Goal: Task Accomplishment & Management: Use online tool/utility

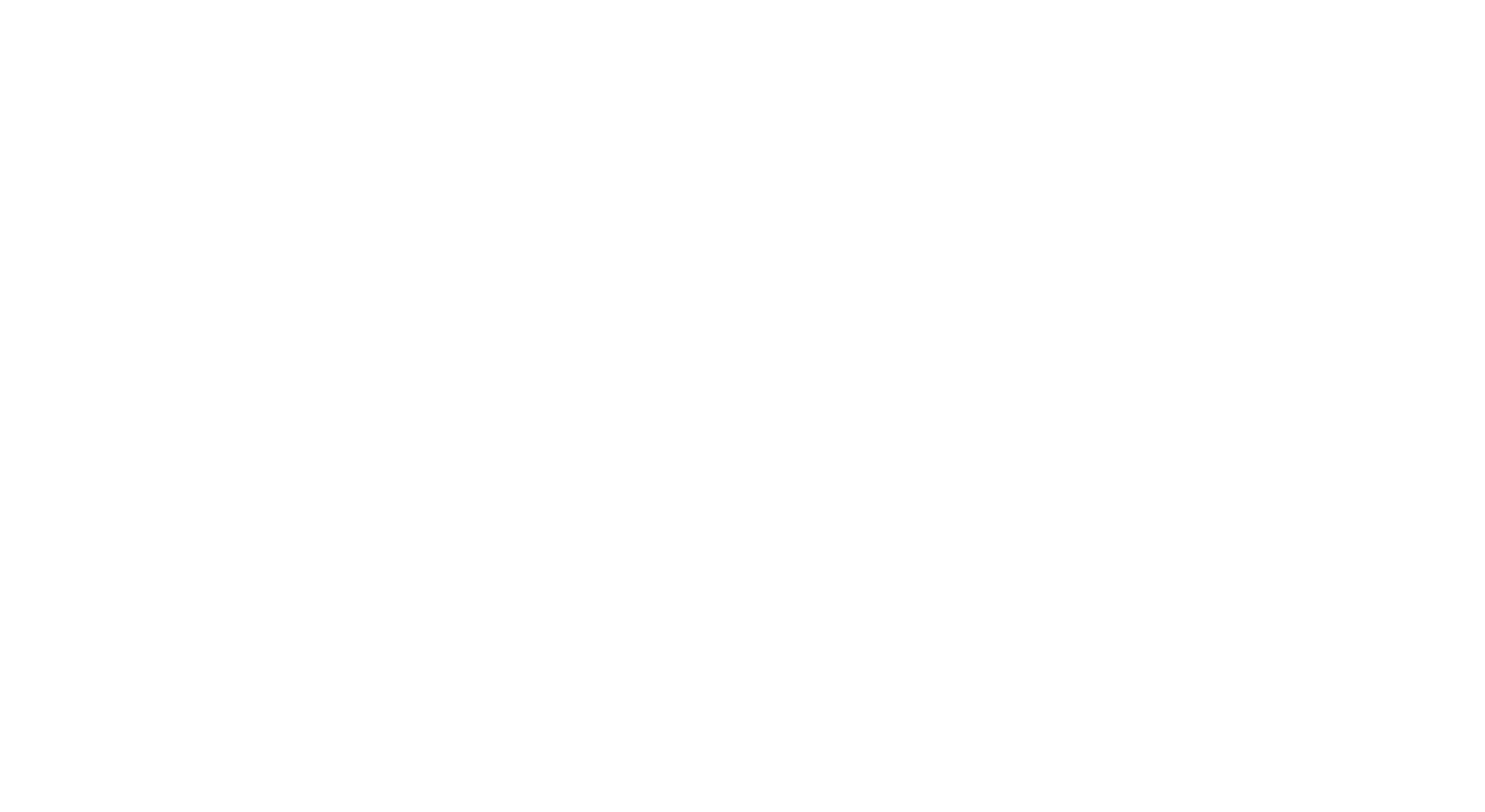
click at [602, 192] on div at bounding box center [742, 406] width 1485 height 812
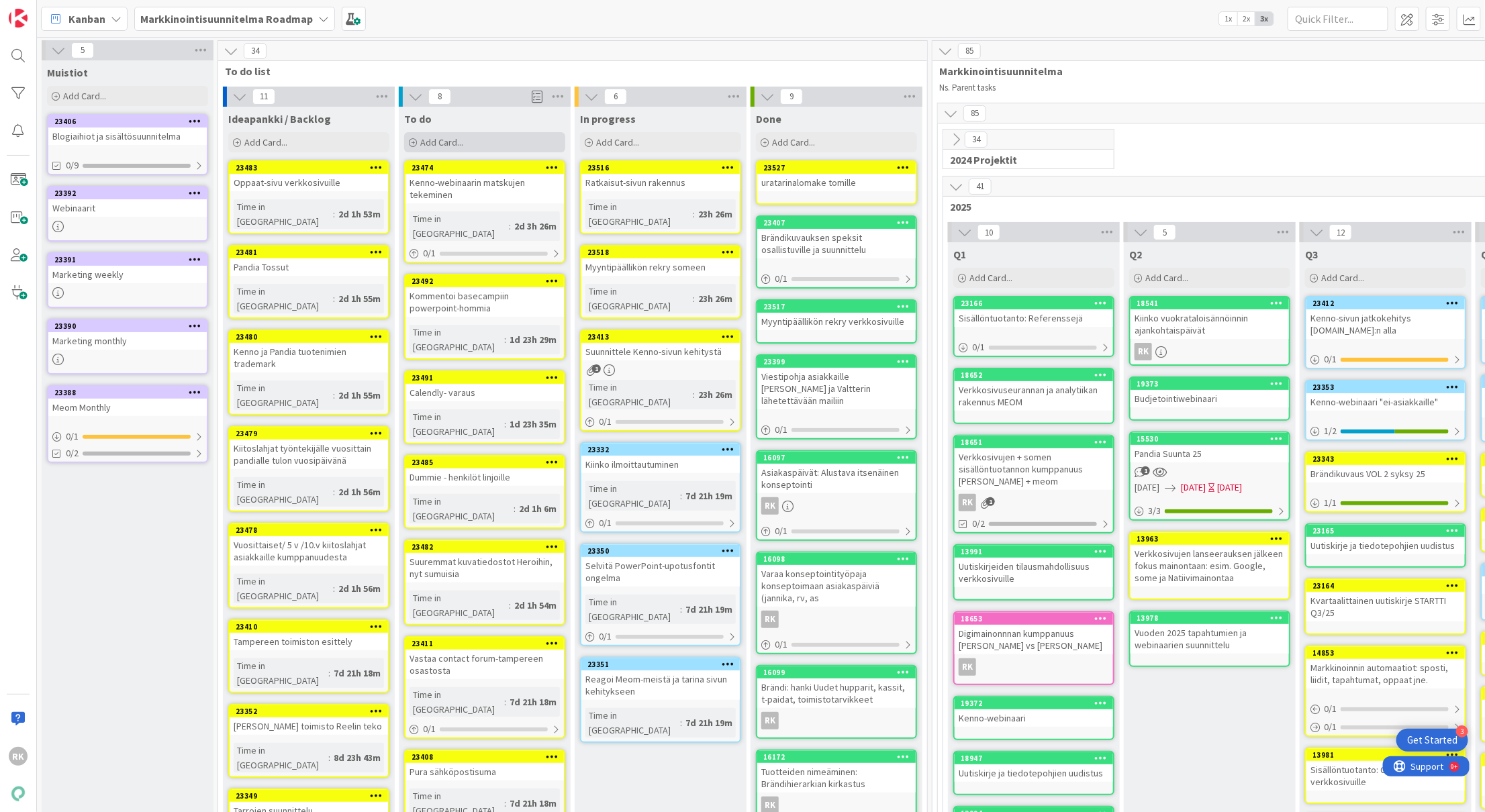
click at [501, 143] on div "Add Card..." at bounding box center [485, 142] width 161 height 20
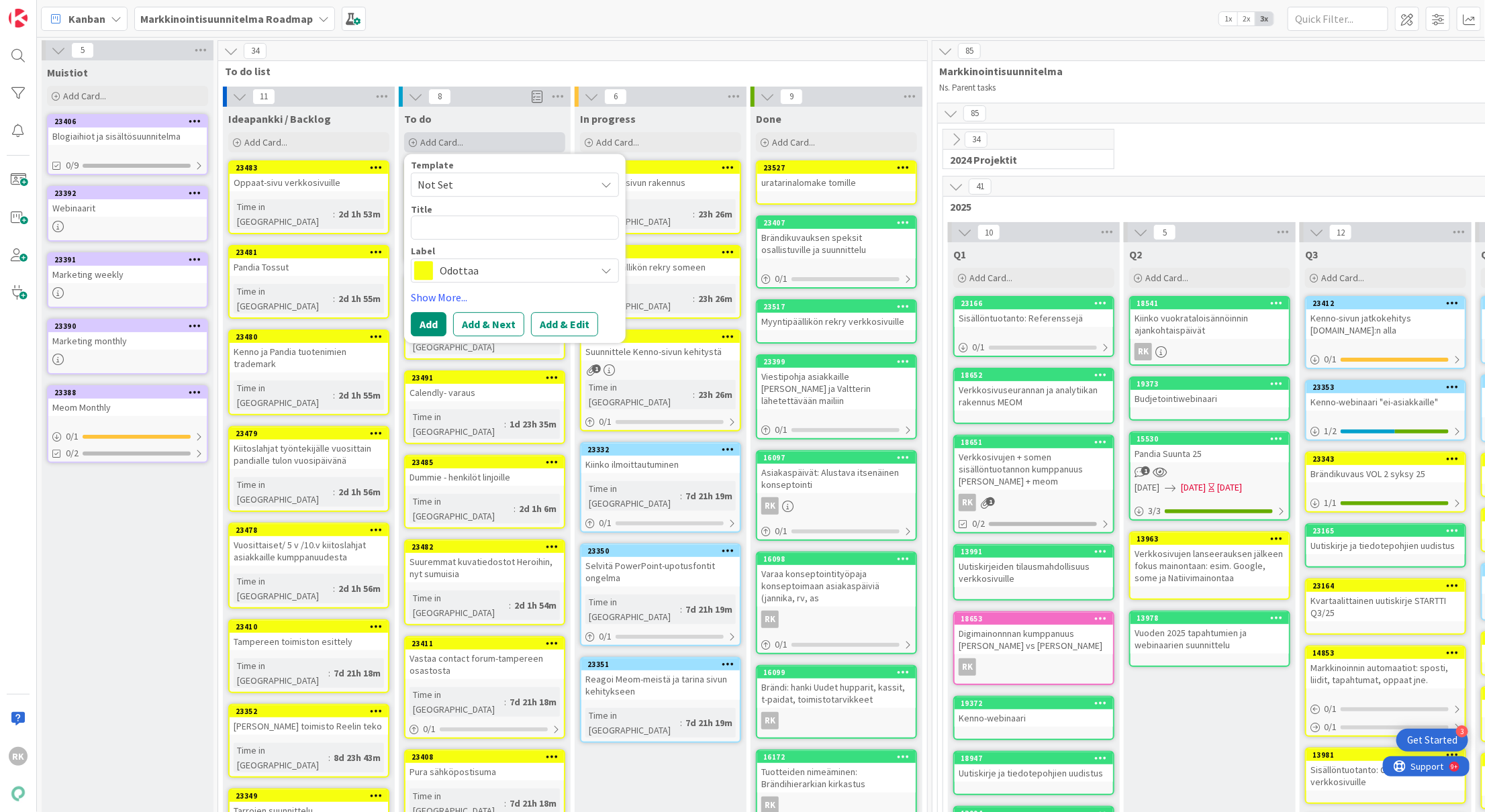
type textarea "x"
type textarea "B"
type textarea "x"
type textarea "Br"
type textarea "x"
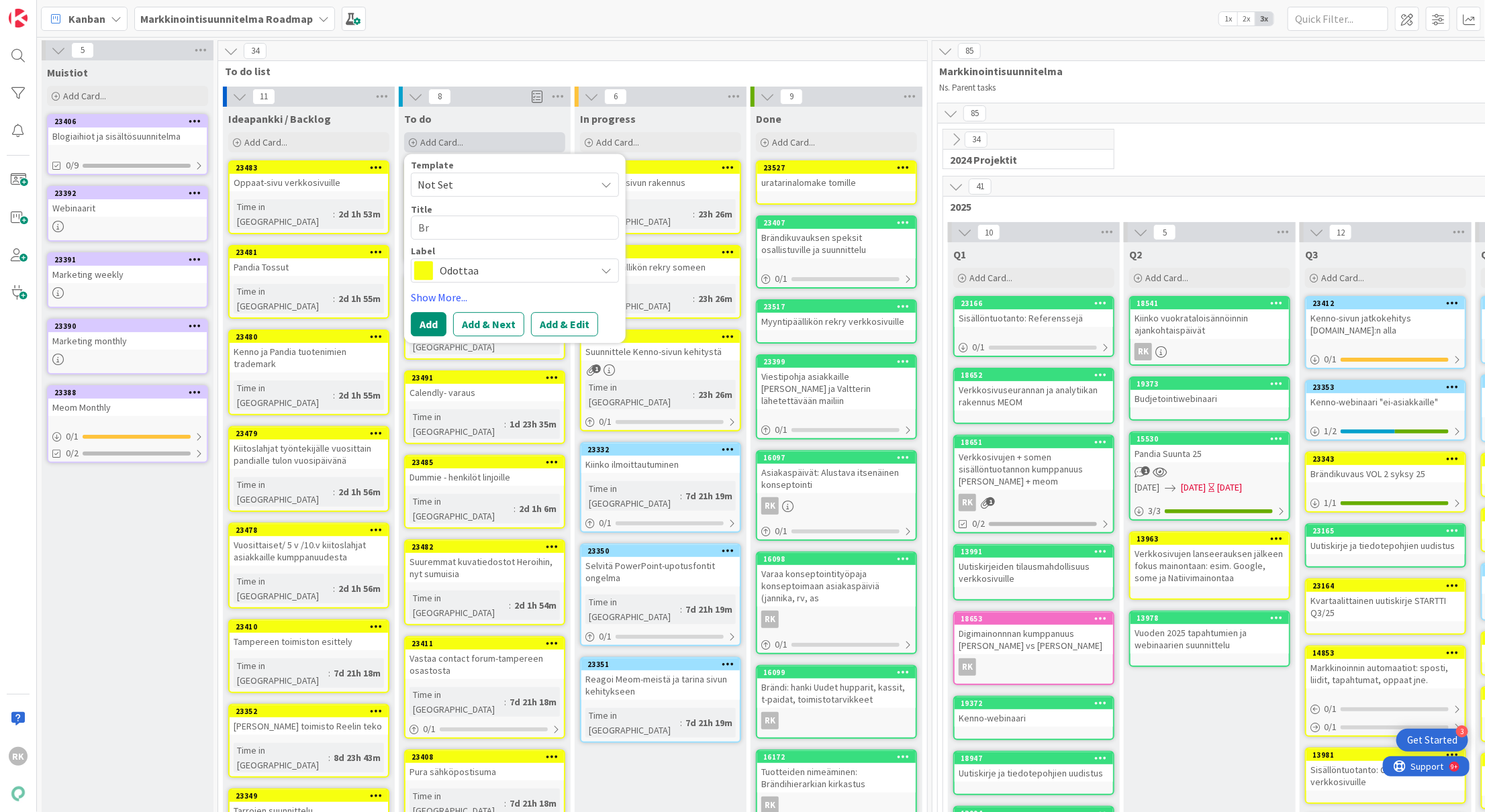
type textarea "Brä"
type textarea "x"
type textarea "Brän"
type textarea "x"
type textarea "Brändi"
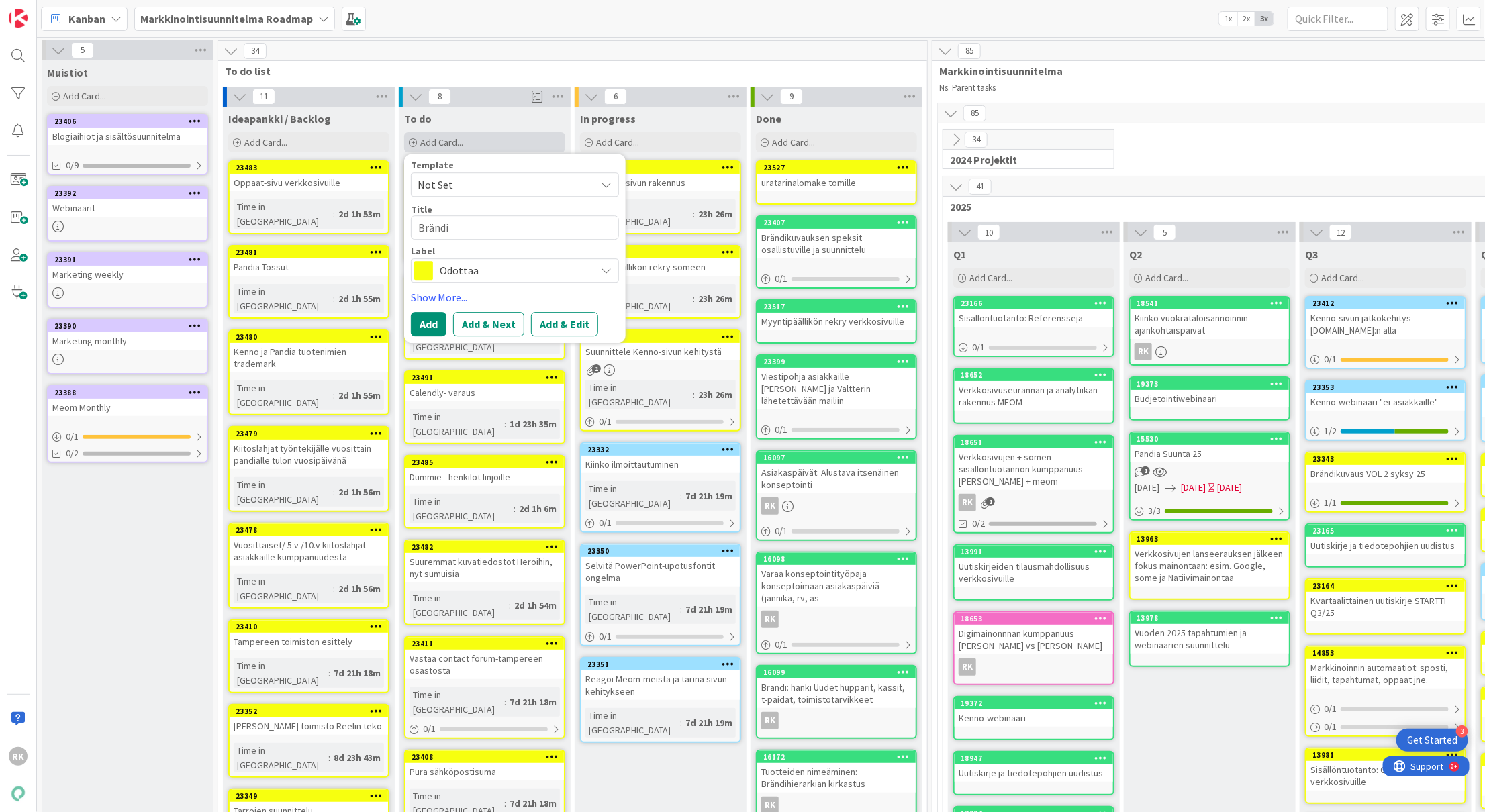
type textarea "x"
type textarea "Brändik"
type textarea "x"
type textarea "Brändiku"
type textarea "x"
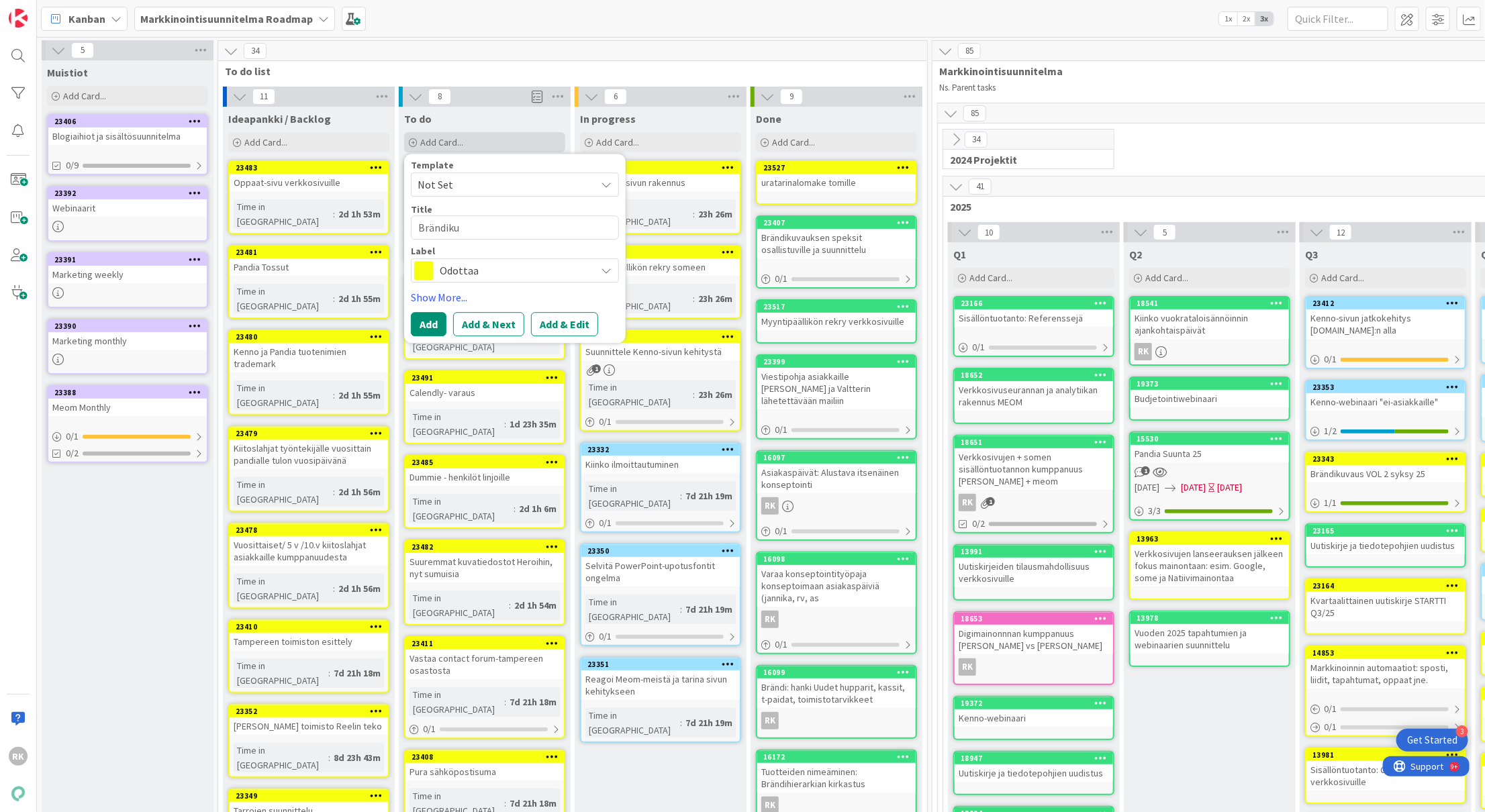
type textarea "Brändikuv"
type textarea "x"
type textarea "Brändikuva"
type textarea "x"
type textarea "Brändikuvat"
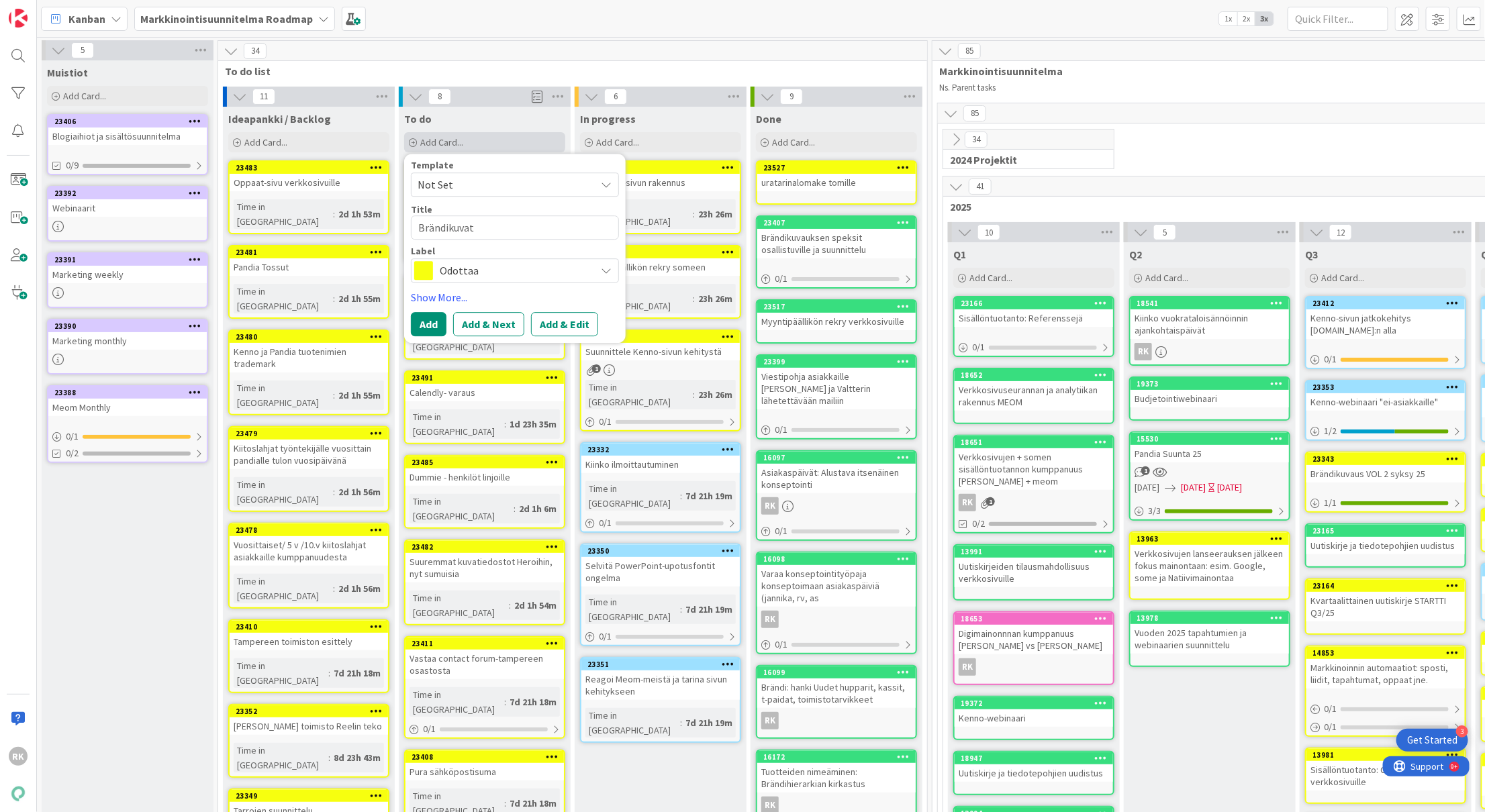
type textarea "x"
type textarea "Brändikuvat"
type textarea "x"
type textarea "Brändikuvat h"
type textarea "x"
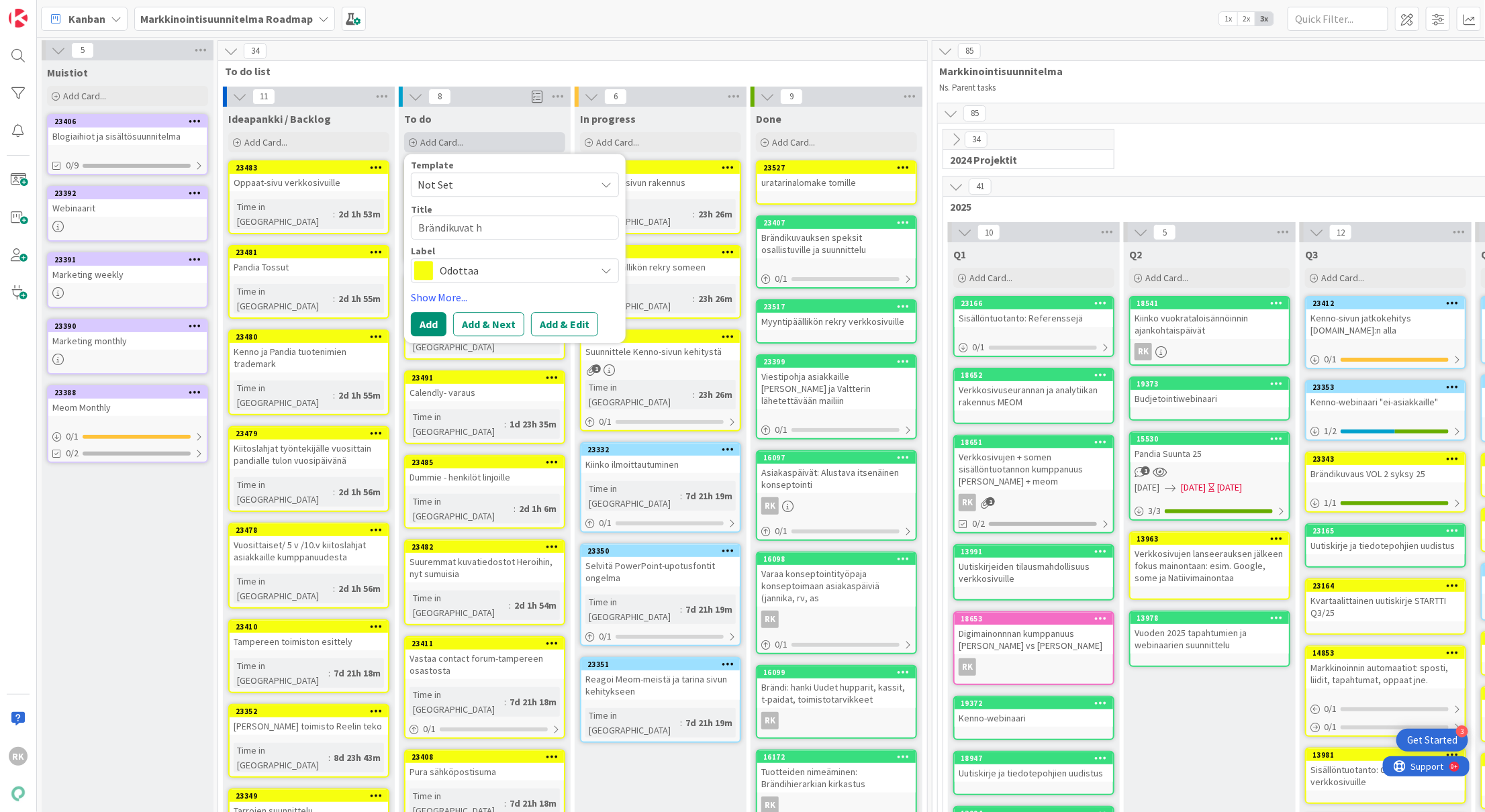
type textarea "Brändikuvat he"
type textarea "x"
type textarea "Brändikuvat hen"
type textarea "x"
type textarea "Brändikuvat henk"
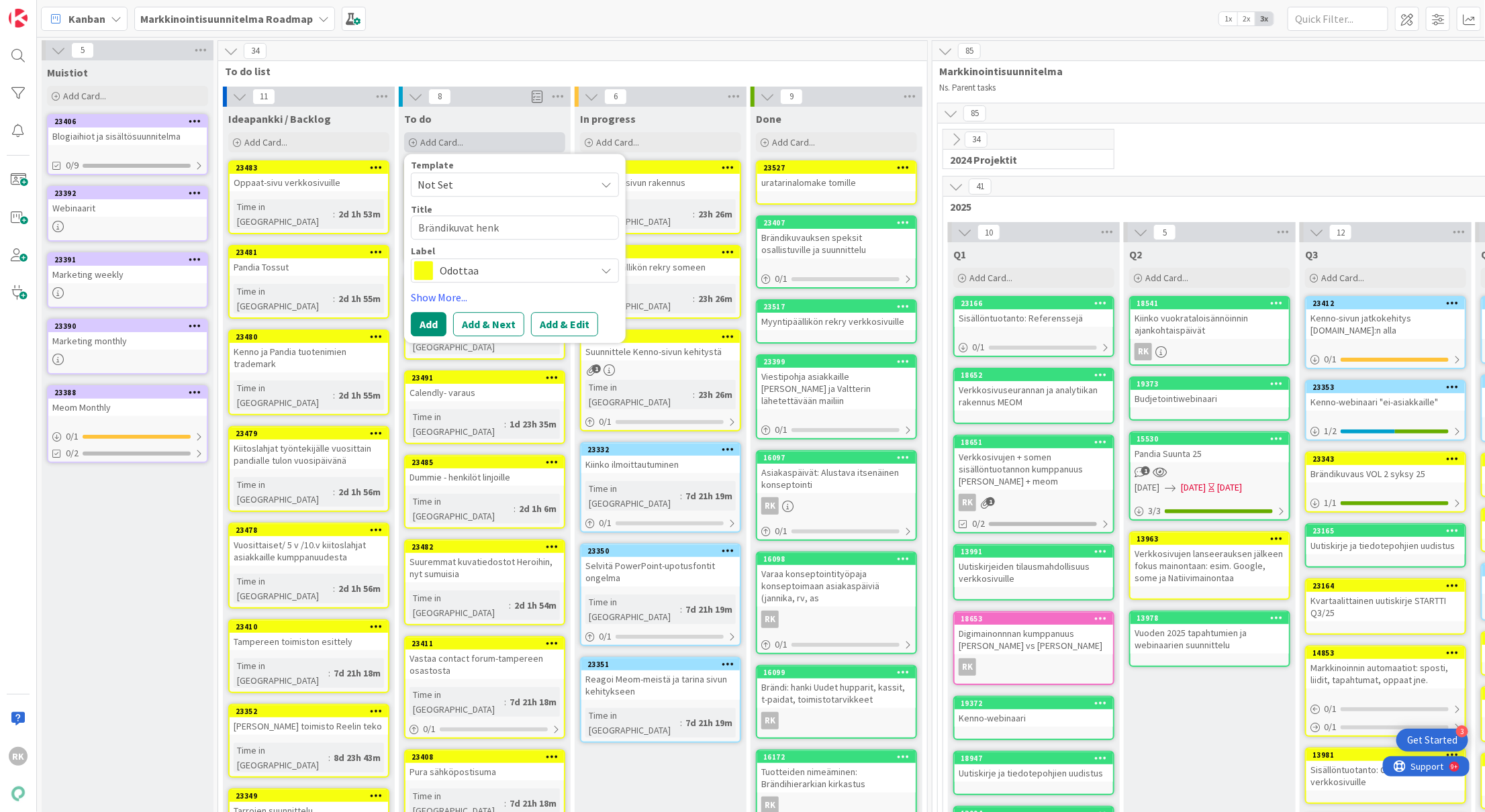
type textarea "x"
type textarea "Brändikuvat henki"
type textarea "x"
type textarea "Brändikuvat henkil"
type textarea "x"
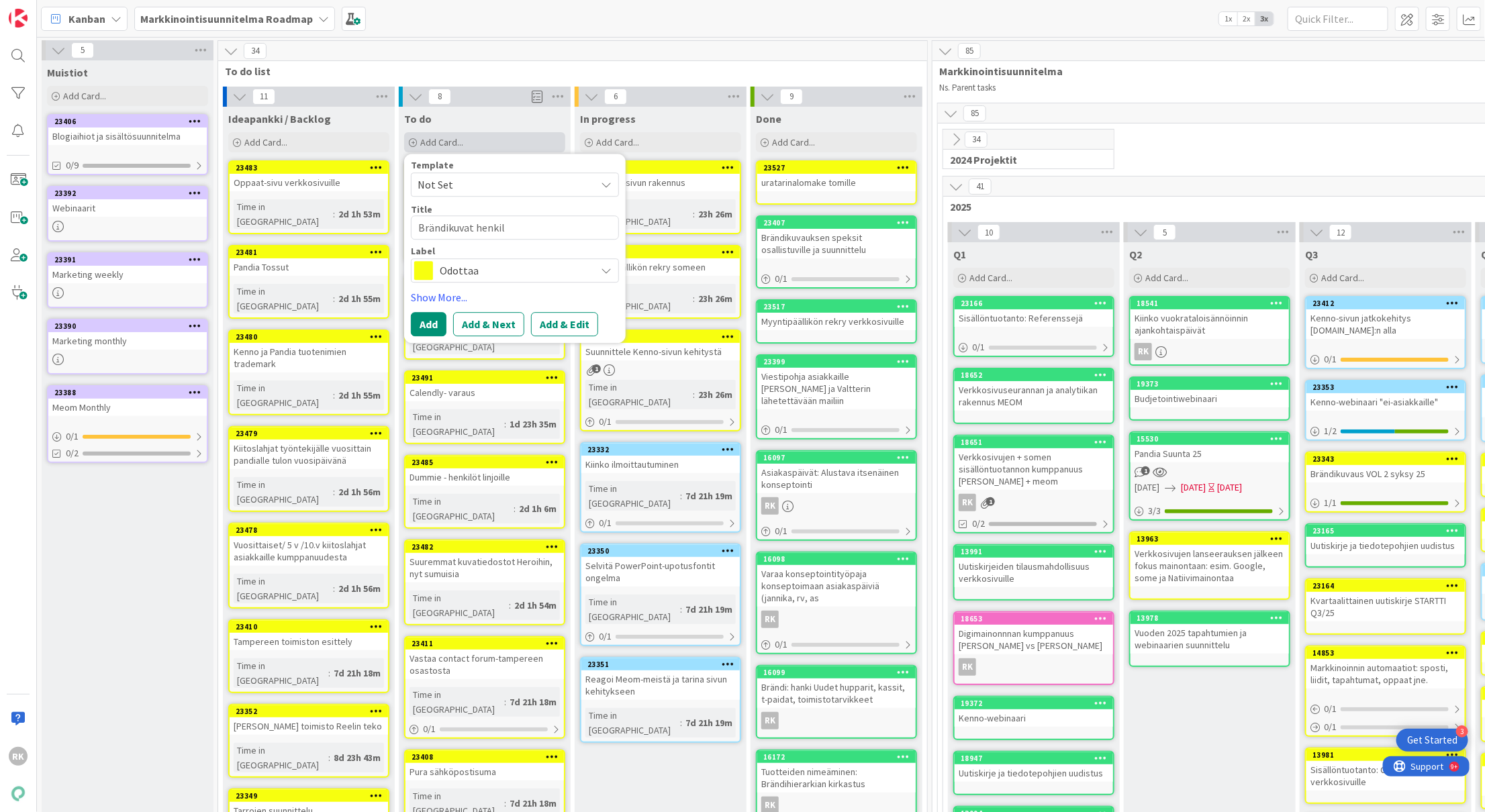
type textarea "Brändikuvat henkilö"
type textarea "x"
type textarea "Brändikuvat henkilös"
type textarea "x"
type textarea "Brändikuvat henkilöst"
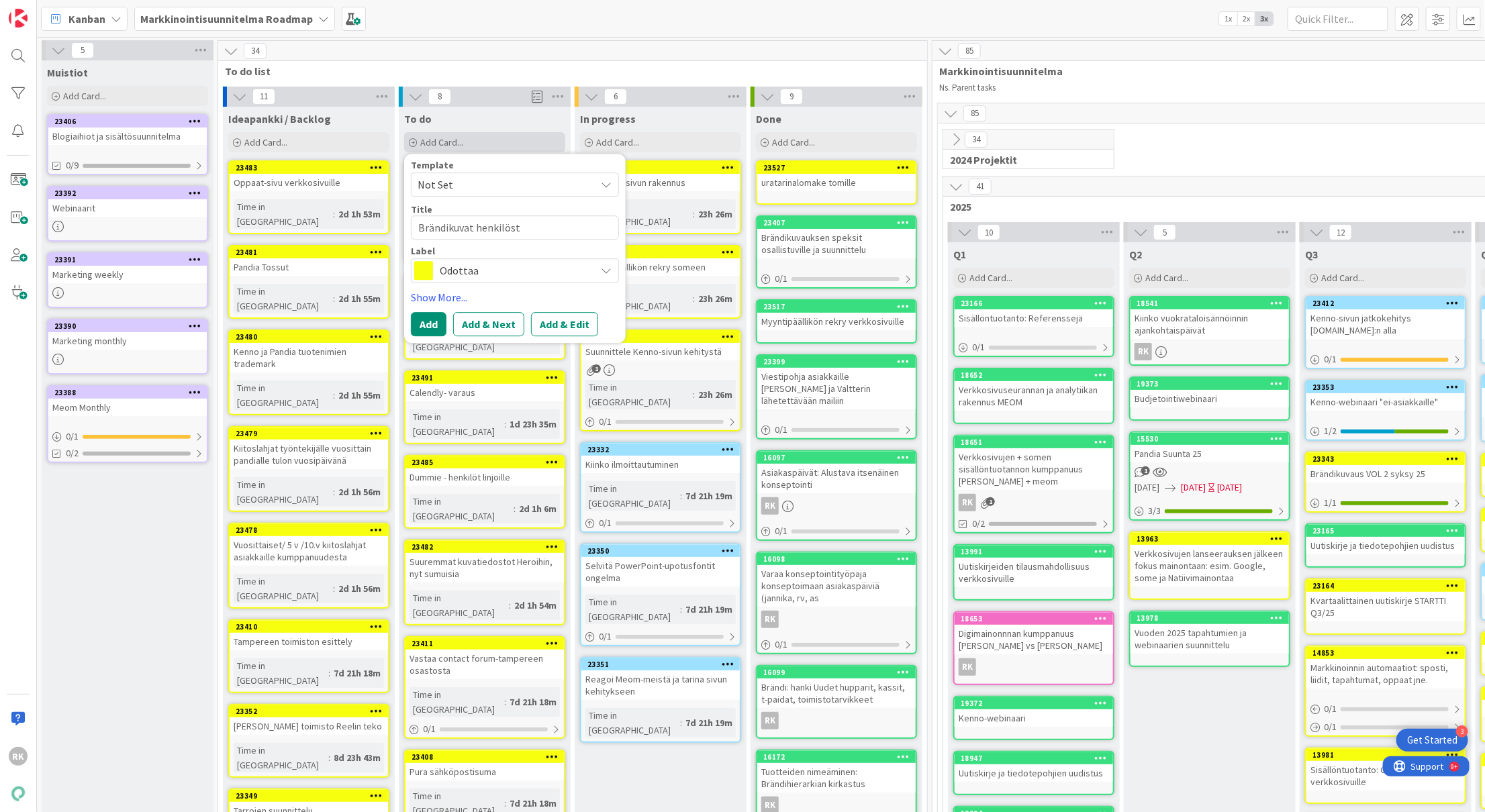
type textarea "x"
type textarea "Brändikuvat henkilöstö"
type textarea "x"
type textarea "Brändikuvat henkilöstöl"
type textarea "x"
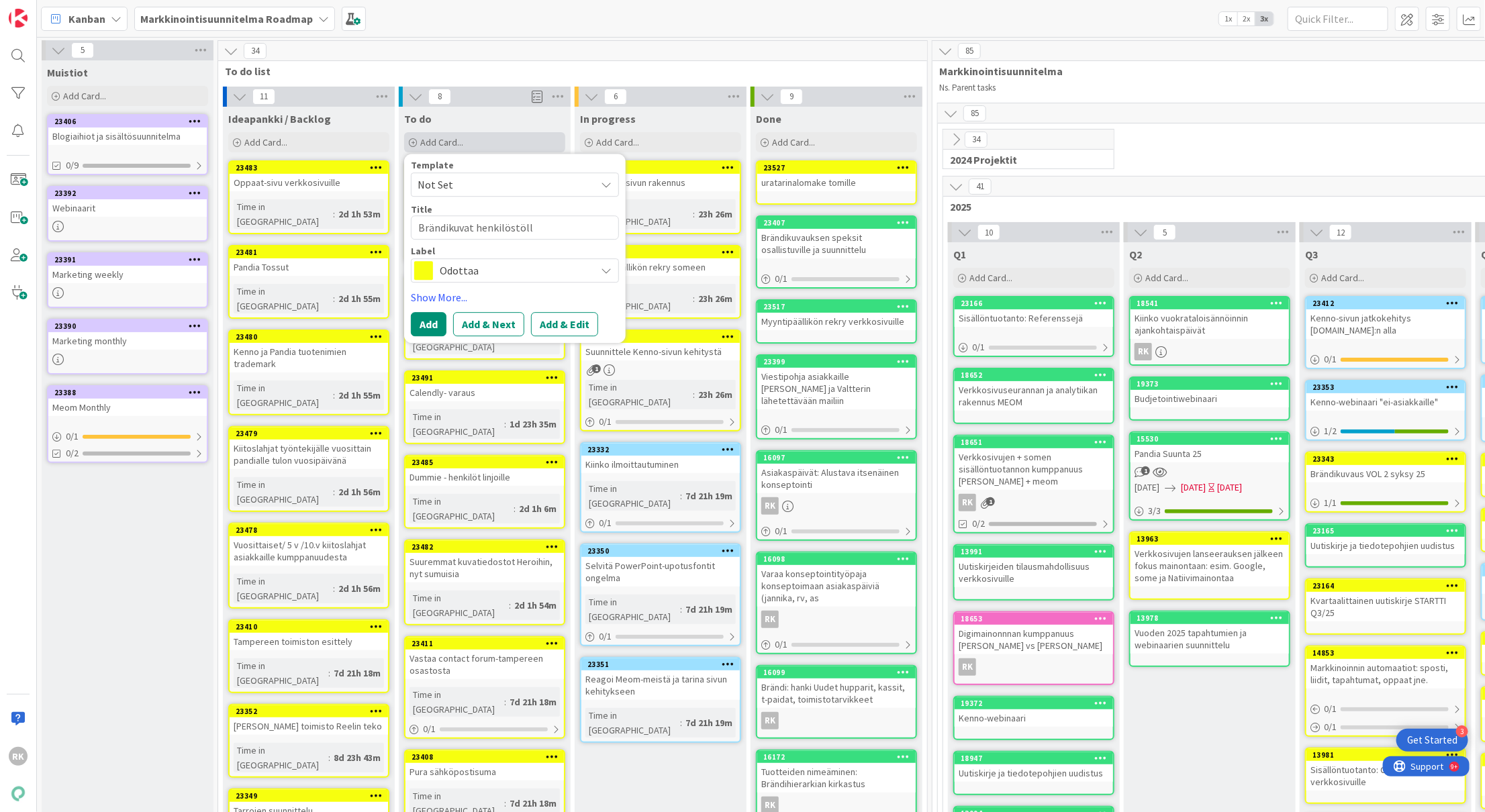
type textarea "Brändikuvat henkilöstölle"
type textarea "x"
type textarea "Brändikuvat henkilöstölle"
type textarea "x"
type textarea "Brändikuvat henkilöstölle k"
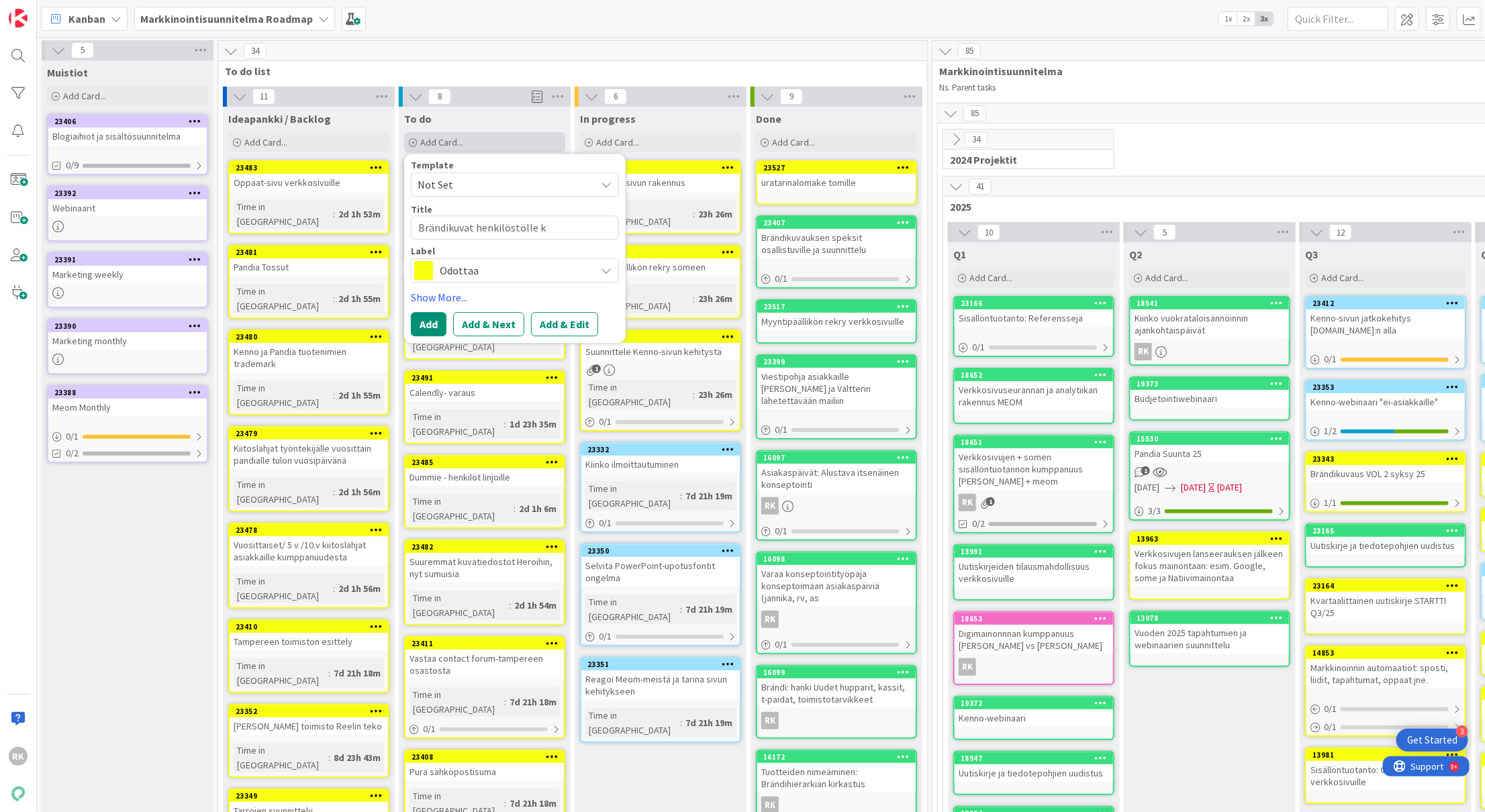
type textarea "x"
type textarea "Brändikuvat henkilöstölle ko"
type textarea "x"
type textarea "Brändikuvat henkilöstölle kom"
type textarea "x"
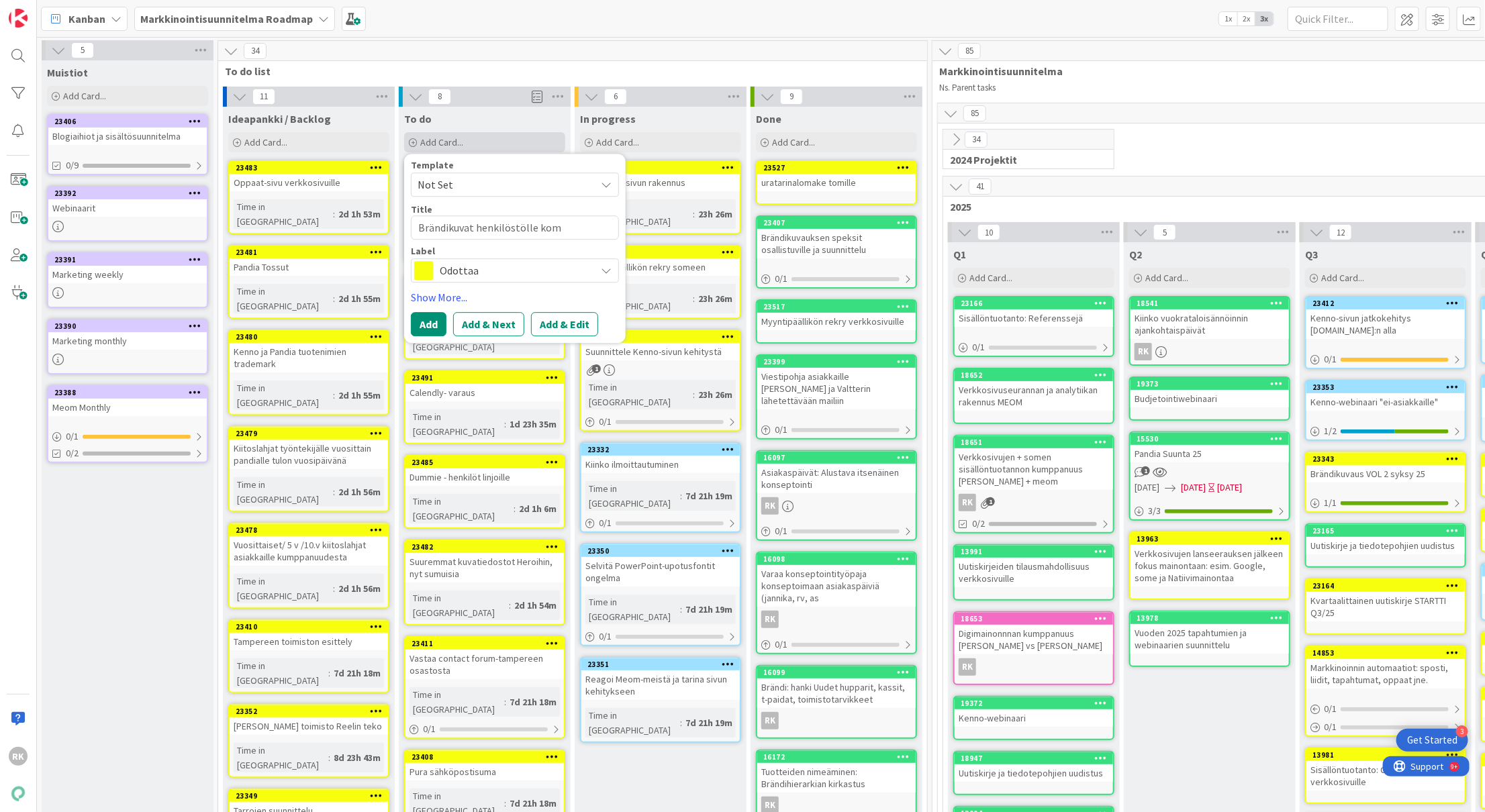
type textarea "Brändikuvat henkilöstölle komm"
type textarea "x"
type textarea "Brändikuvat henkilöstölle komme"
type textarea "x"
type textarea "Brändikuvat henkilöstölle komment"
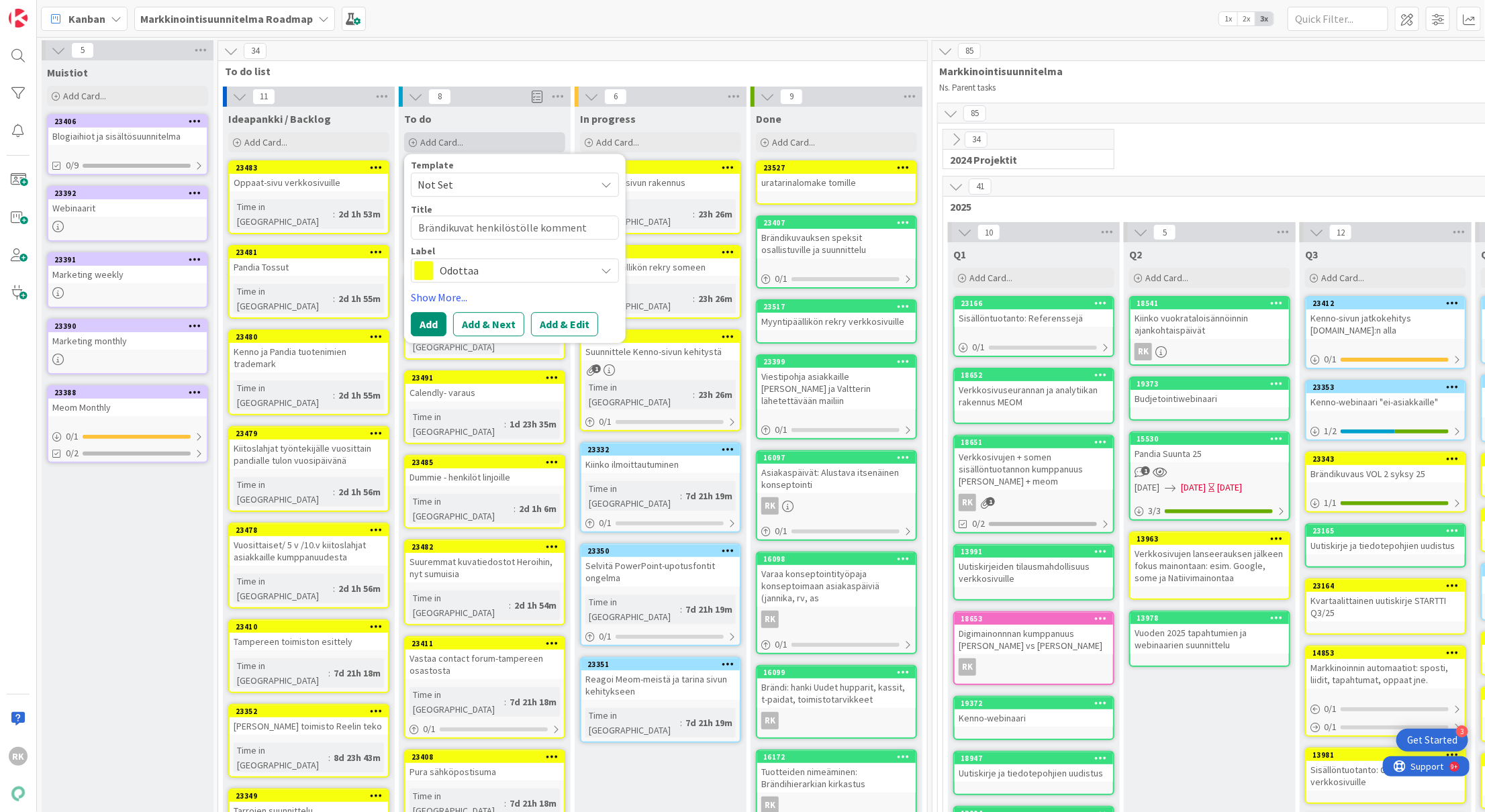
type textarea "x"
type textarea "Brändikuvat henkilöstölle kommentr"
type textarea "x"
type textarea "Brändikuvat henkilöstölle kommentre"
type textarea "x"
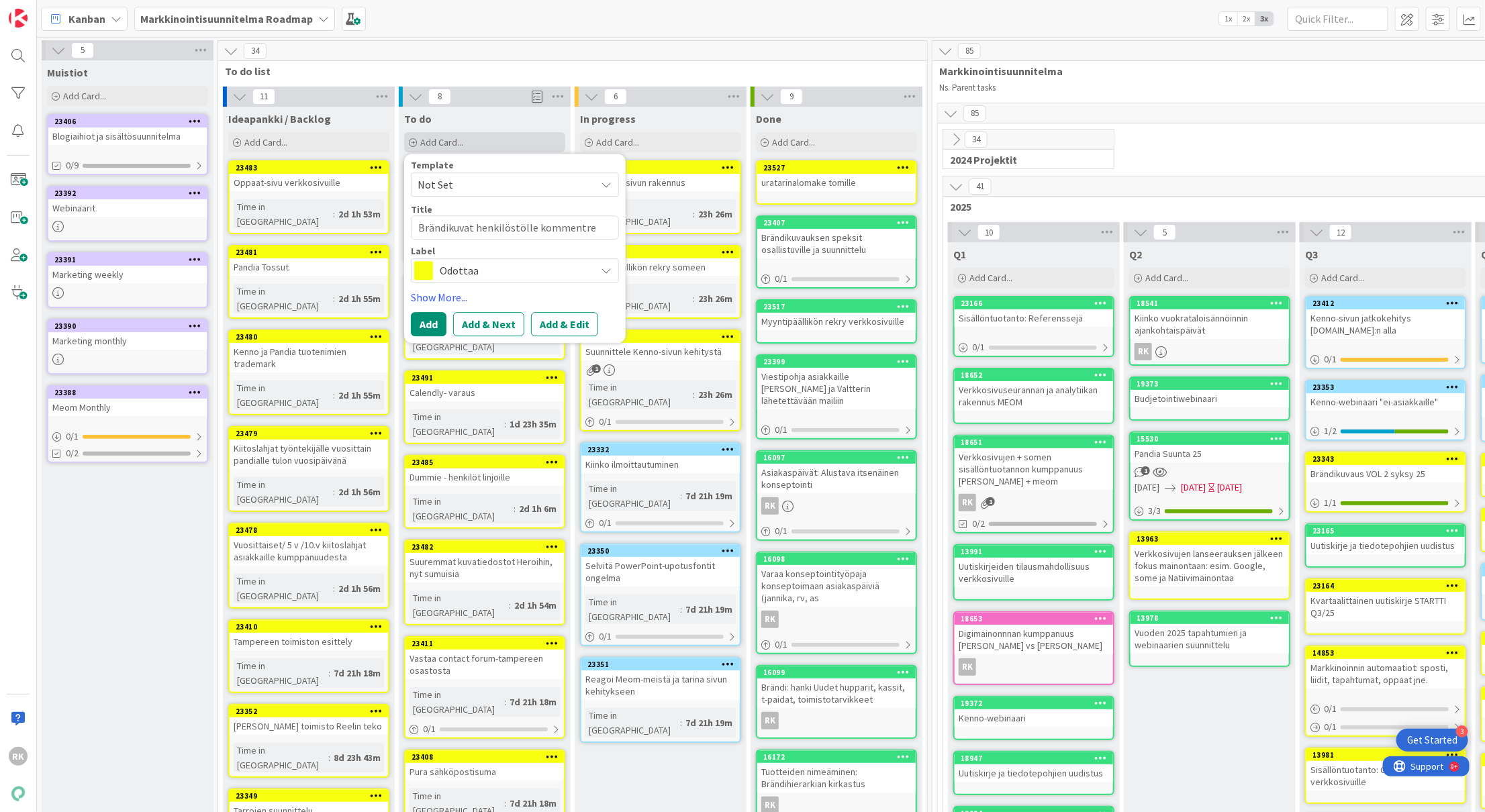
type textarea "Brändikuvat henkilöstölle kommentrei"
type textarea "x"
type textarea "Brändikuvat henkilöstölle kommentre"
type textarea "x"
type textarea "Brändikuvat henkilöstölle kommentr"
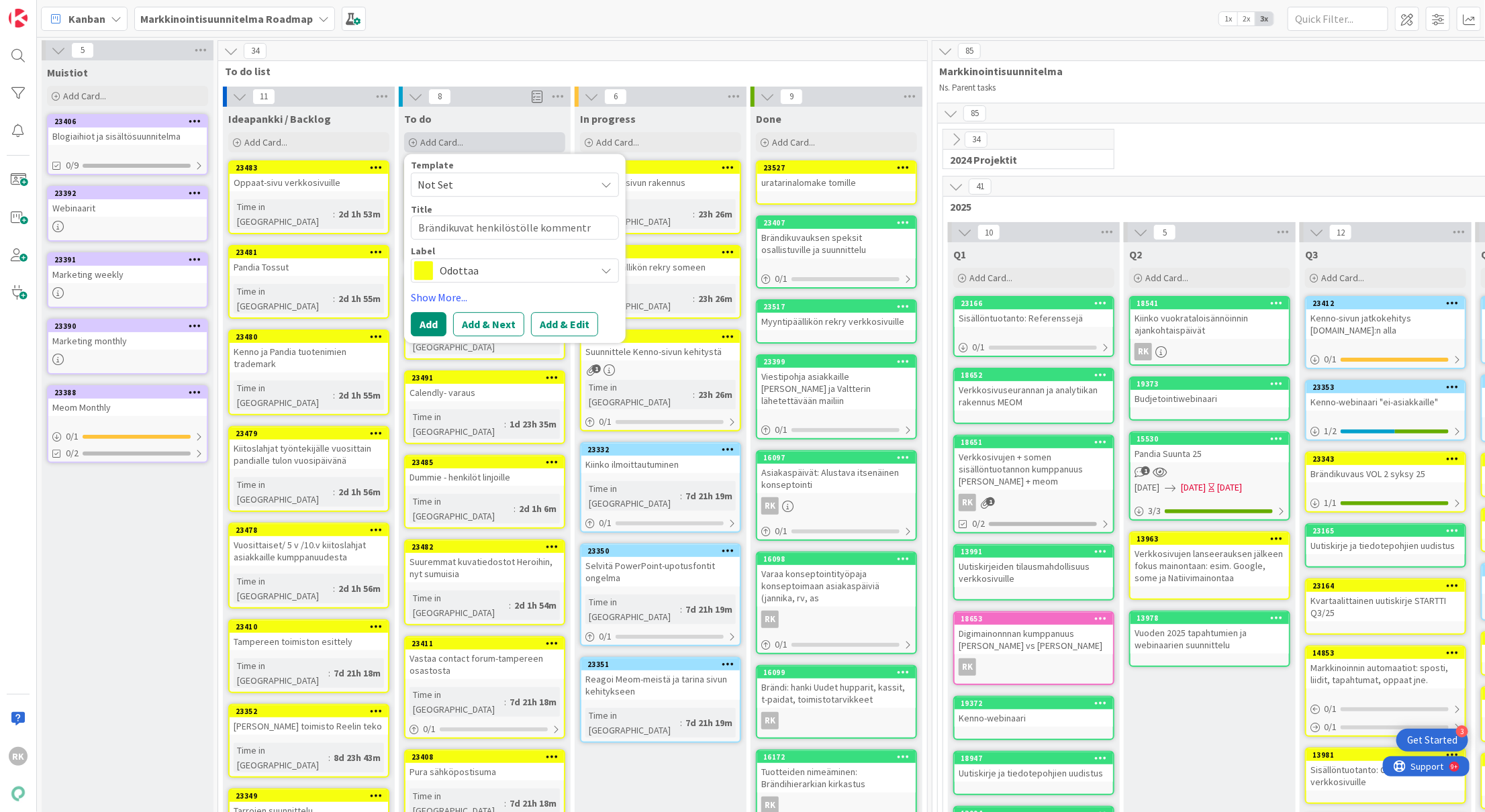
type textarea "x"
type textarea "Brändikuvat henkilöstölle komment"
type textarea "x"
type textarea "Brändikuvat henkilöstölle kommente"
type textarea "x"
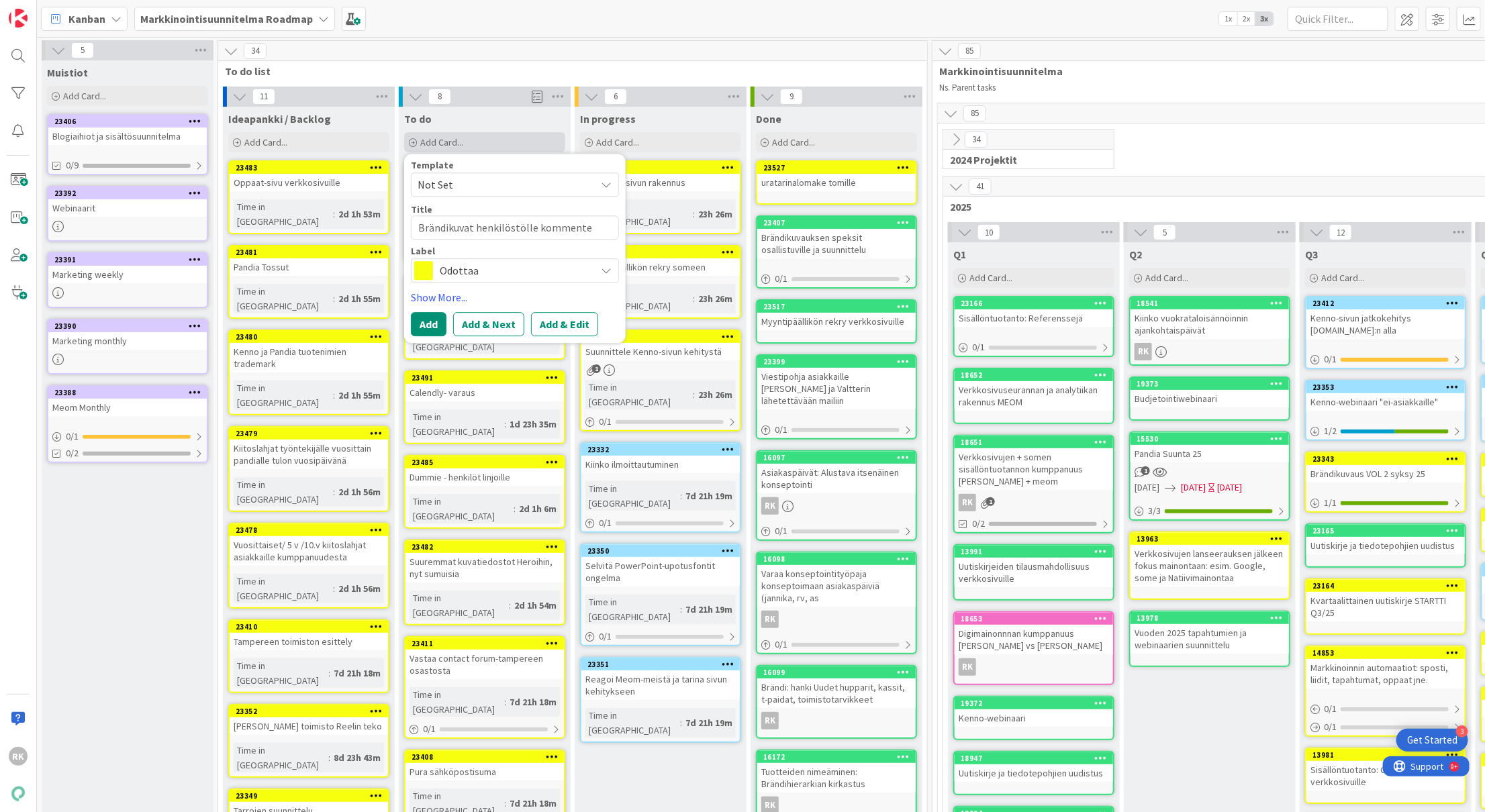
type textarea "Brändikuvat henkilöstölle kommentei"
type textarea "x"
type textarea "Brändikuvat henkilöstölle kommenteil"
type textarea "x"
type textarea "Brändikuvat henkilöstölle kommenteill"
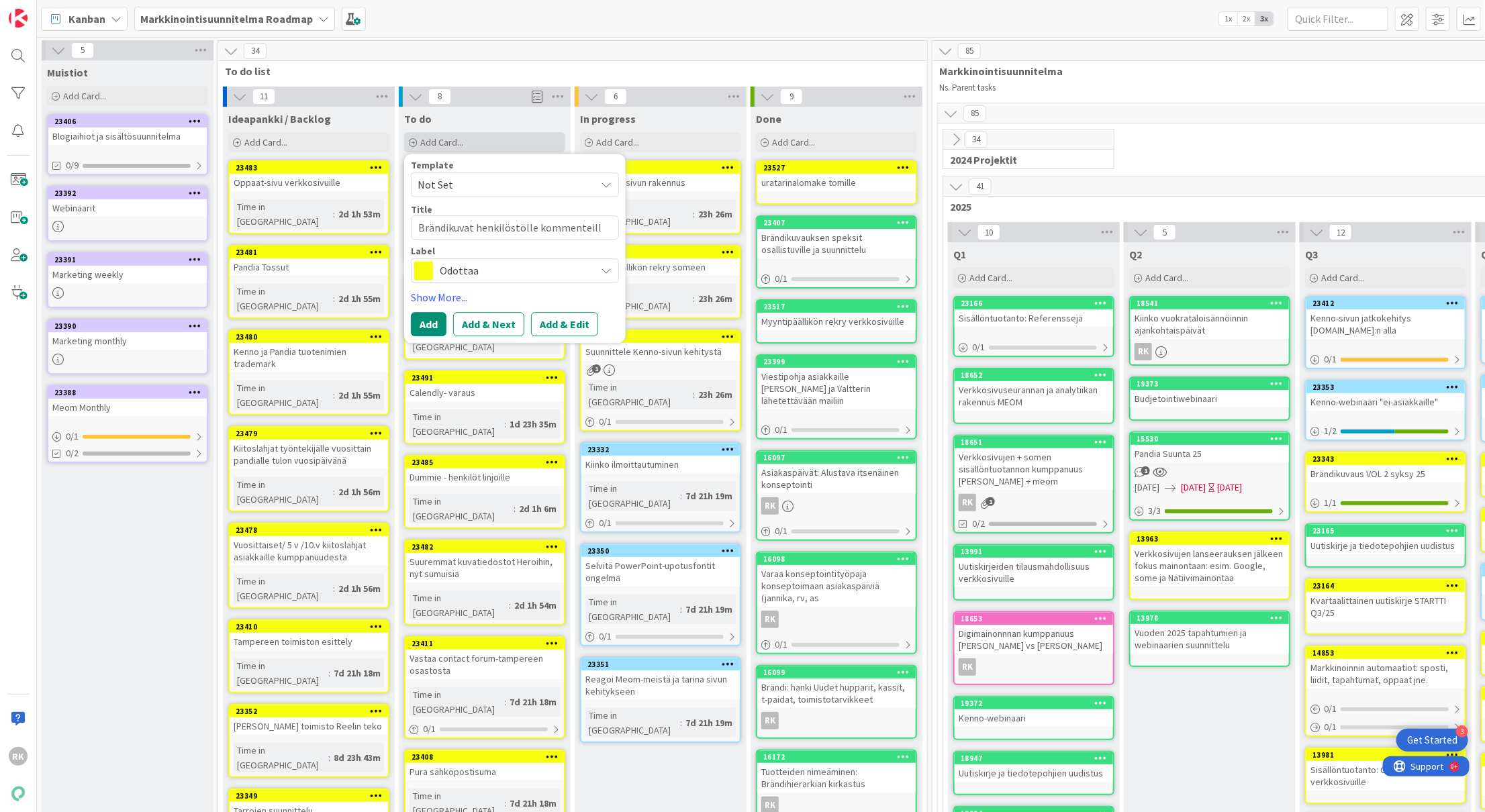
type textarea "x"
type textarea "Brändikuvat henkilöstölle kommenteille"
click at [427, 325] on button "Add" at bounding box center [429, 324] width 35 height 24
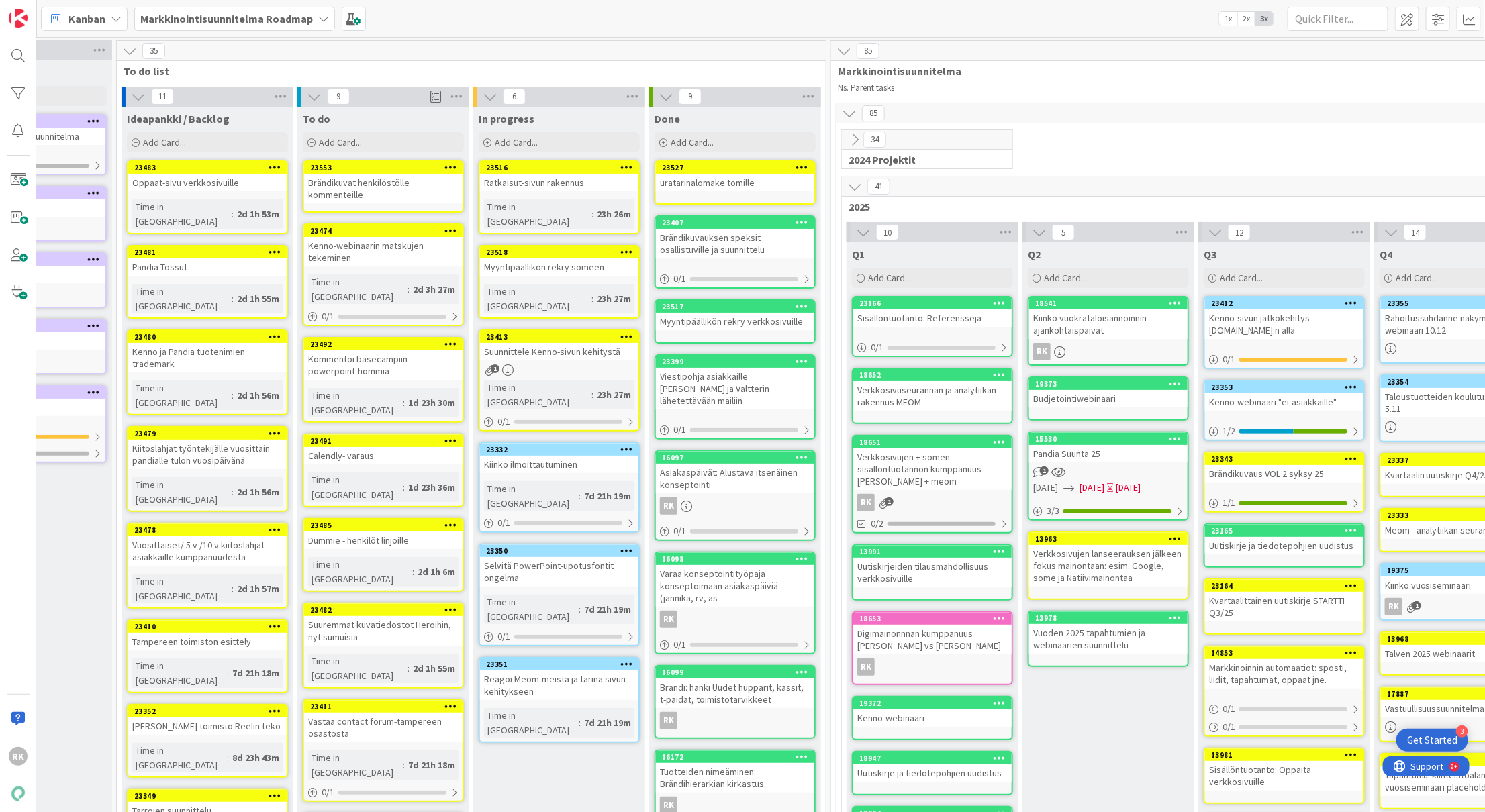
scroll to position [0, 79]
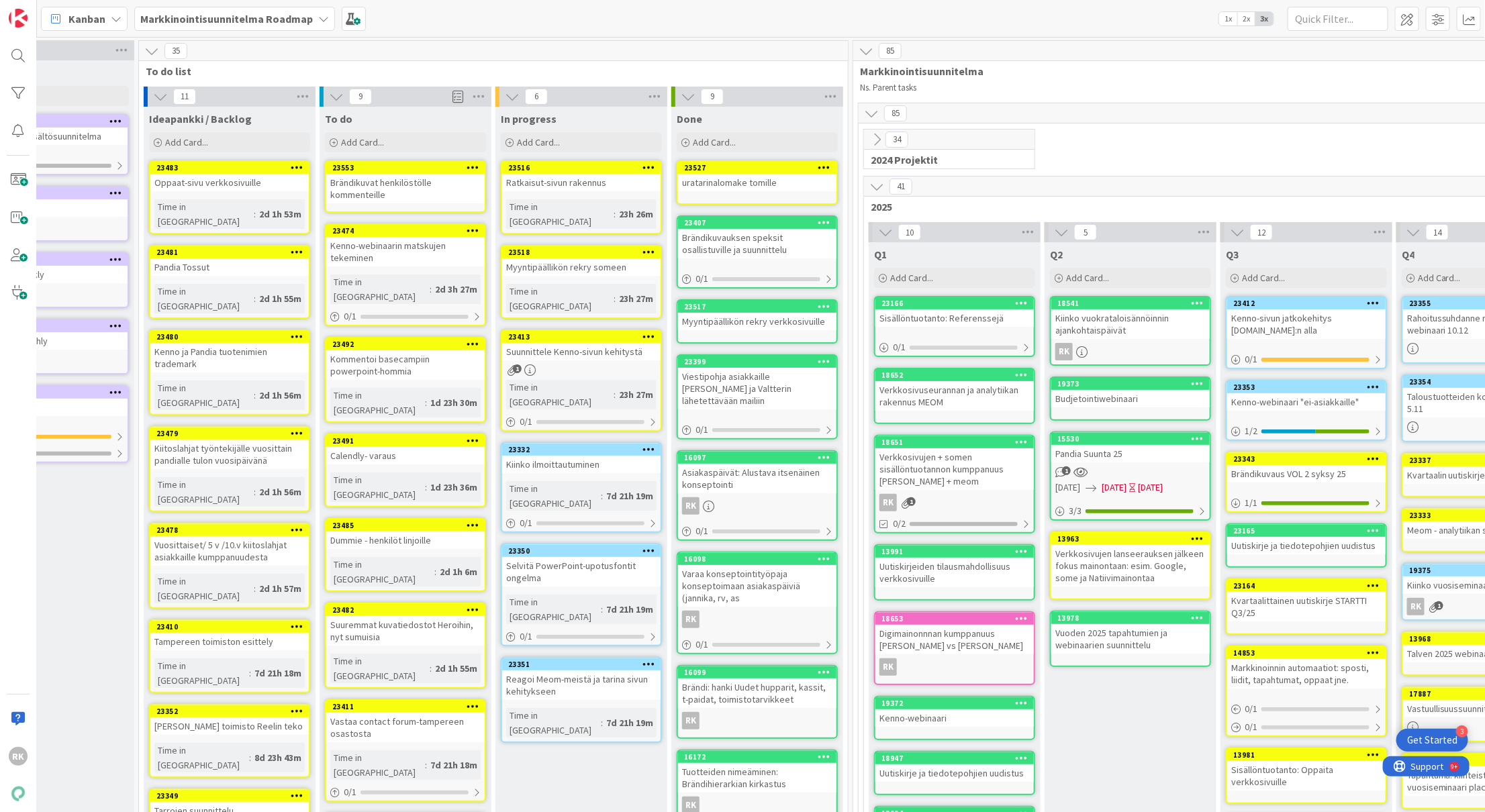
click at [250, 29] on div "Markkinointisuunnitelma Roadmap" at bounding box center [234, 19] width 201 height 24
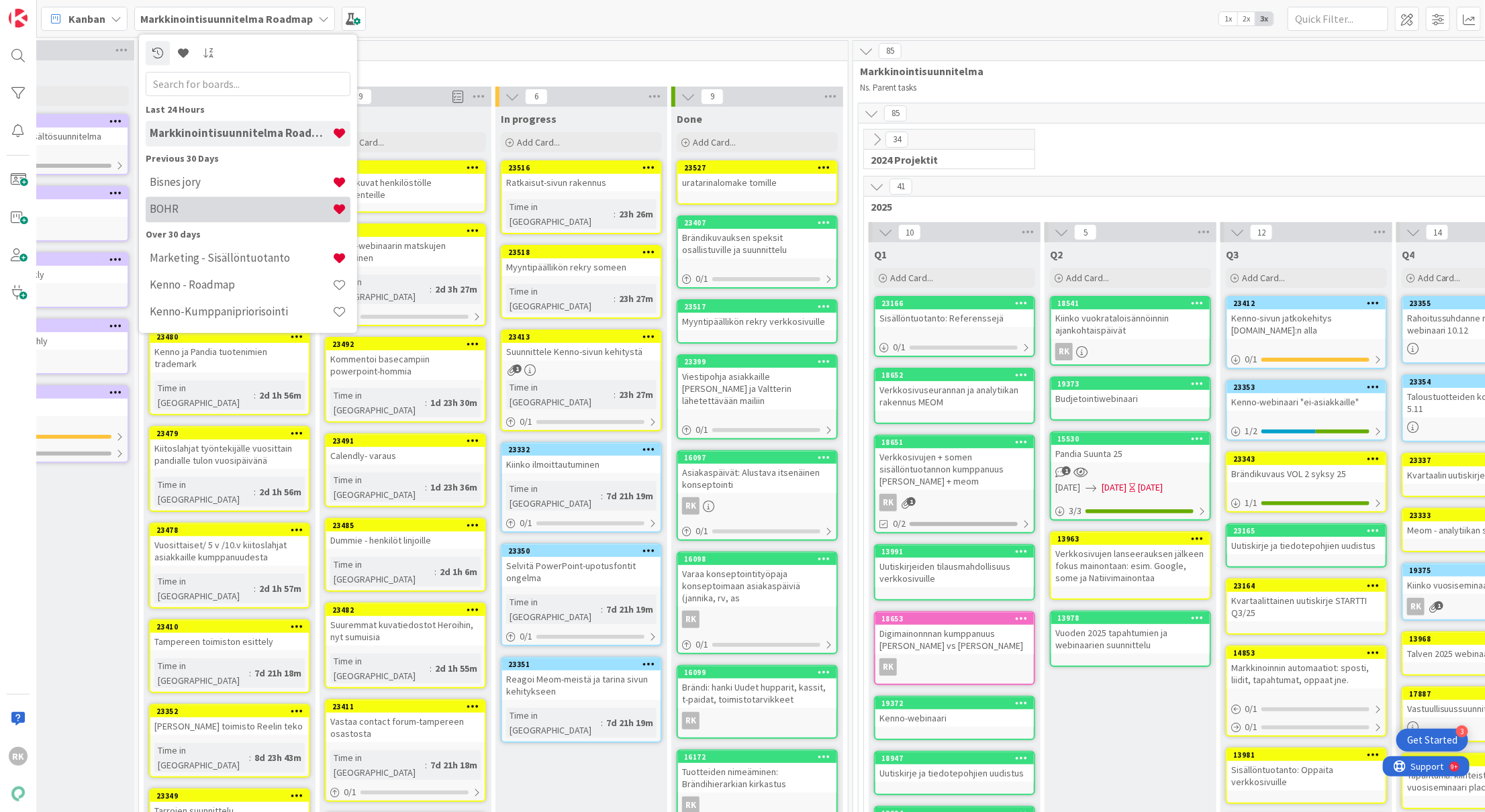
click at [183, 207] on h4 "BOHR" at bounding box center [241, 209] width 183 height 14
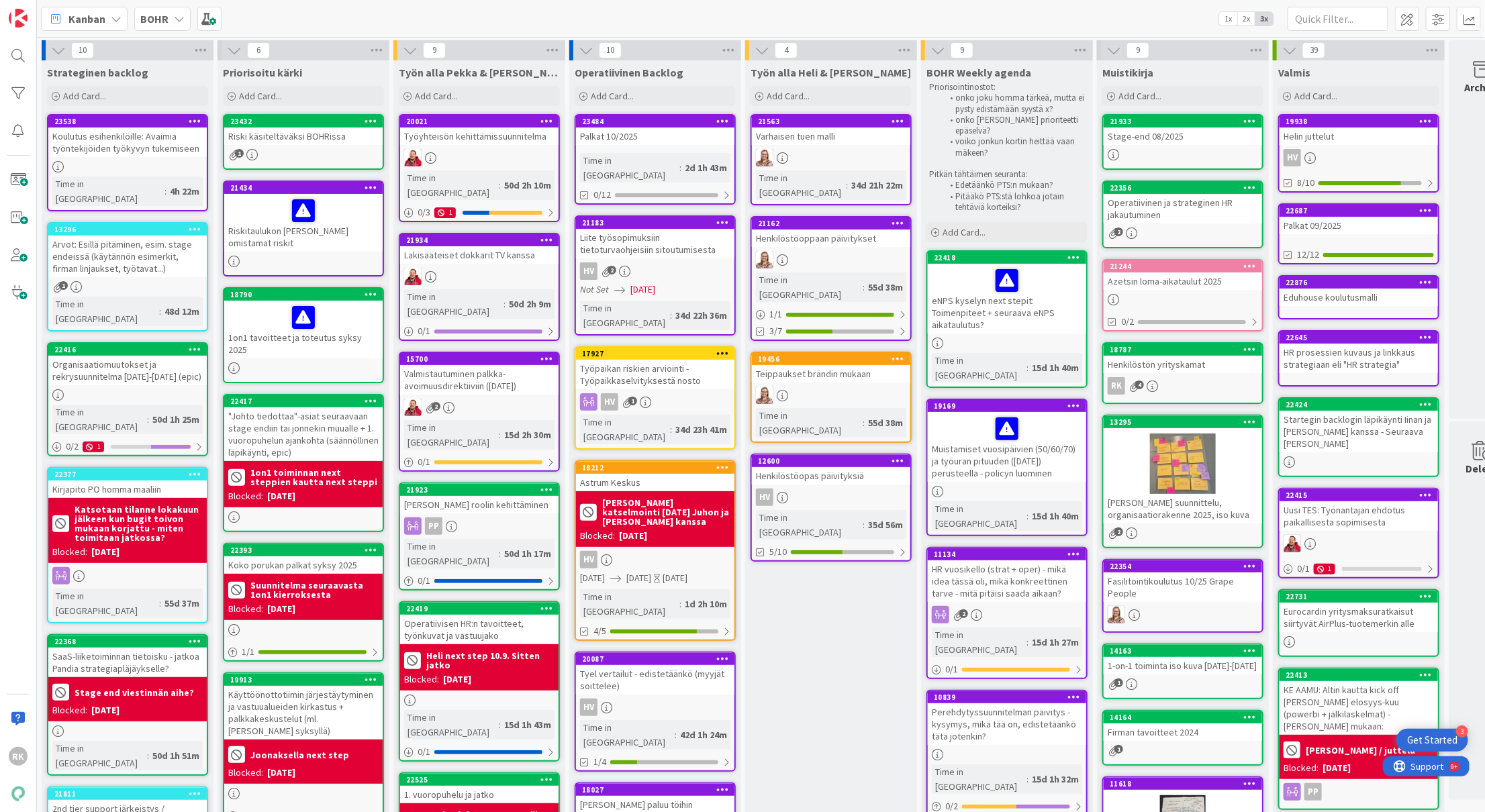
click at [159, 15] on b "BOHR" at bounding box center [154, 19] width 28 height 14
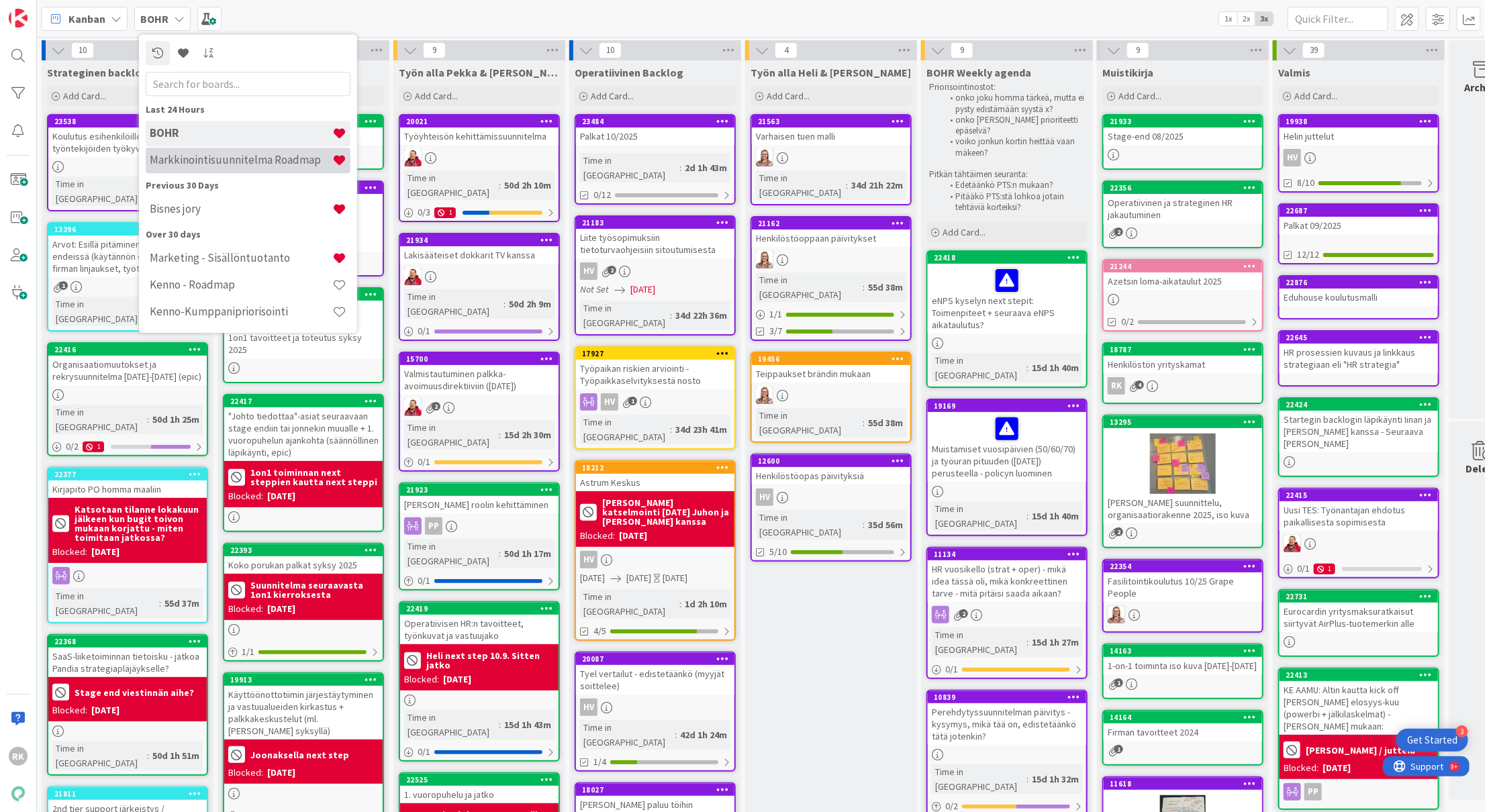
click at [207, 158] on h4 "Markkinointisuunnitelma Roadmap" at bounding box center [241, 160] width 183 height 14
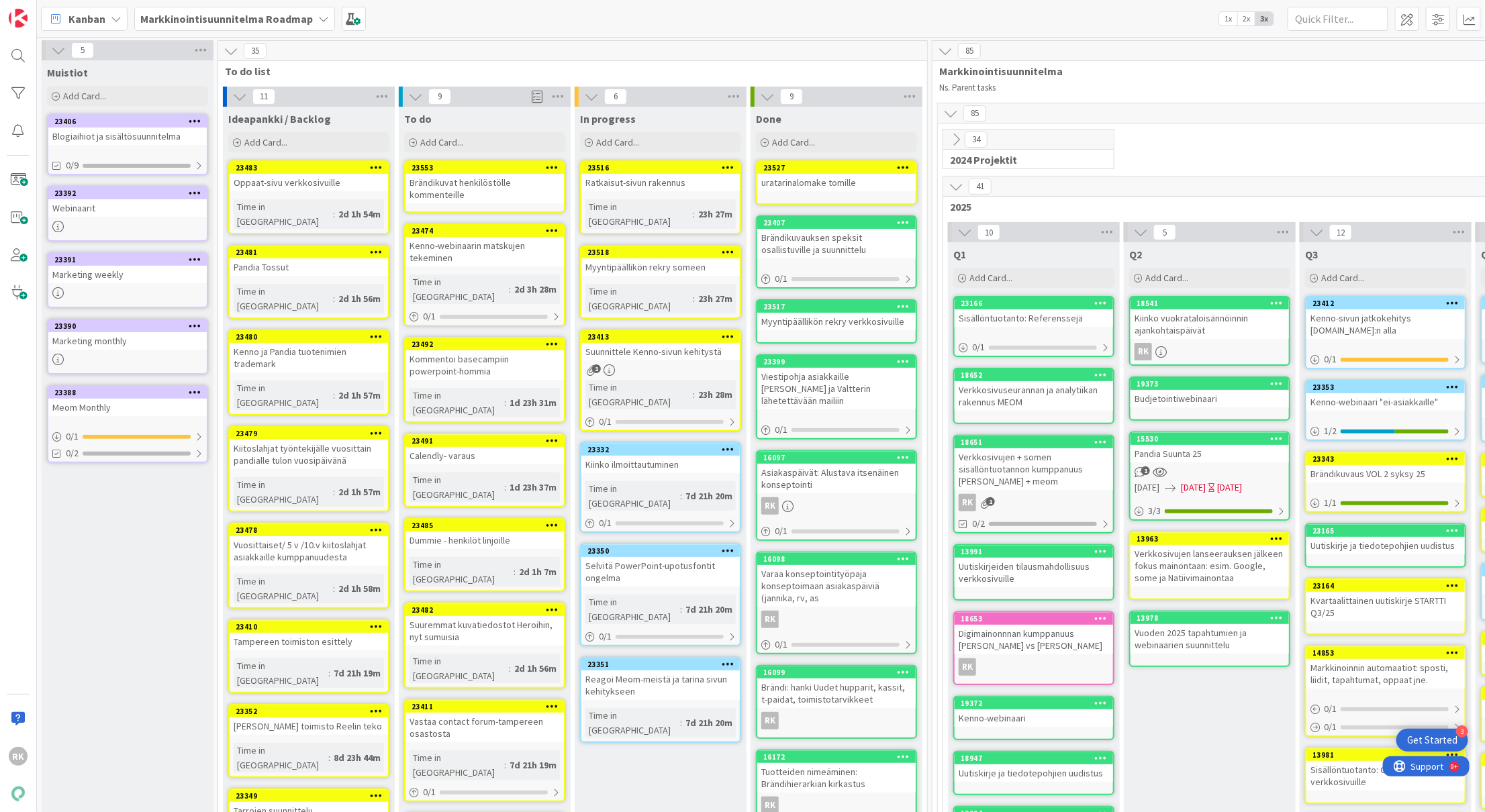
click at [730, 332] on icon at bounding box center [728, 337] width 13 height 10
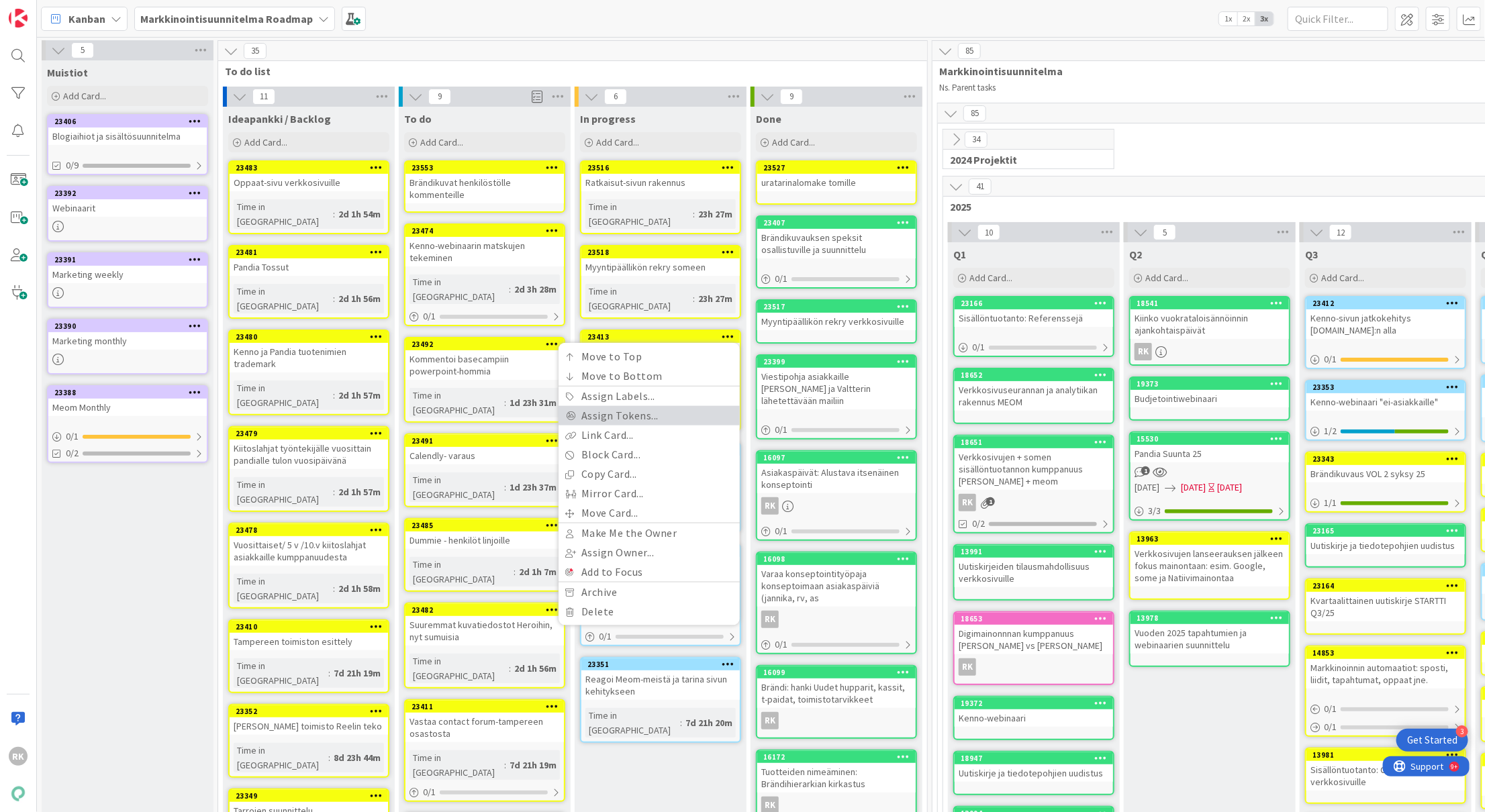
click at [652, 406] on link "Assign Tokens..." at bounding box center [649, 416] width 181 height 19
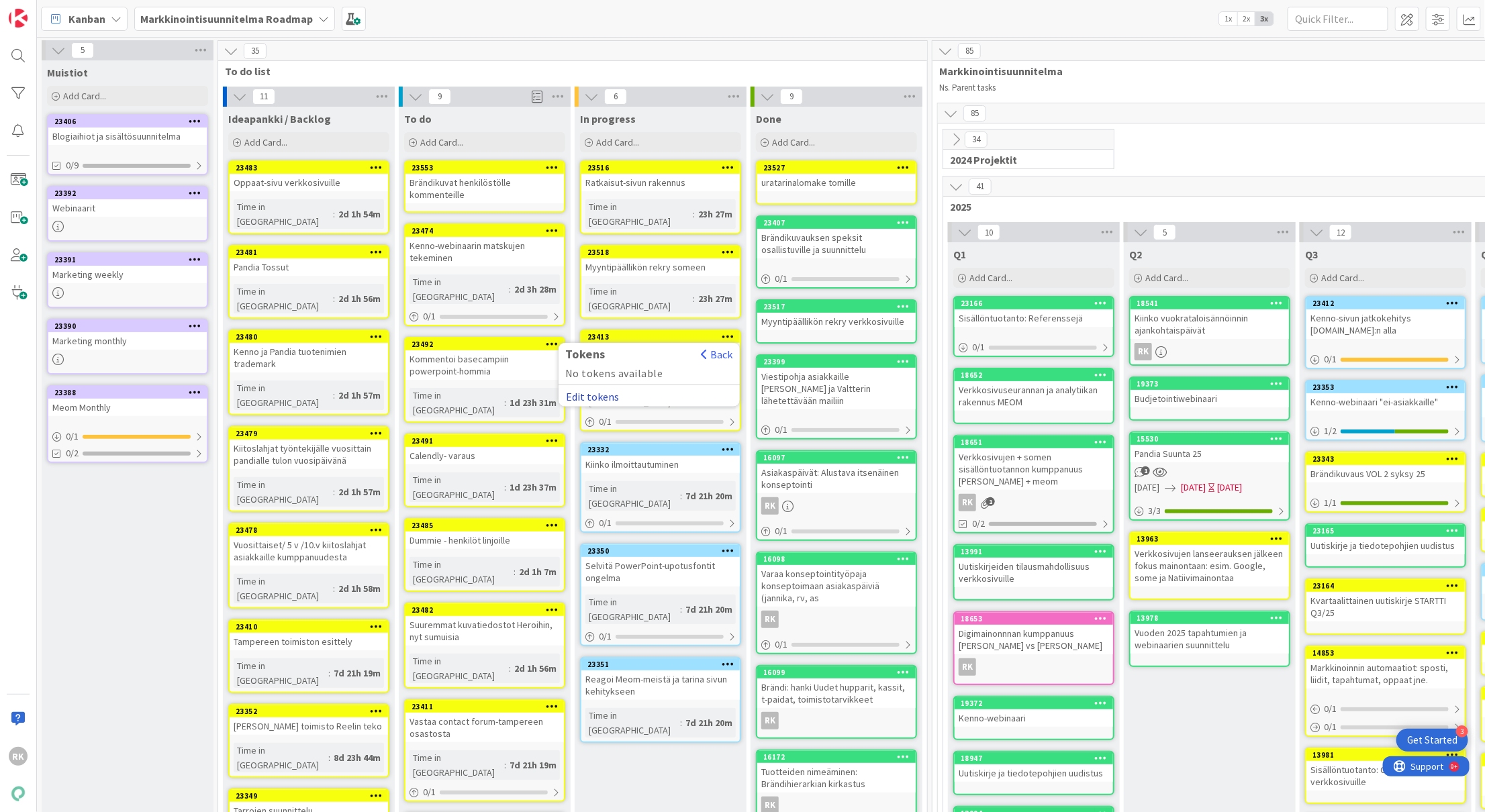
click at [596, 391] on button "Edit tokens" at bounding box center [591, 396] width 54 height 12
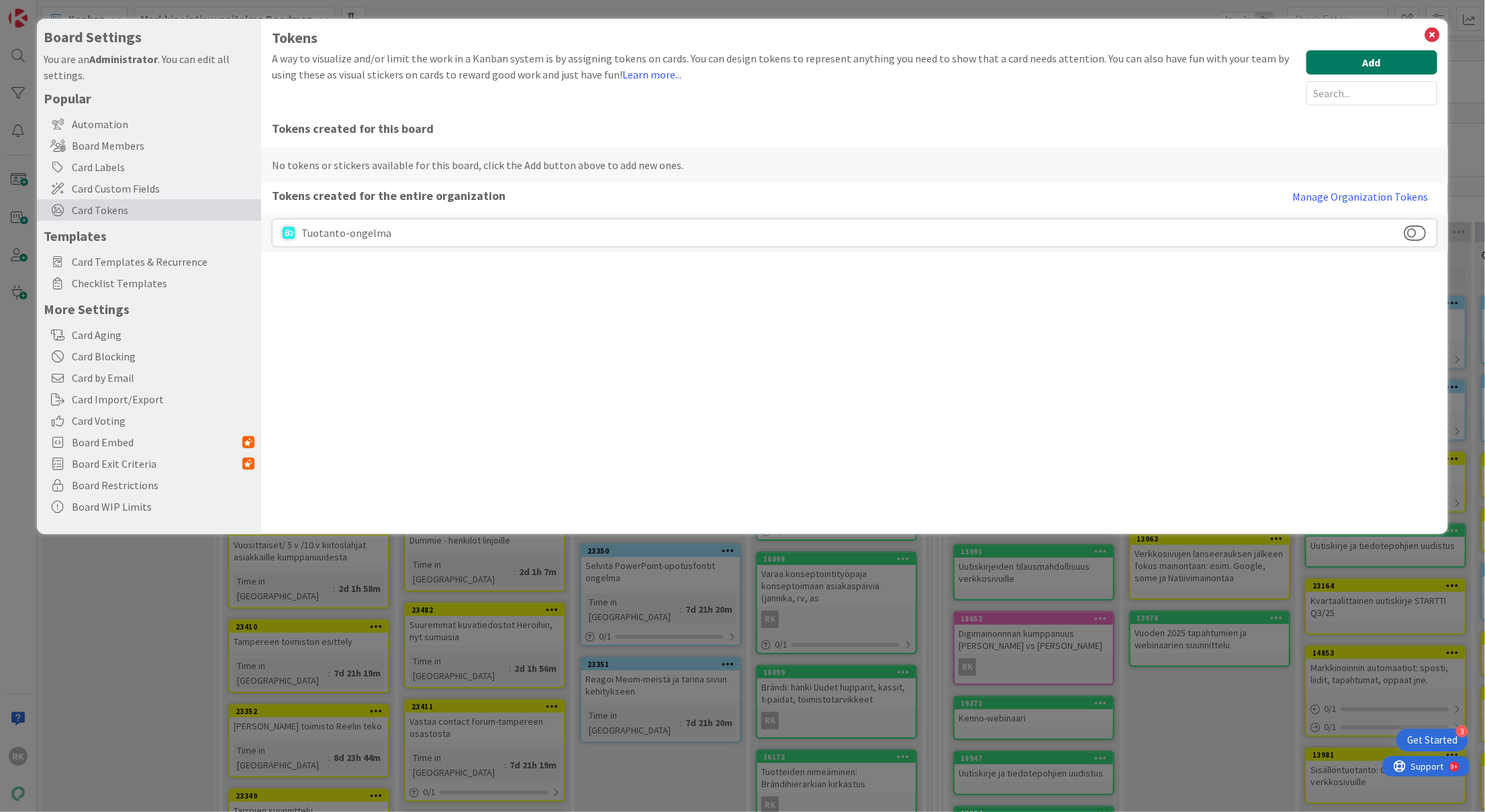
click at [1354, 64] on button "Add" at bounding box center [1371, 62] width 131 height 24
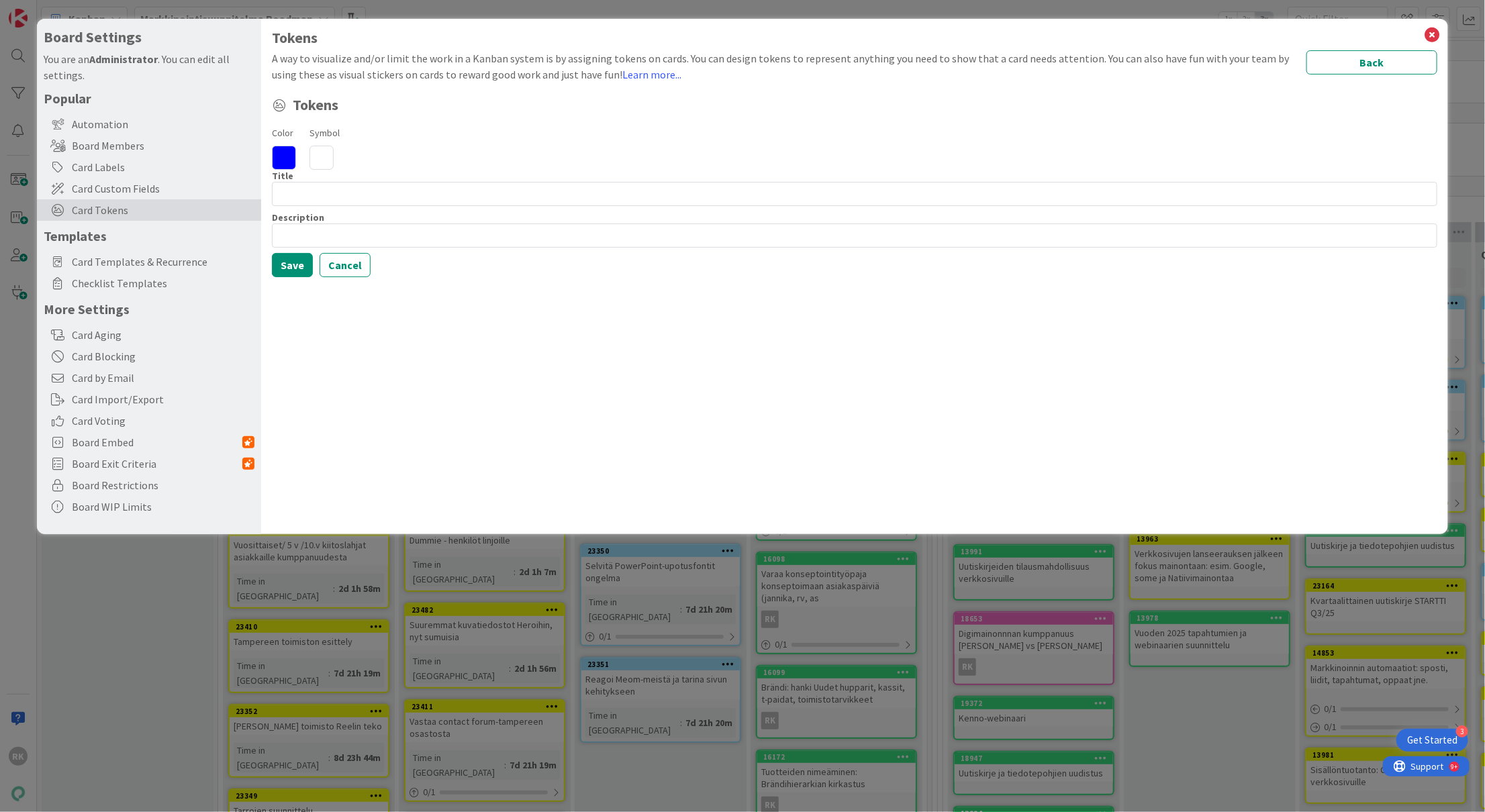
click at [285, 154] on icon at bounding box center [284, 158] width 24 height 24
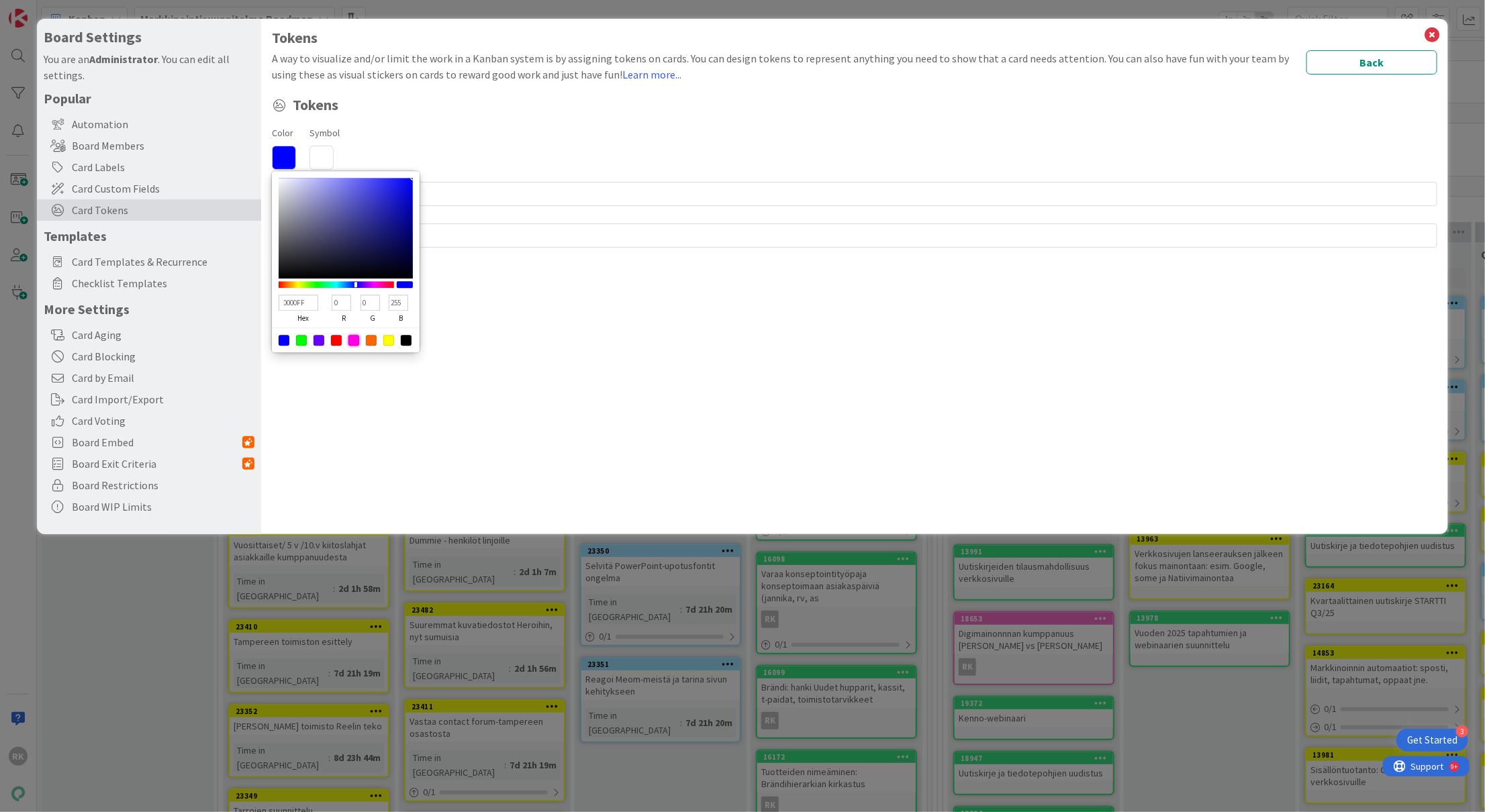
click at [356, 335] on div at bounding box center [353, 340] width 10 height 10
type input "FF00E5"
type input "255"
type input "229"
click at [492, 168] on div "Color FF00E5 hex 255 r 0 g 229 b 100 a Symbol" at bounding box center [853, 147] width 1164 height 46
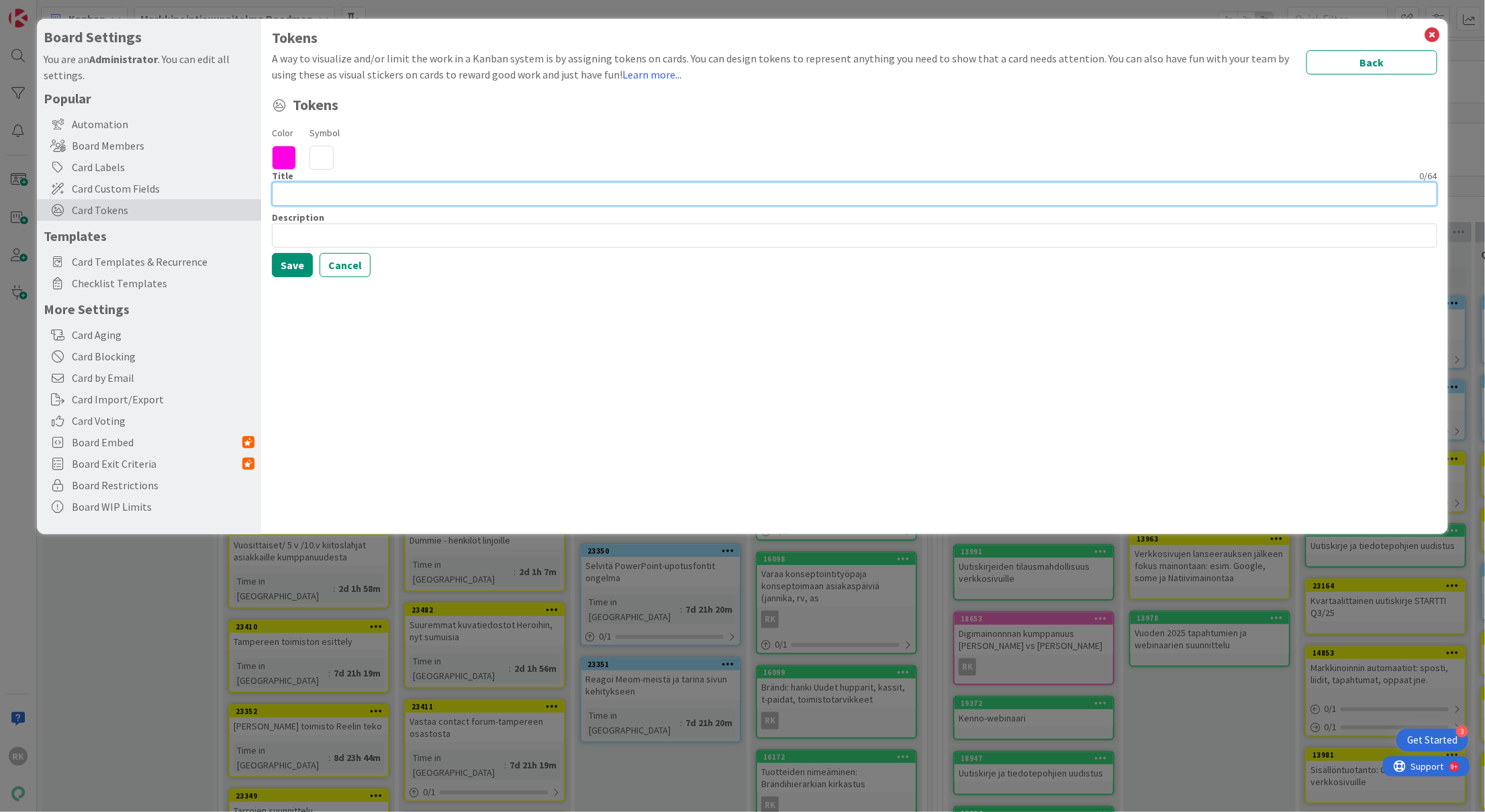
click at [297, 199] on input at bounding box center [853, 194] width 1164 height 24
type input "H"
type input "HUOM!"
click at [330, 151] on icon at bounding box center [321, 158] width 24 height 24
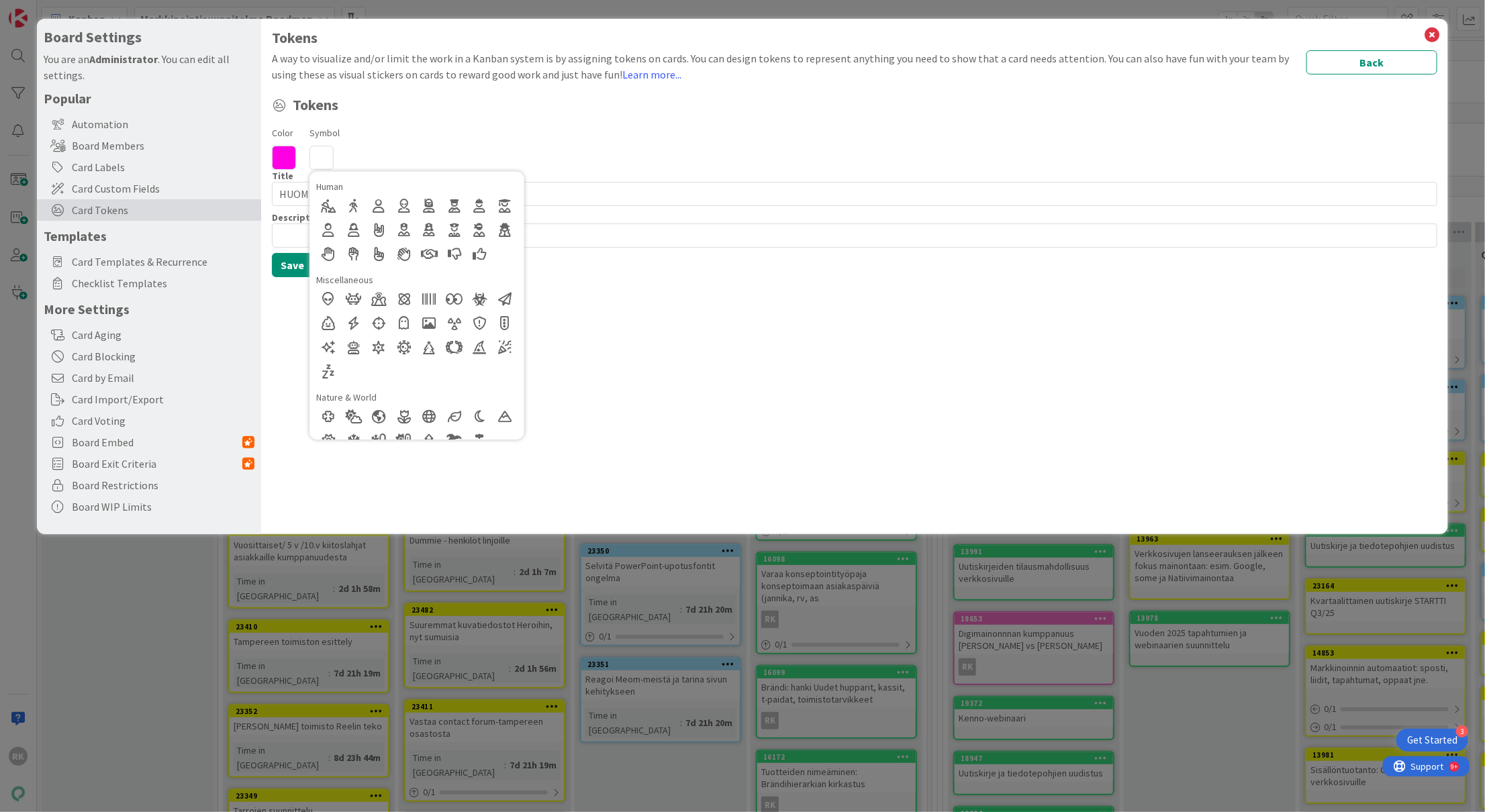
scroll to position [298, 0]
click at [451, 300] on div at bounding box center [454, 298] width 24 height 24
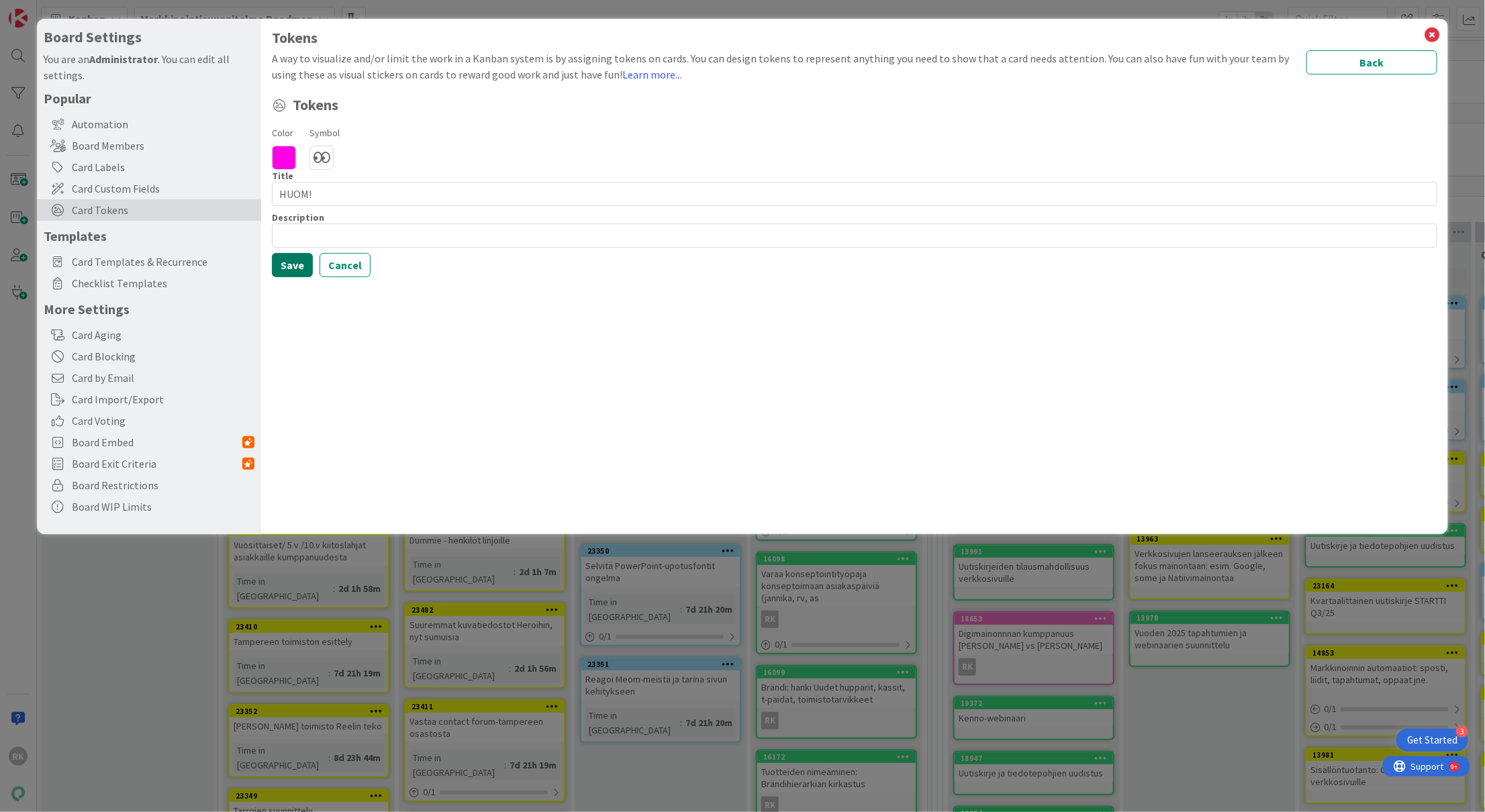
click at [284, 265] on button "Save" at bounding box center [292, 265] width 41 height 24
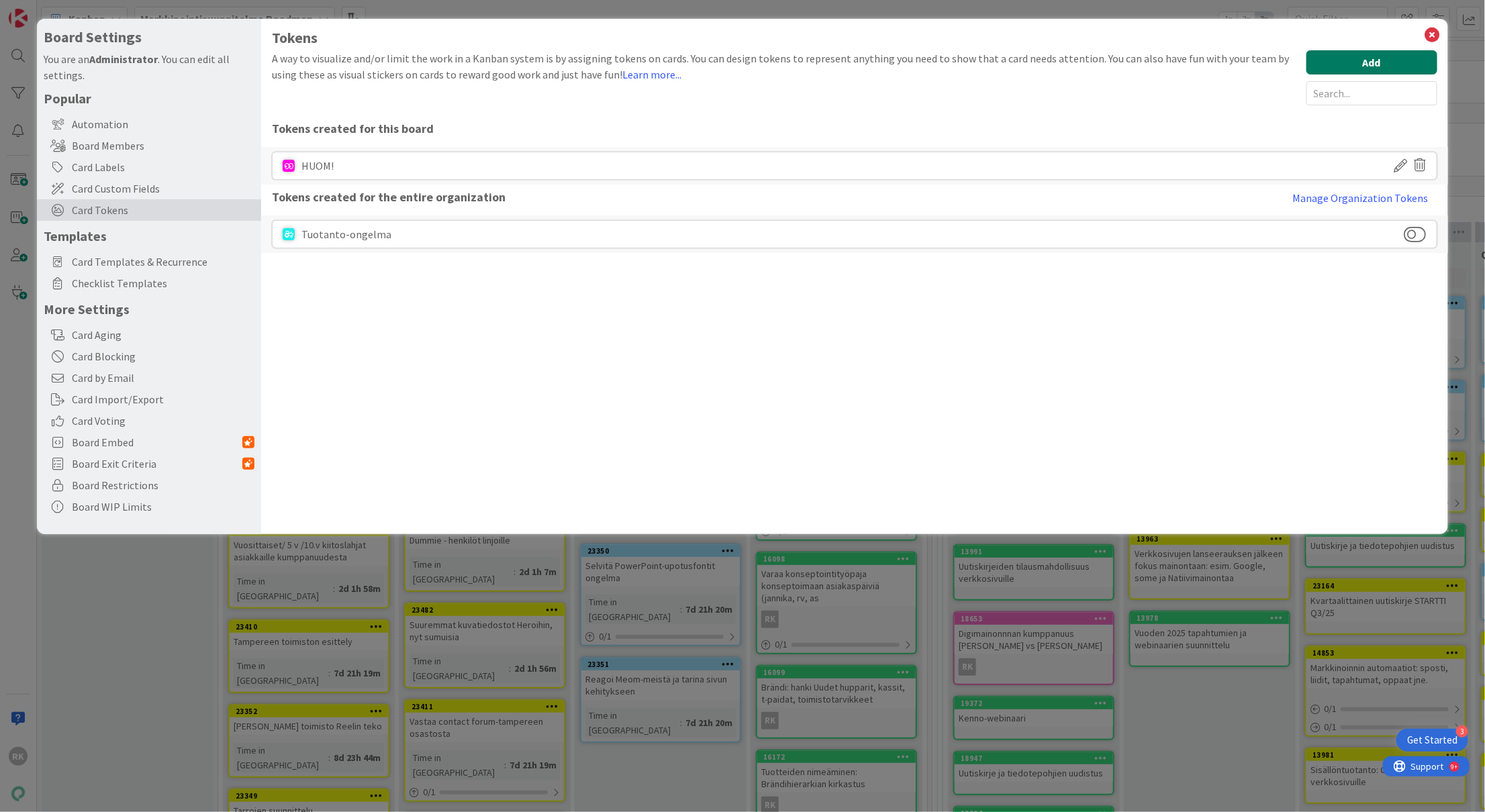
click at [1358, 66] on button "Add" at bounding box center [1371, 62] width 131 height 24
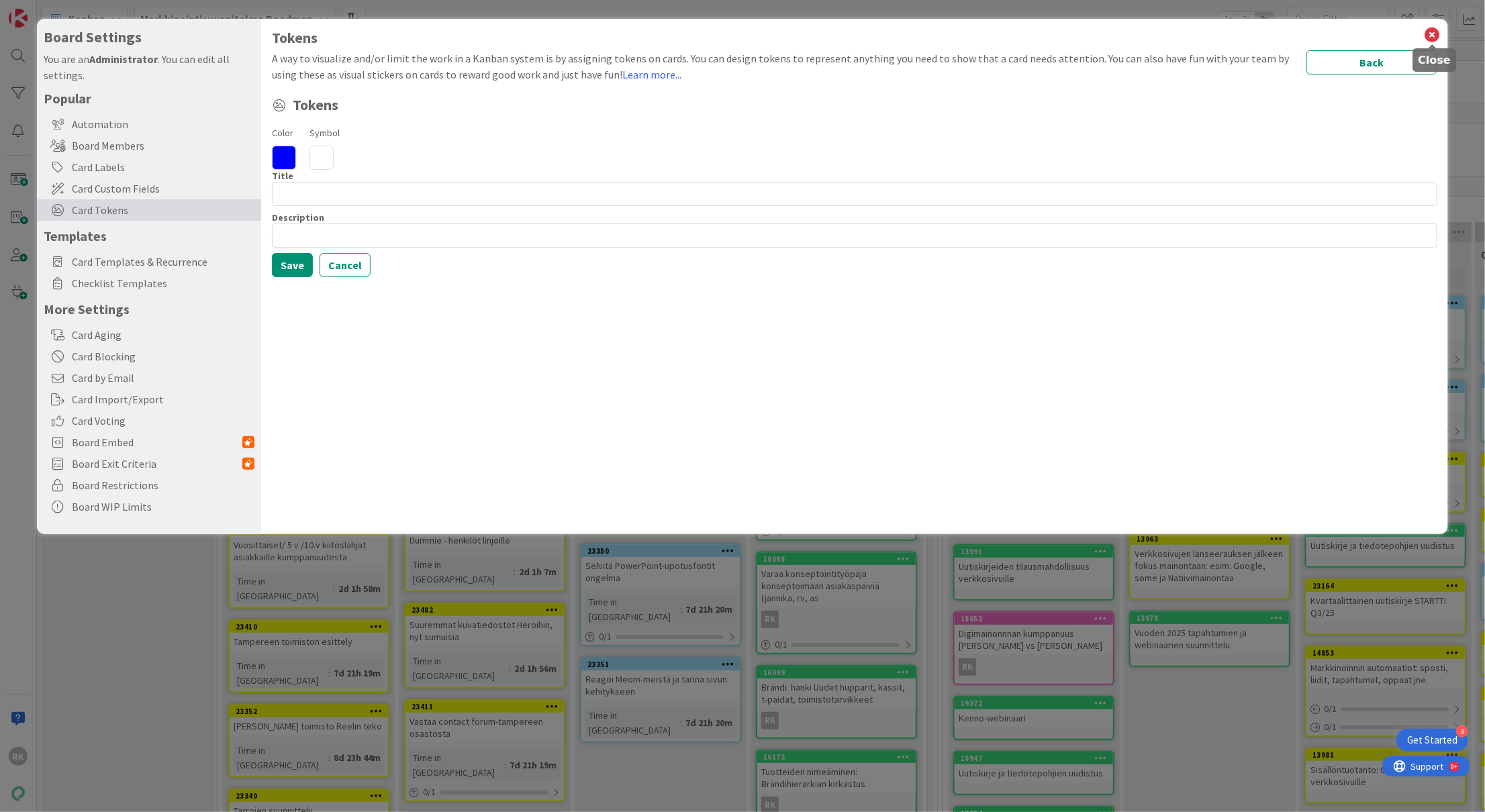
click at [1426, 35] on icon at bounding box center [1433, 35] width 18 height 19
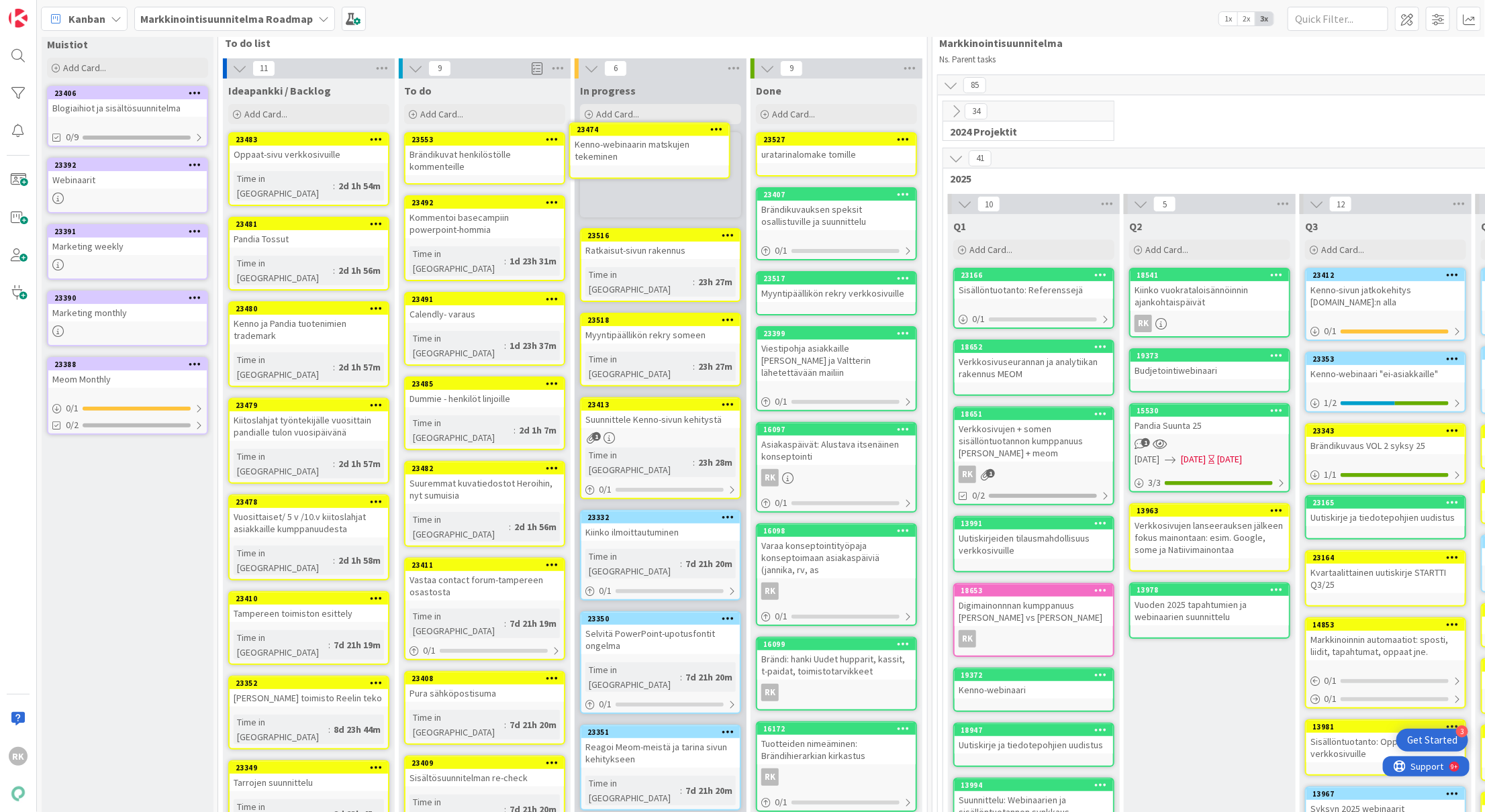
scroll to position [0, 0]
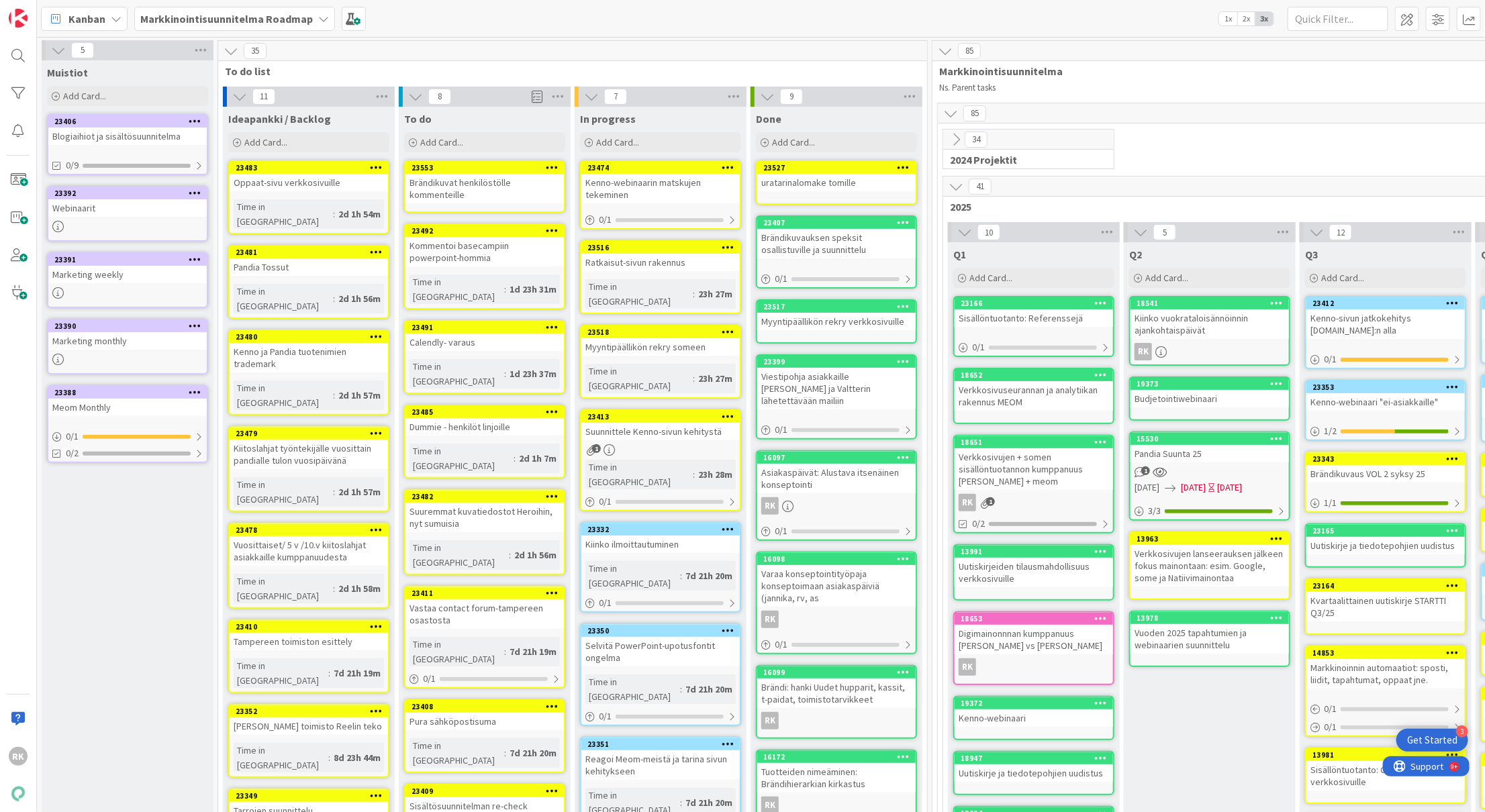
click at [730, 165] on icon at bounding box center [728, 168] width 13 height 10
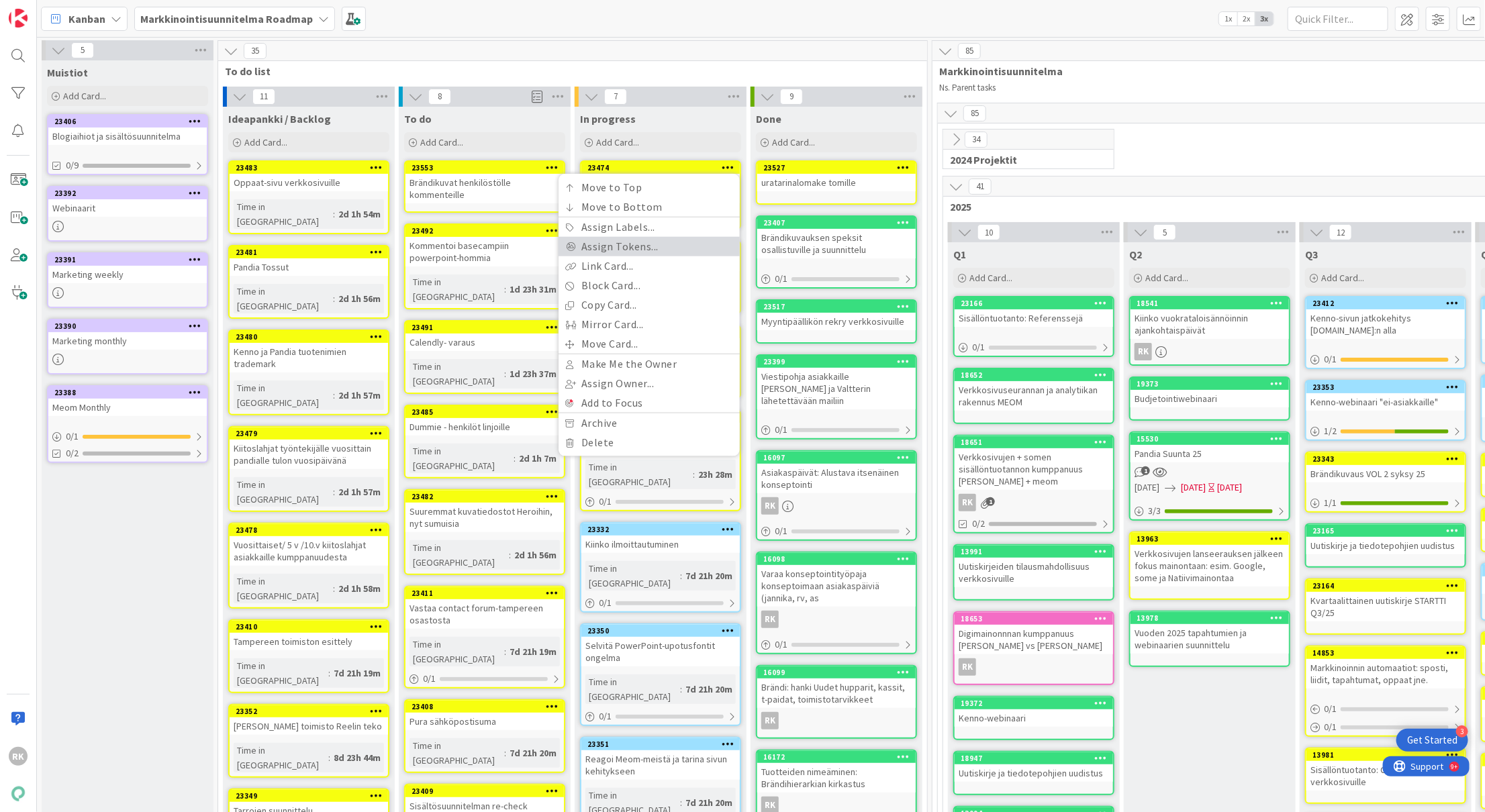
click at [619, 245] on link "Assign Tokens..." at bounding box center [649, 246] width 181 height 19
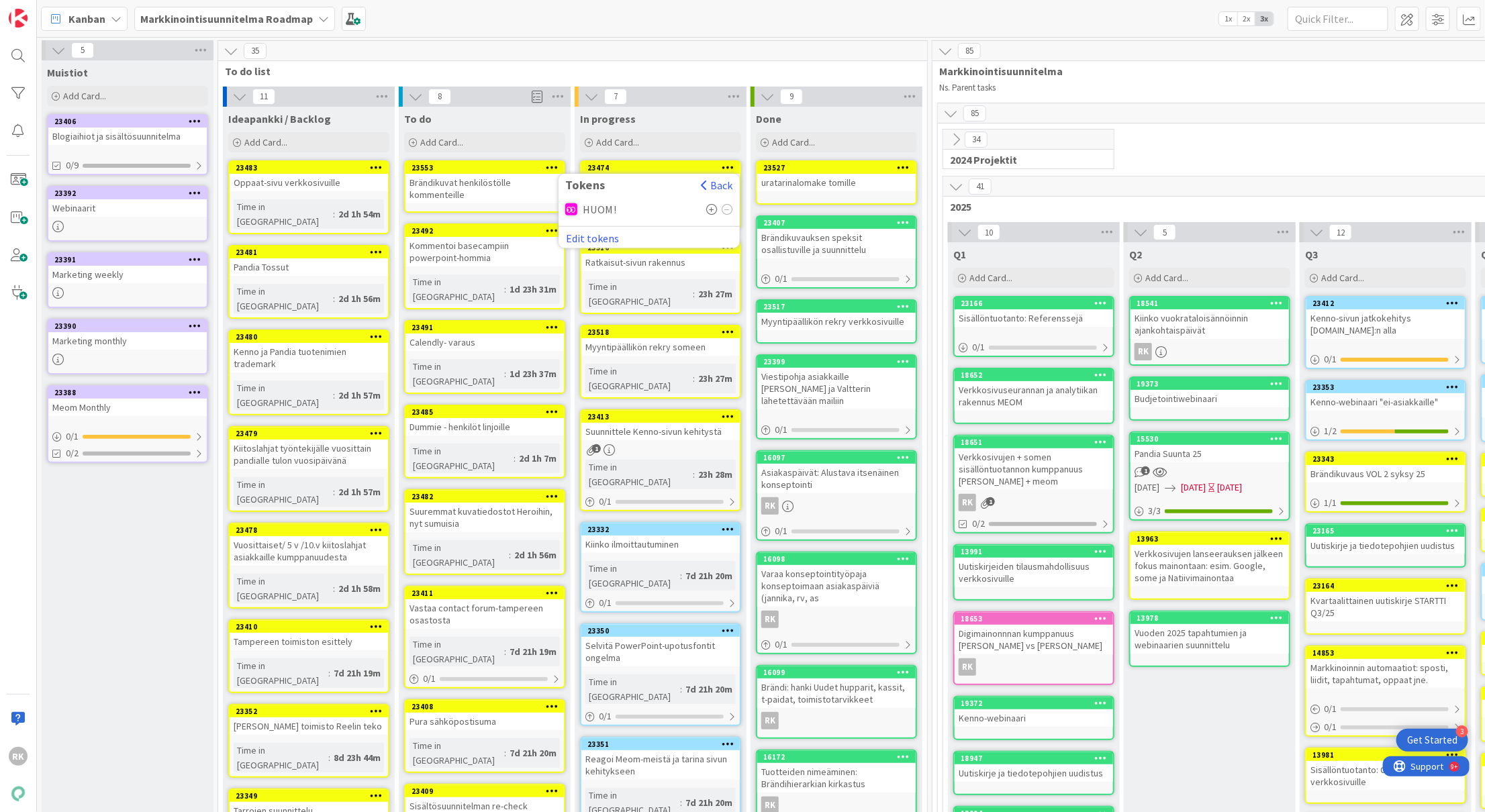
click at [597, 211] on span "HUOM!" at bounding box center [599, 209] width 34 height 12
click at [566, 207] on div at bounding box center [570, 209] width 12 height 12
click at [570, 207] on div at bounding box center [570, 209] width 12 height 12
click at [716, 206] on icon at bounding box center [711, 209] width 11 height 10
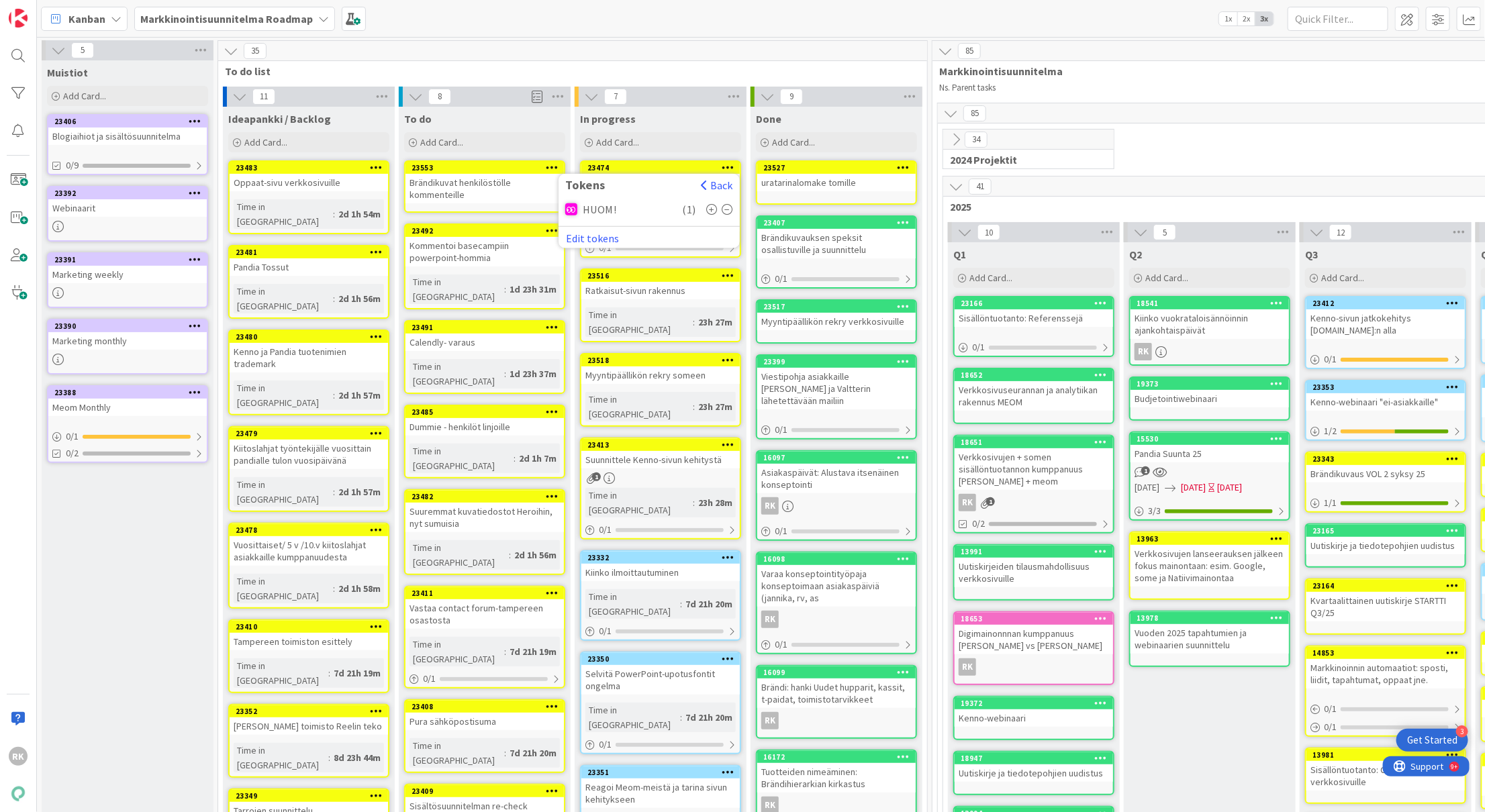
click at [700, 62] on div "35 To do list" at bounding box center [573, 60] width 709 height 39
click at [425, 144] on span "Add Card..." at bounding box center [442, 142] width 43 height 12
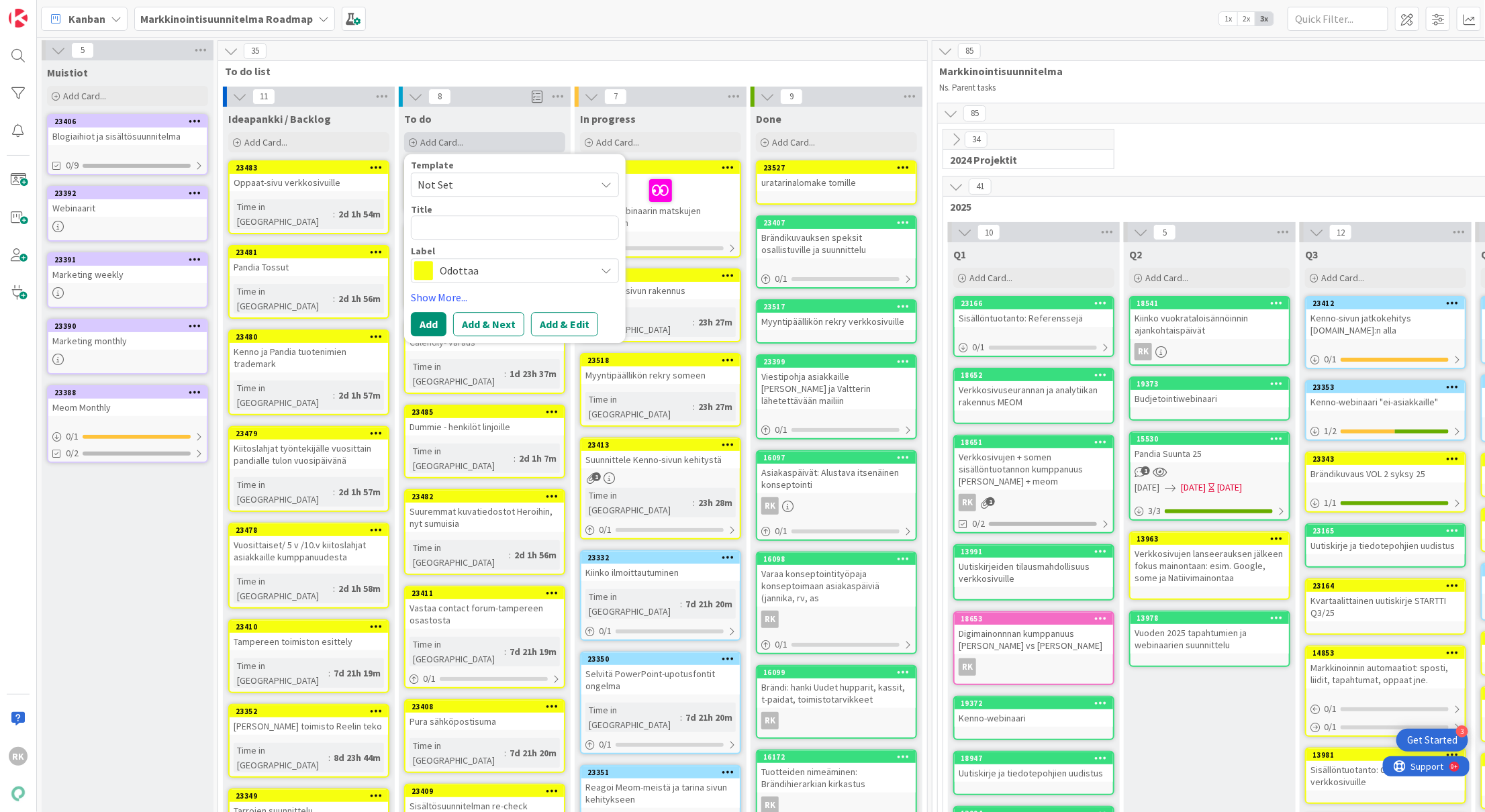
type textarea "x"
type textarea "e"
type textarea "x"
type textarea "eN"
type textarea "x"
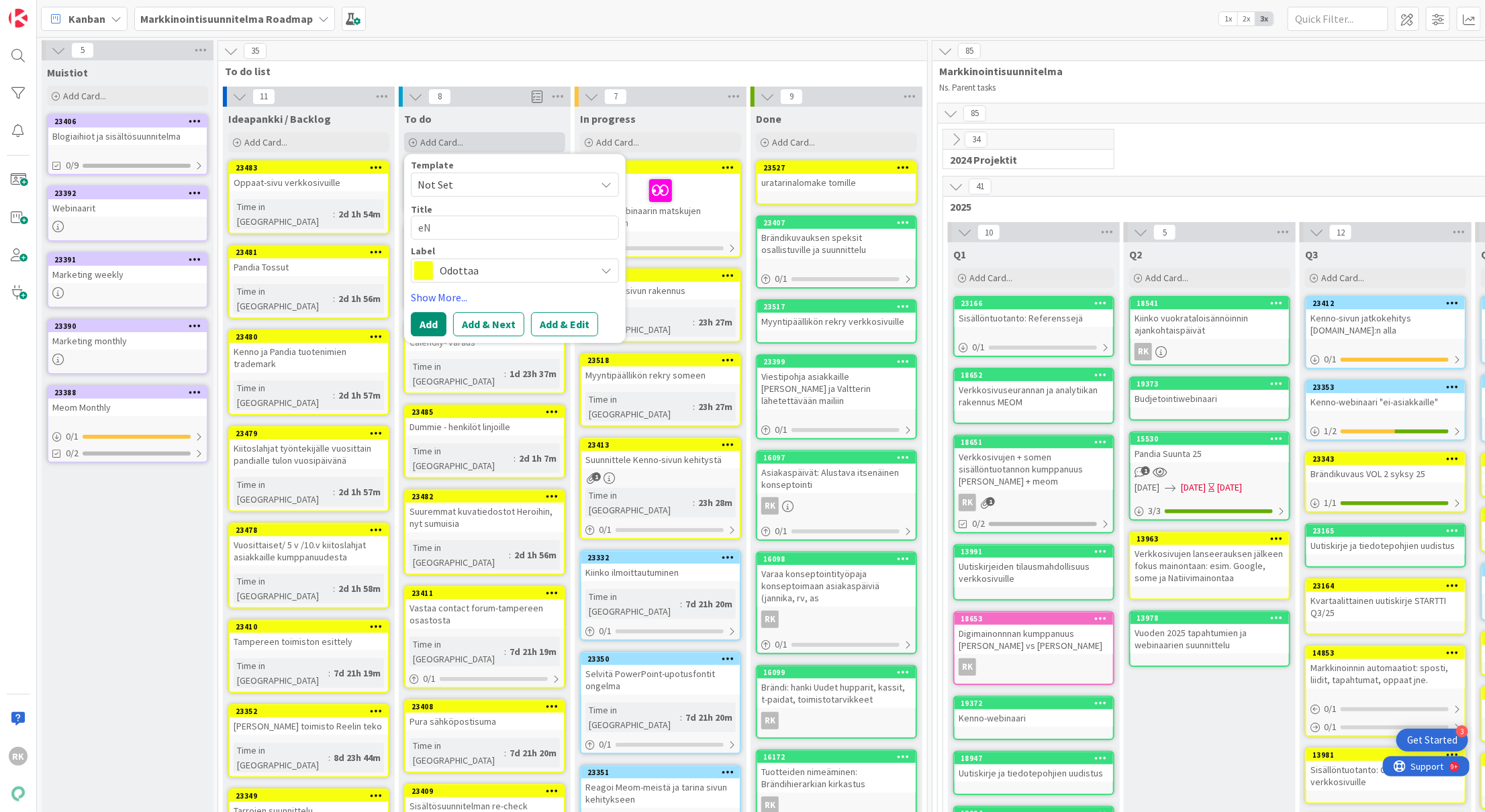
type textarea "eNP"
type textarea "x"
type textarea "eNPS"
type textarea "x"
type textarea "eNPS-"
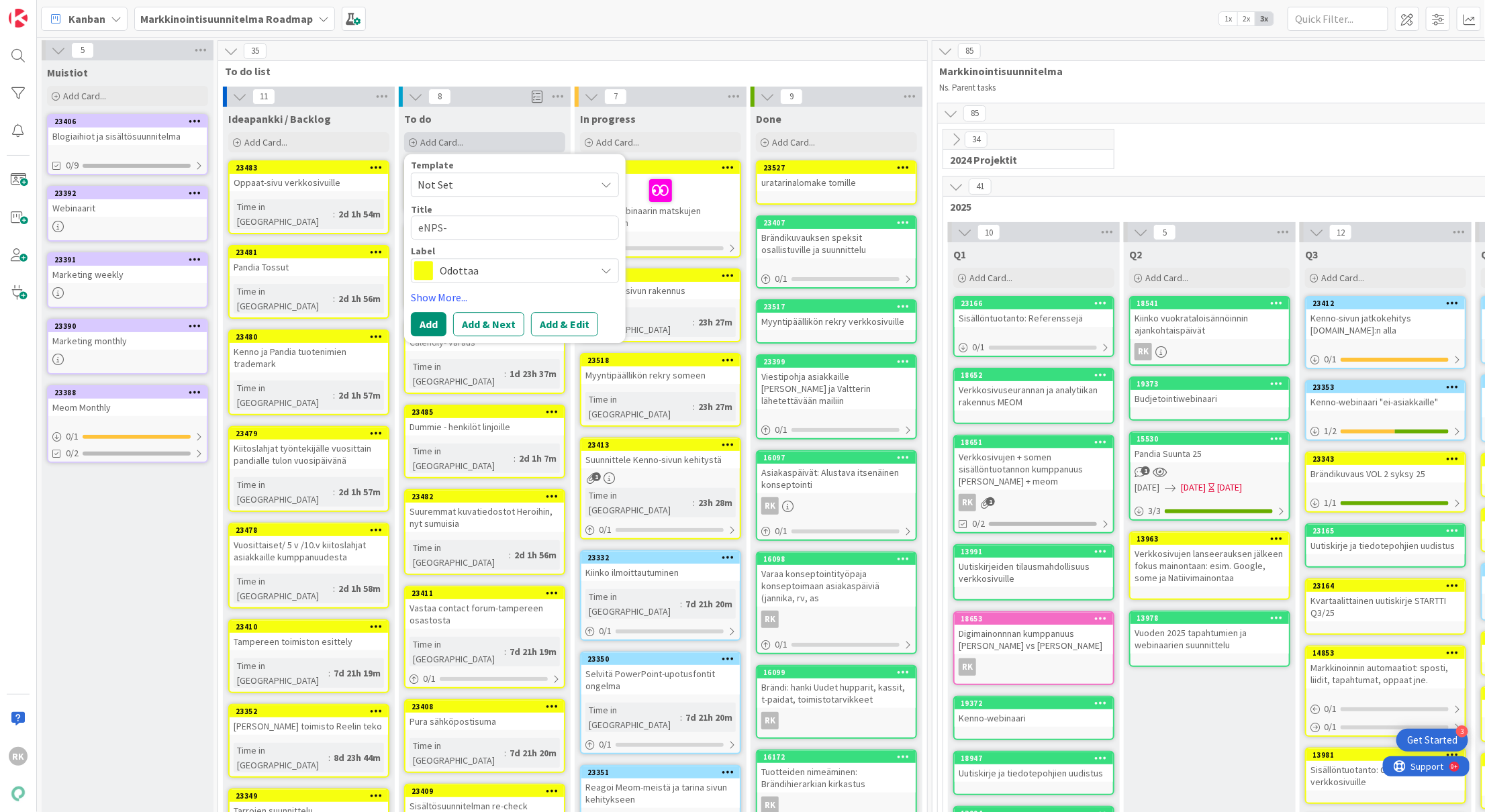
type textarea "x"
type textarea "eNPS-h"
type textarea "x"
type textarea "eNPS-he"
type textarea "x"
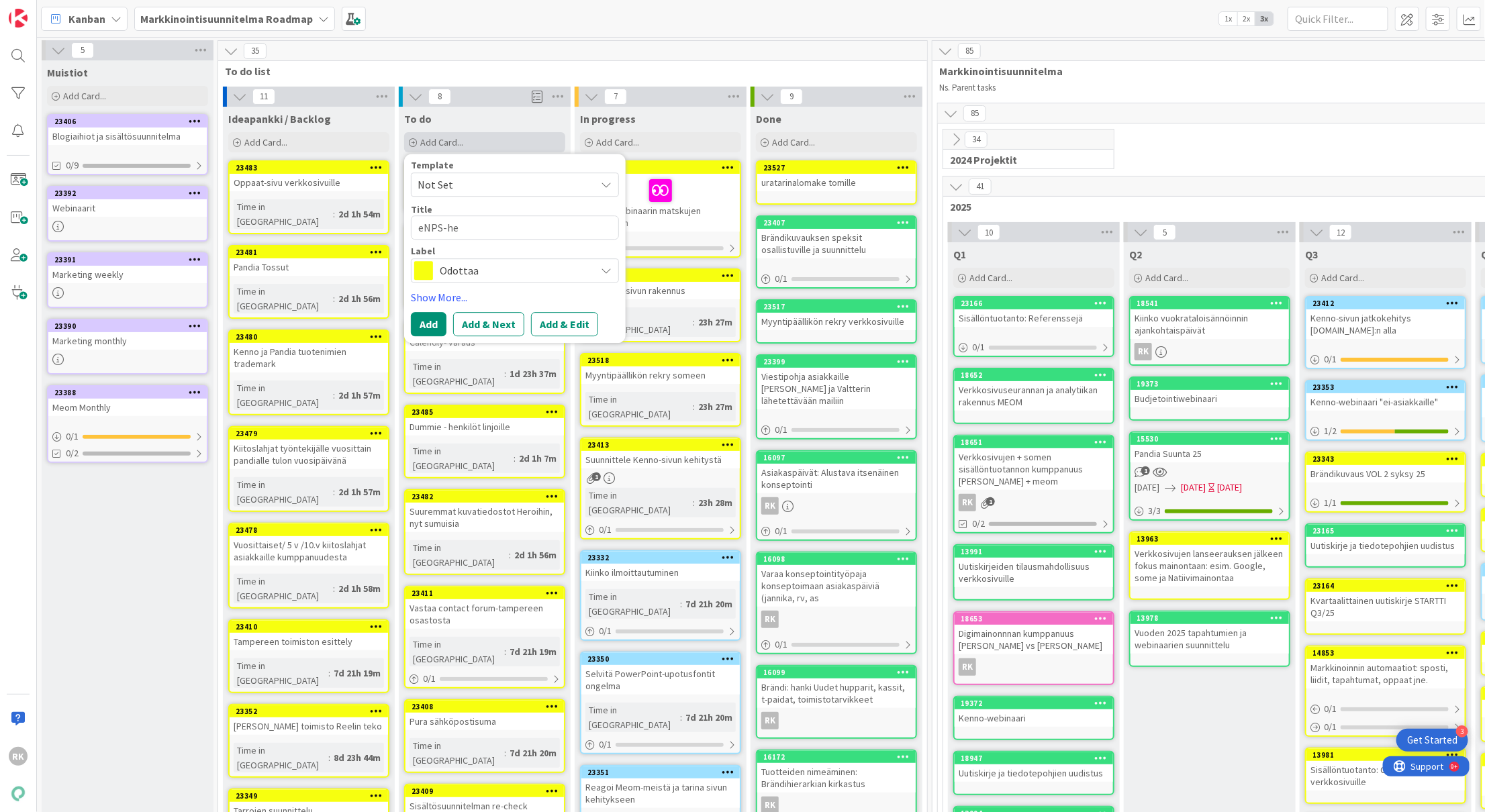
type textarea "eNPS-heh"
type textarea "x"
type textarea "eNPS-hehk"
type textarea "x"
type textarea "eNPS-hehku"
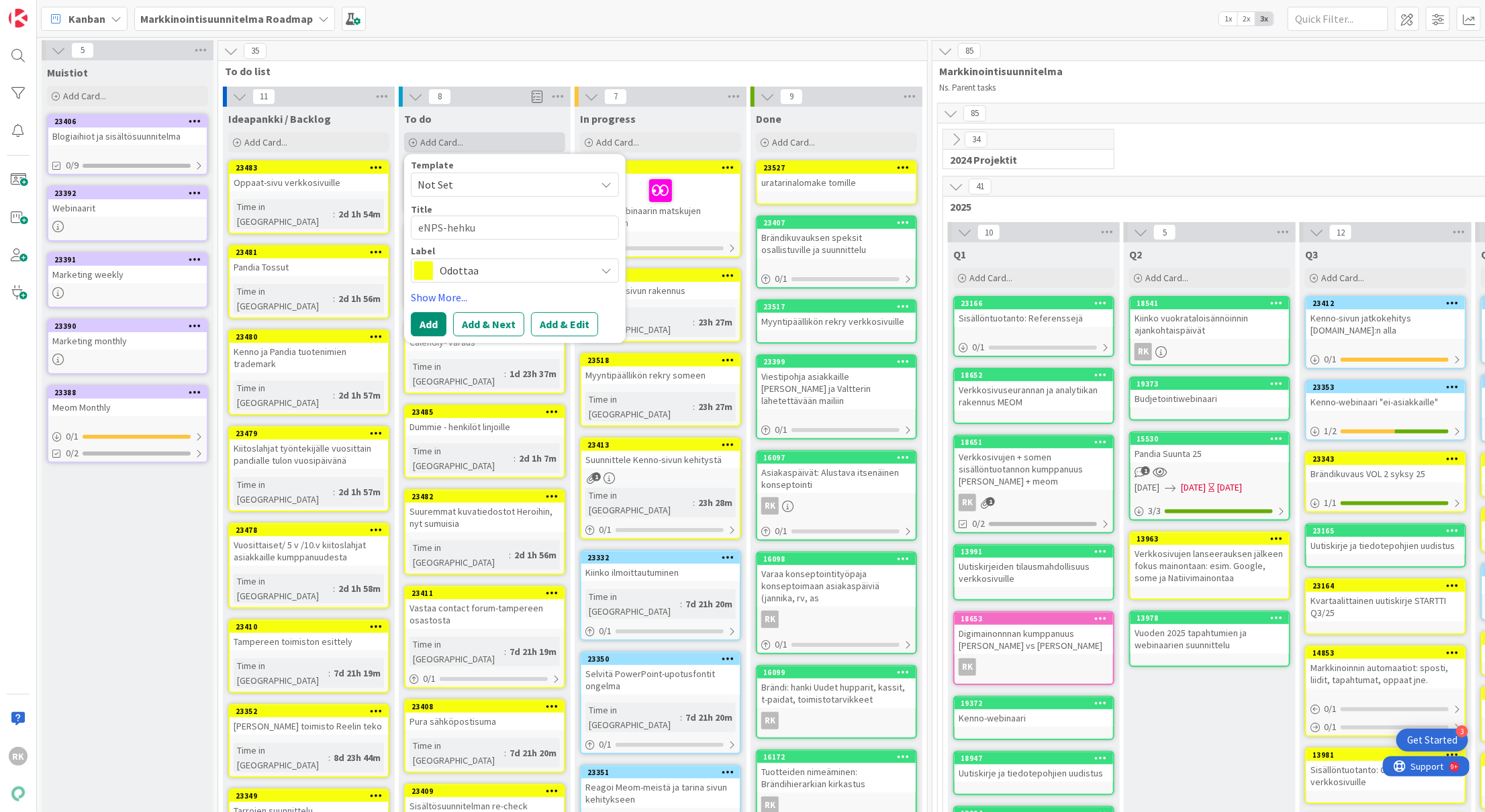
type textarea "x"
type textarea "eNPS-hehkut"
type textarea "x"
type textarea "eNPS-hehkutu"
type textarea "x"
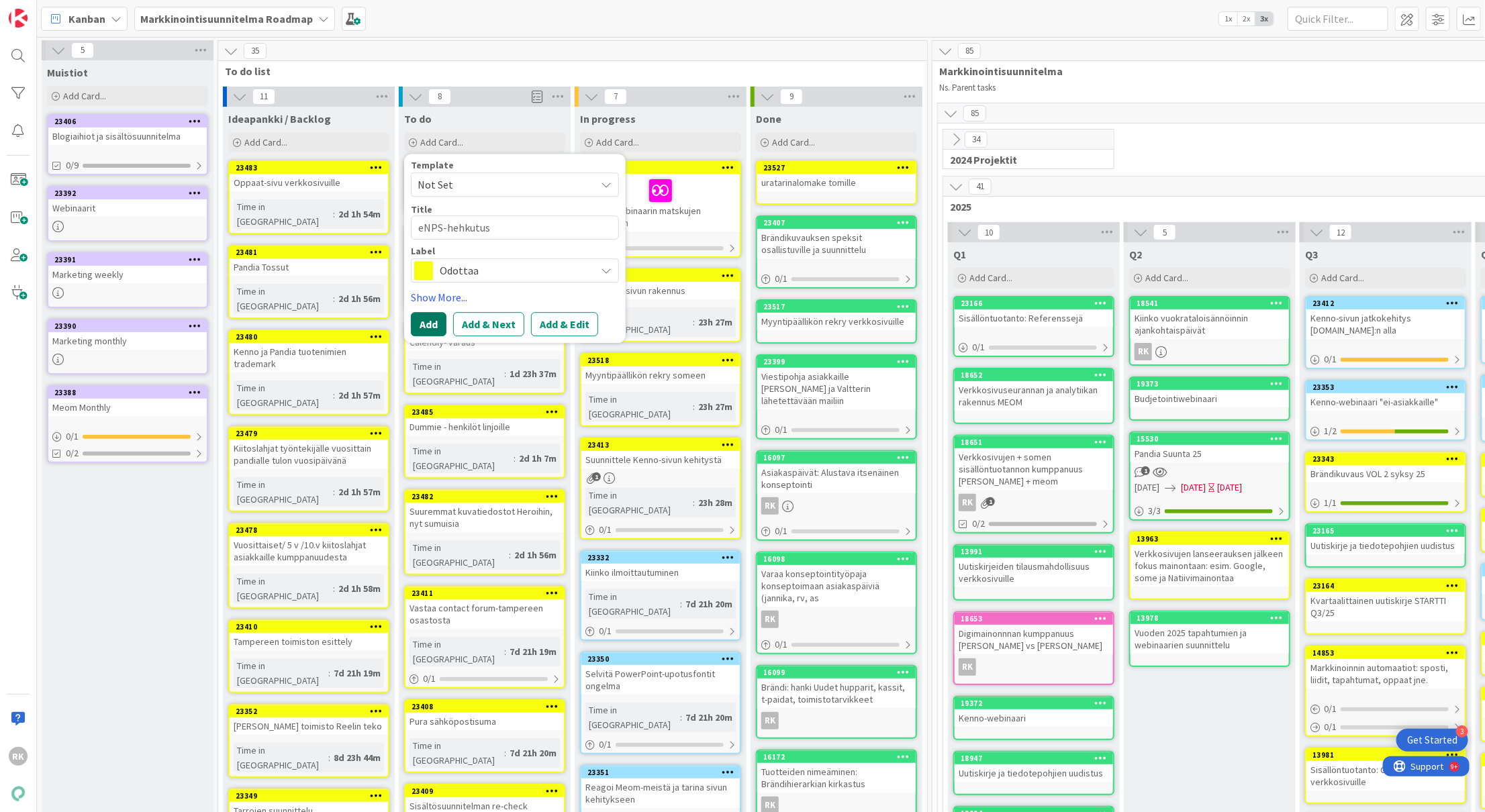
type textarea "eNPS-hehkutus"
click at [424, 331] on button "Add" at bounding box center [429, 324] width 35 height 24
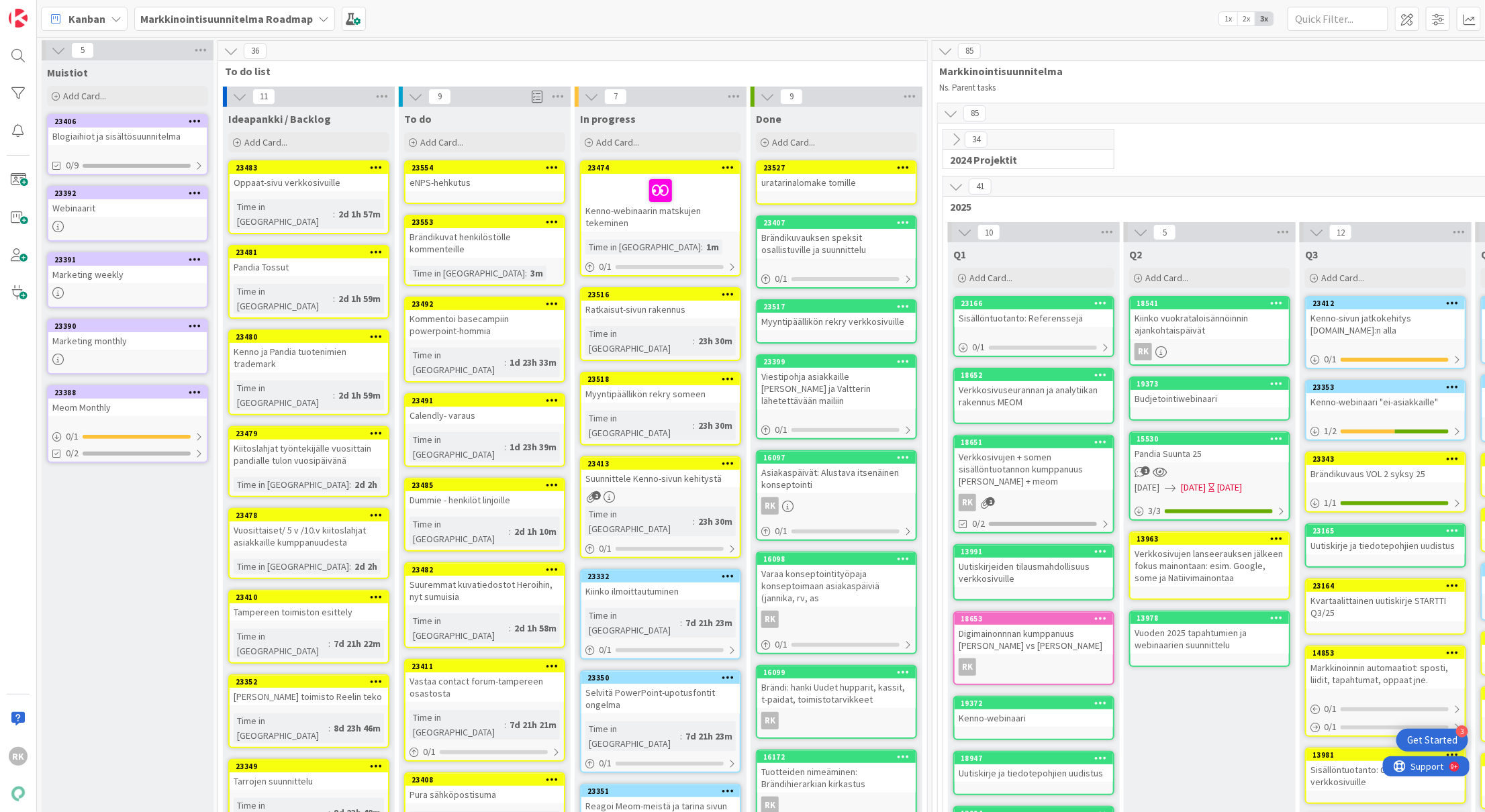
click at [226, 17] on b "Markkinointisuunnitelma Roadmap" at bounding box center [226, 19] width 172 height 14
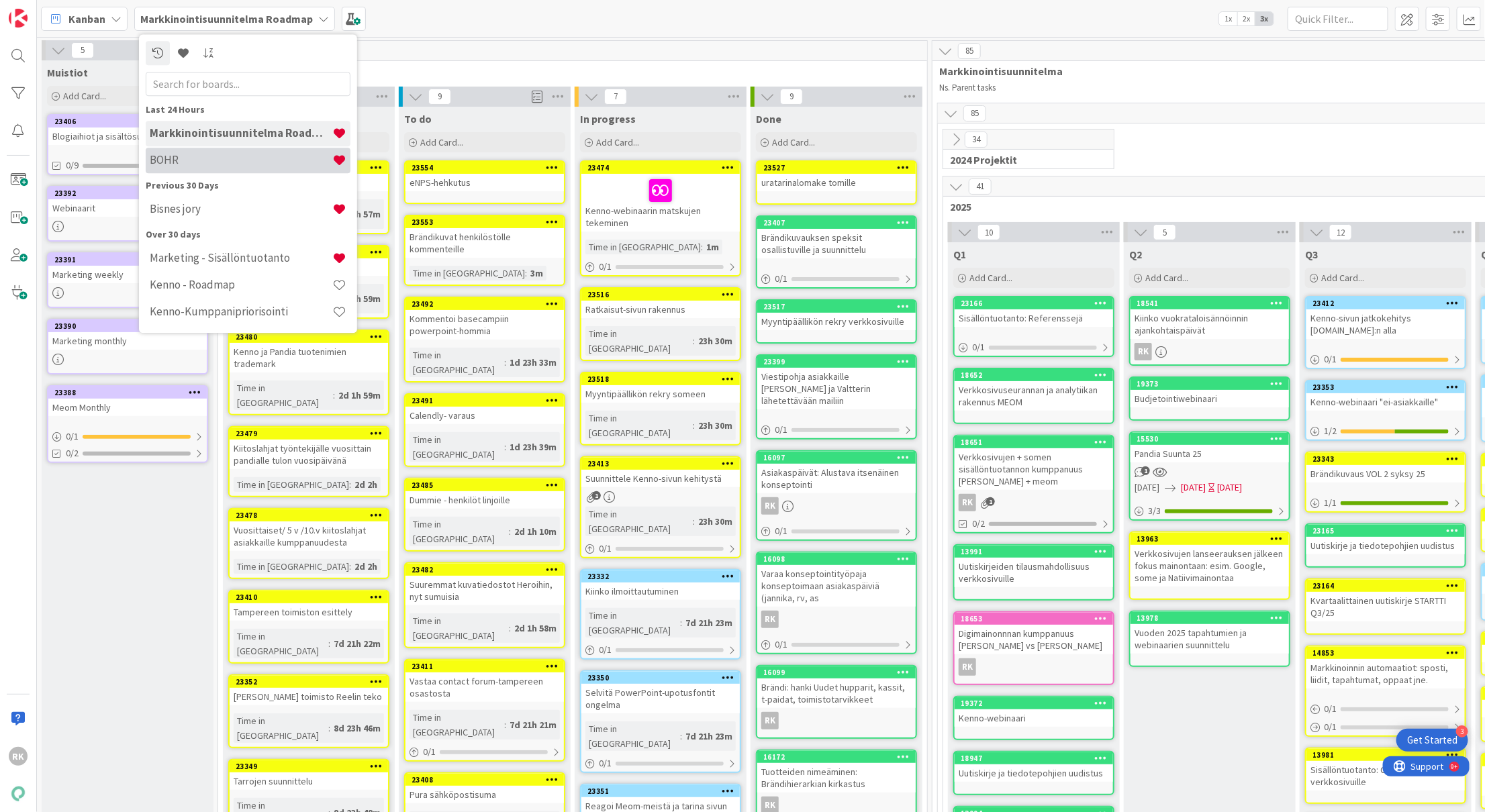
click at [222, 164] on h4 "BOHR" at bounding box center [241, 160] width 183 height 14
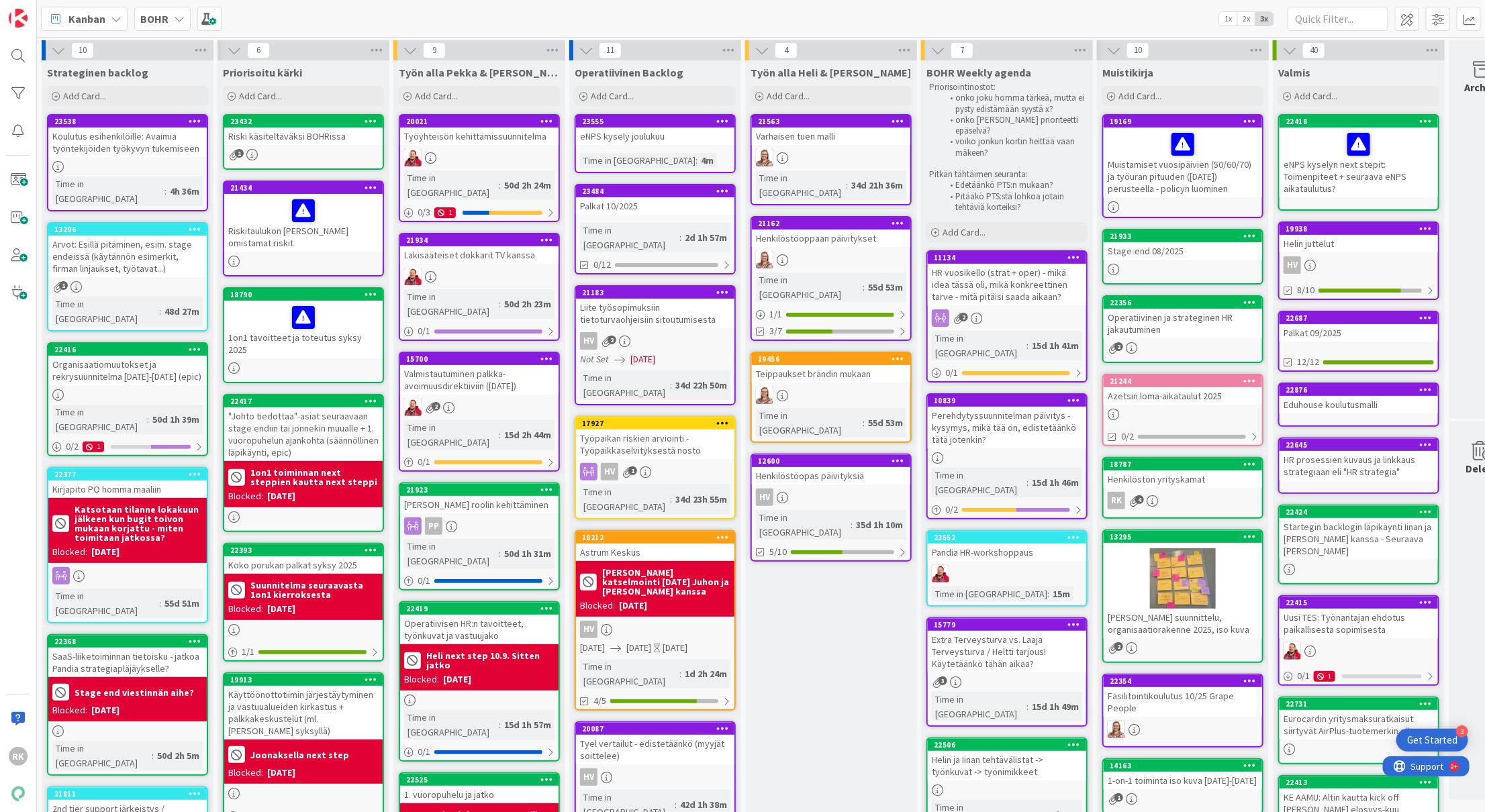
click at [1008, 303] on div "HR vuosikello (strat + oper) - mikä idea tässä oli, mikä konkreettinen tarve - …" at bounding box center [1006, 284] width 159 height 42
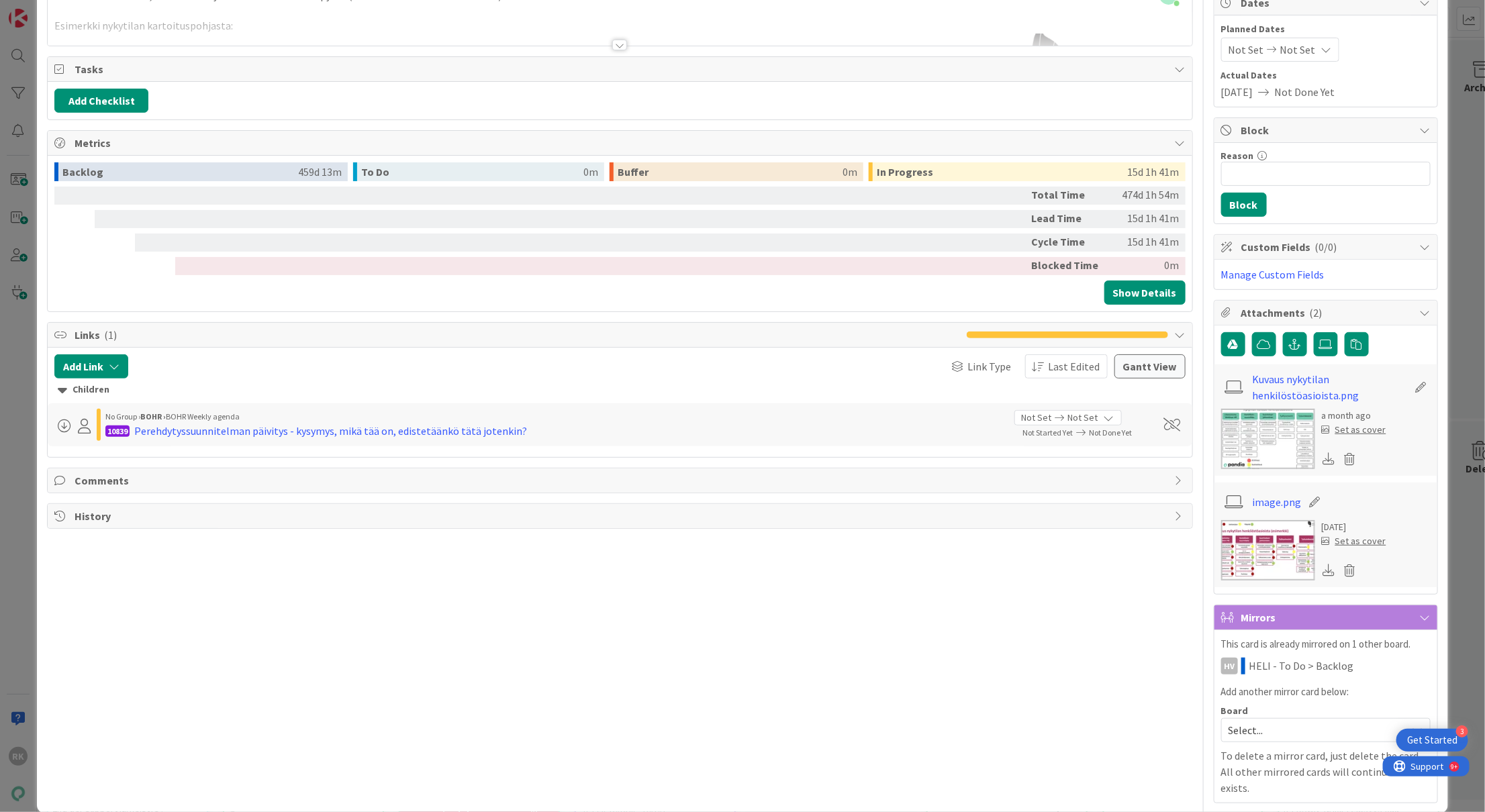
click at [155, 332] on span "Links ( 1 )" at bounding box center [516, 335] width 885 height 16
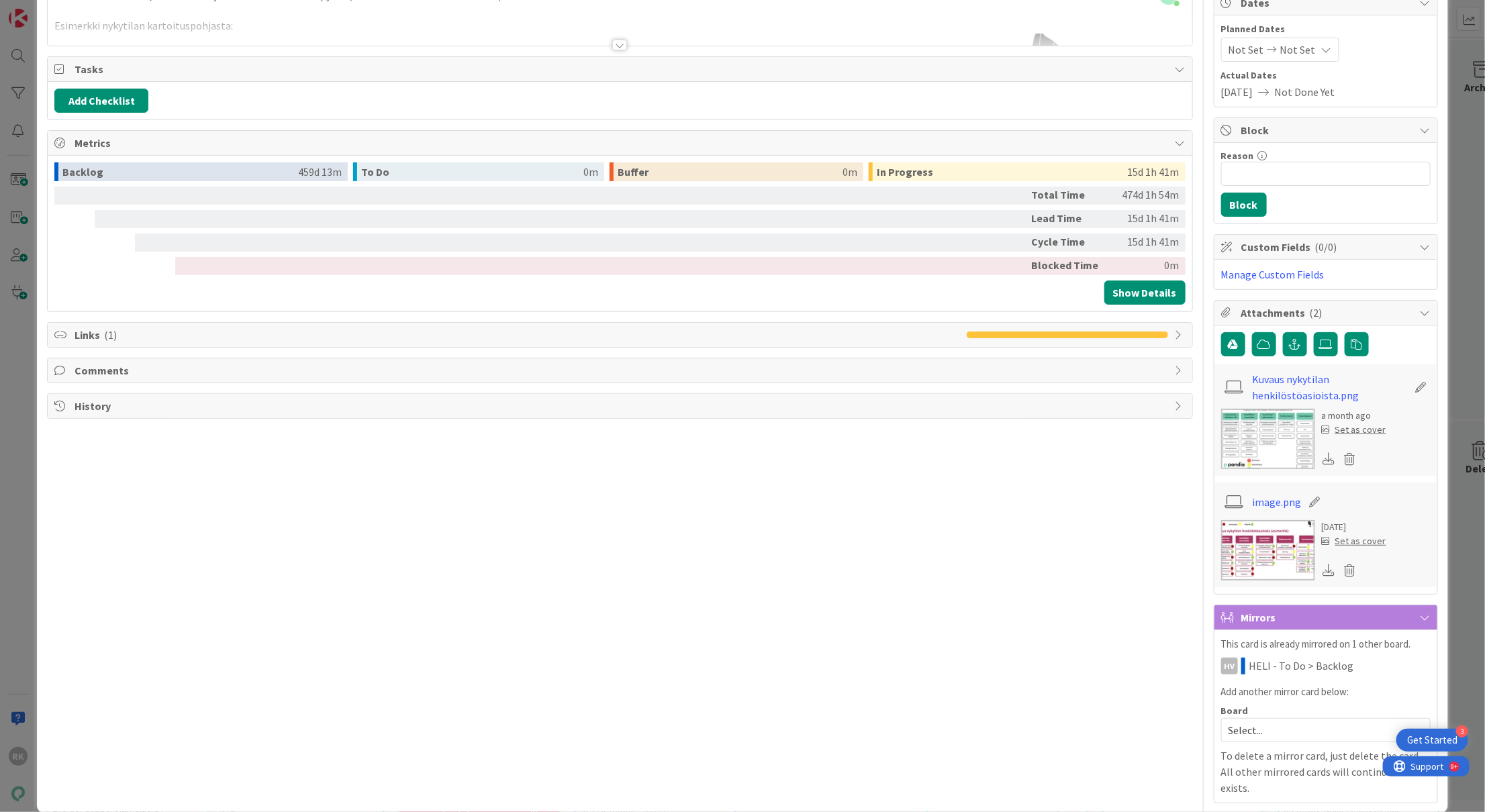
click at [155, 332] on span "Links ( 1 )" at bounding box center [516, 335] width 885 height 16
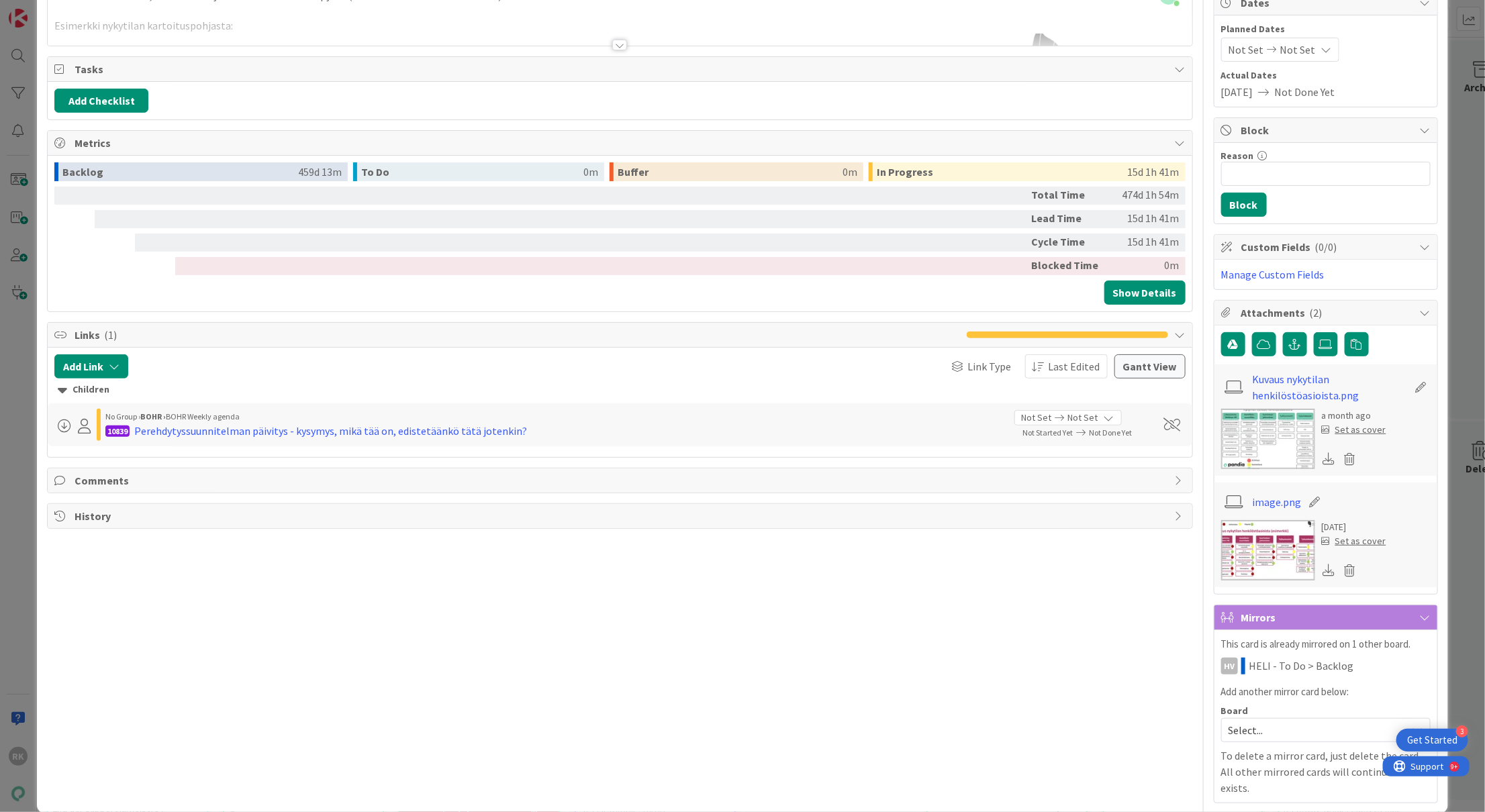
click at [1287, 425] on img at bounding box center [1267, 438] width 94 height 60
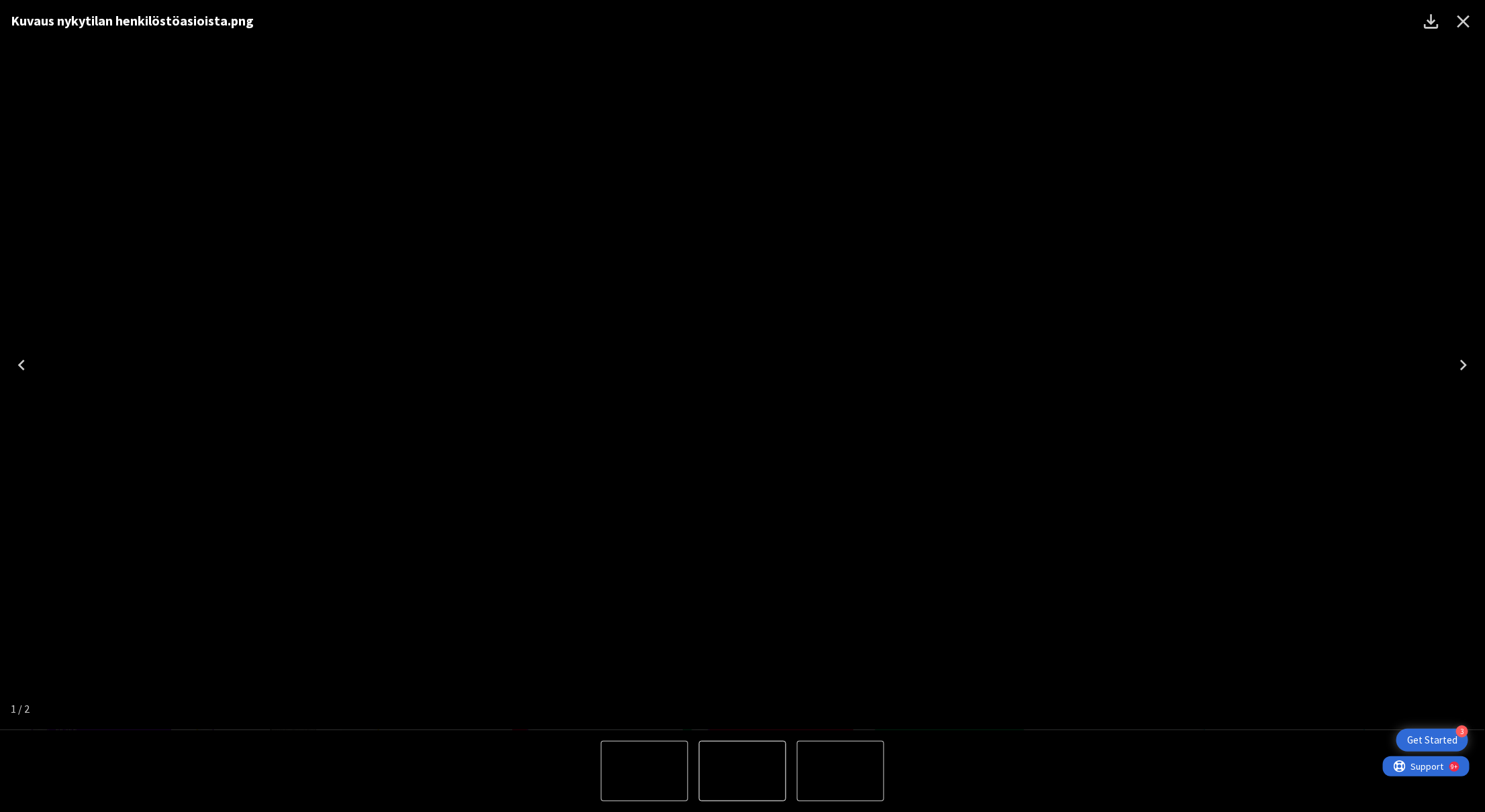
click at [742, 365] on img "1 of 2" at bounding box center [742, 365] width 0 height 0
click at [1460, 21] on icon "Close" at bounding box center [1463, 21] width 22 height 22
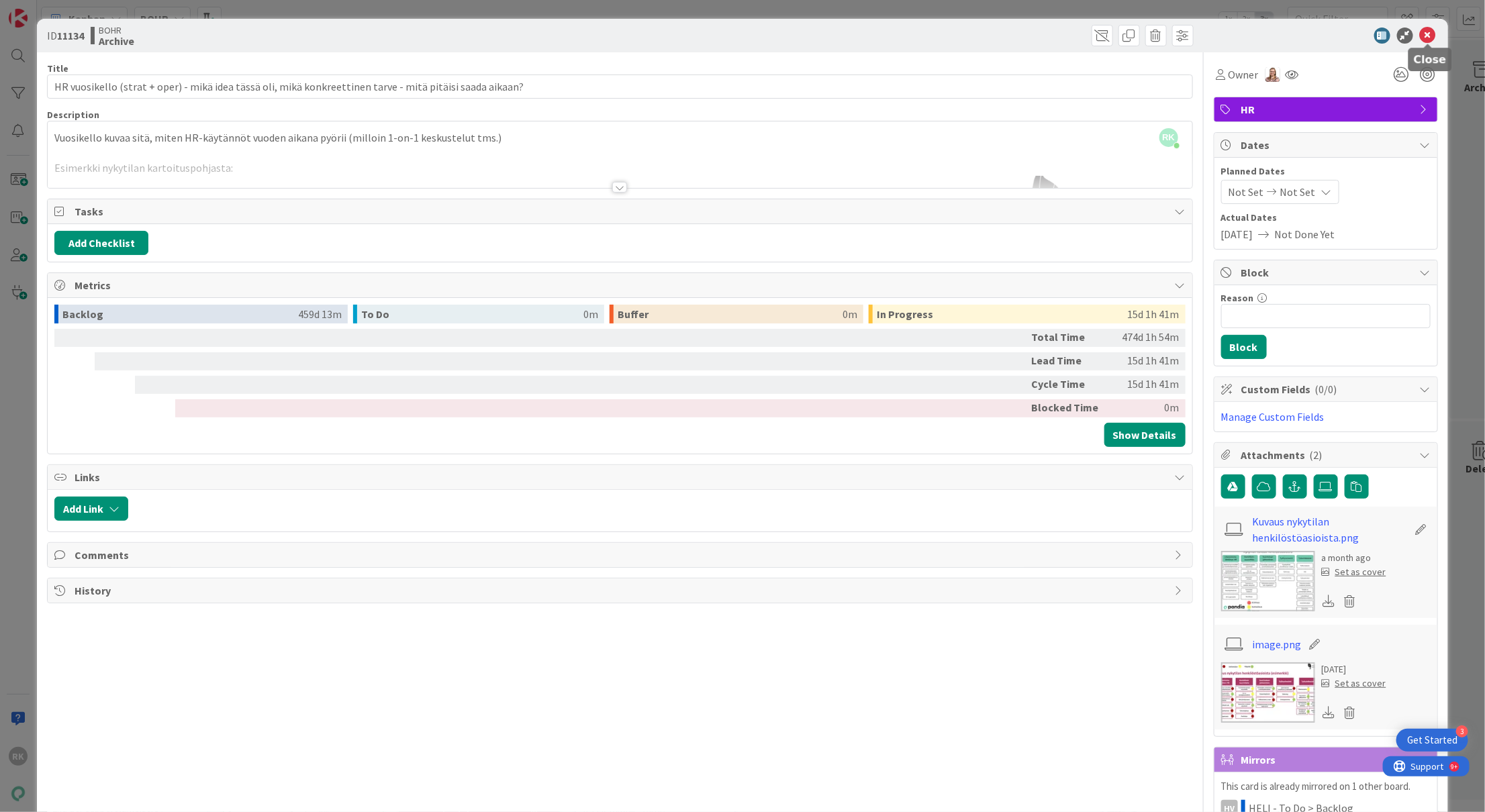
click at [1425, 33] on icon at bounding box center [1428, 35] width 16 height 16
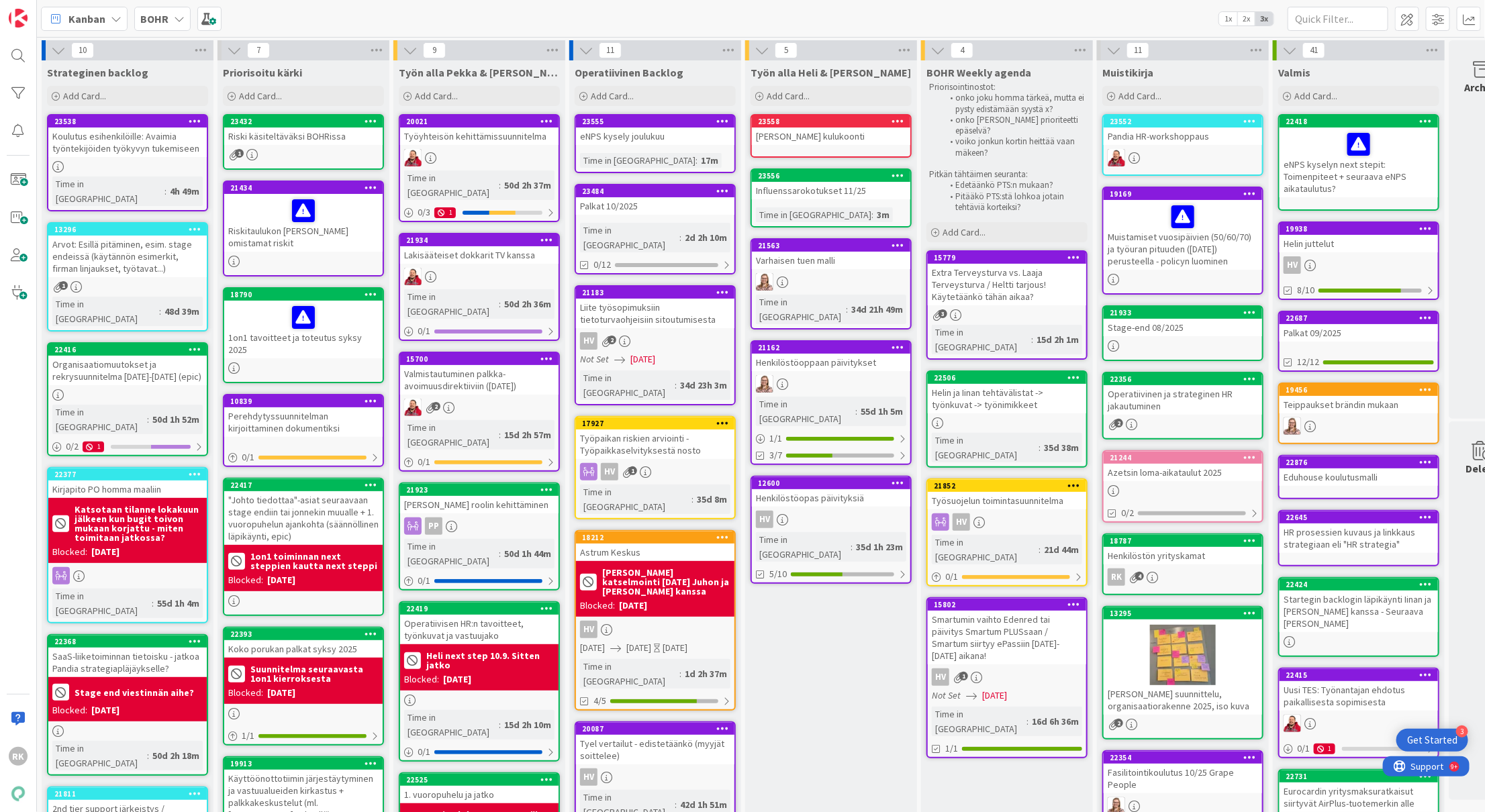
click at [944, 313] on span "3" at bounding box center [943, 313] width 9 height 9
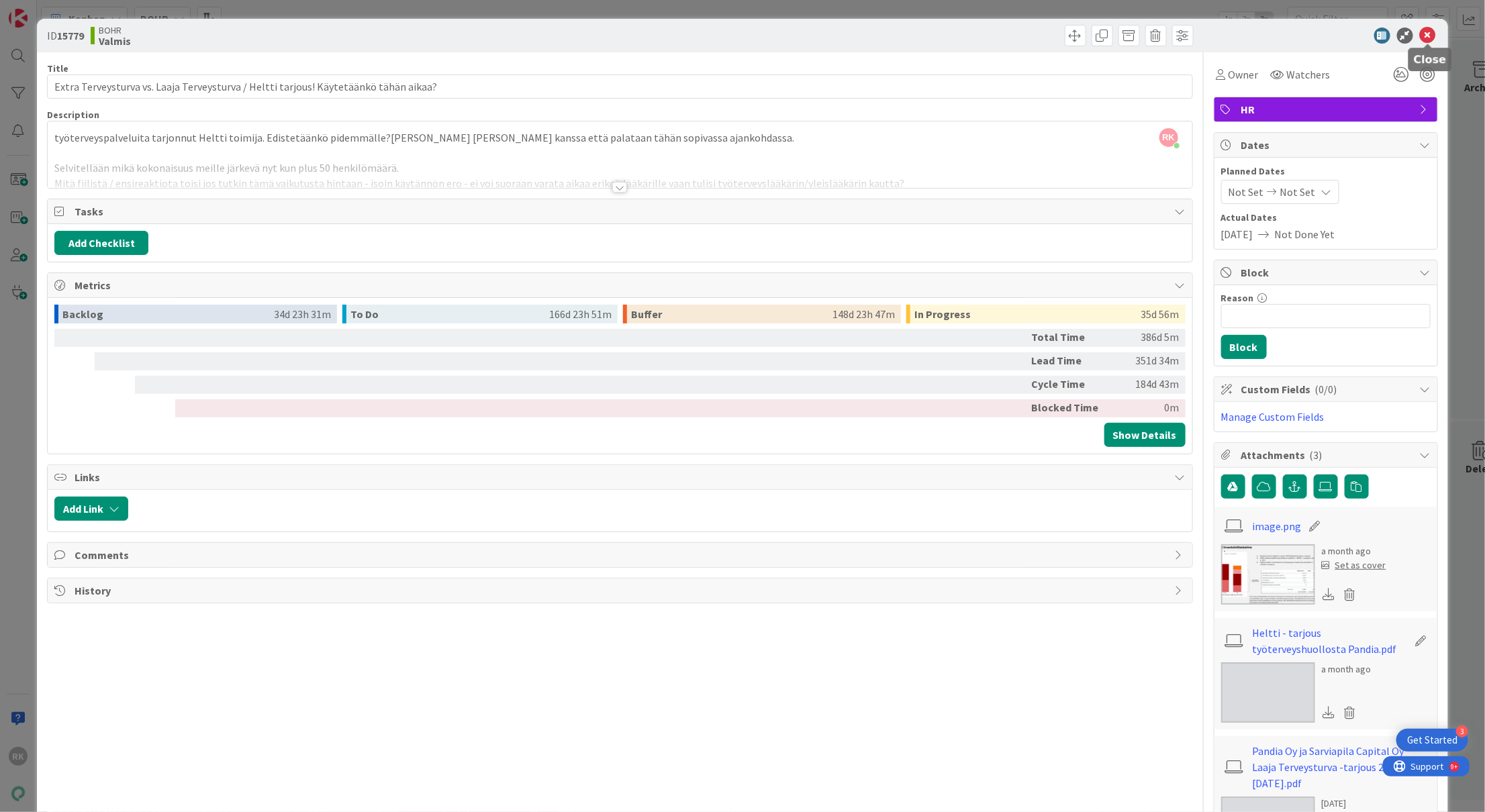
click at [1428, 39] on icon at bounding box center [1428, 35] width 16 height 16
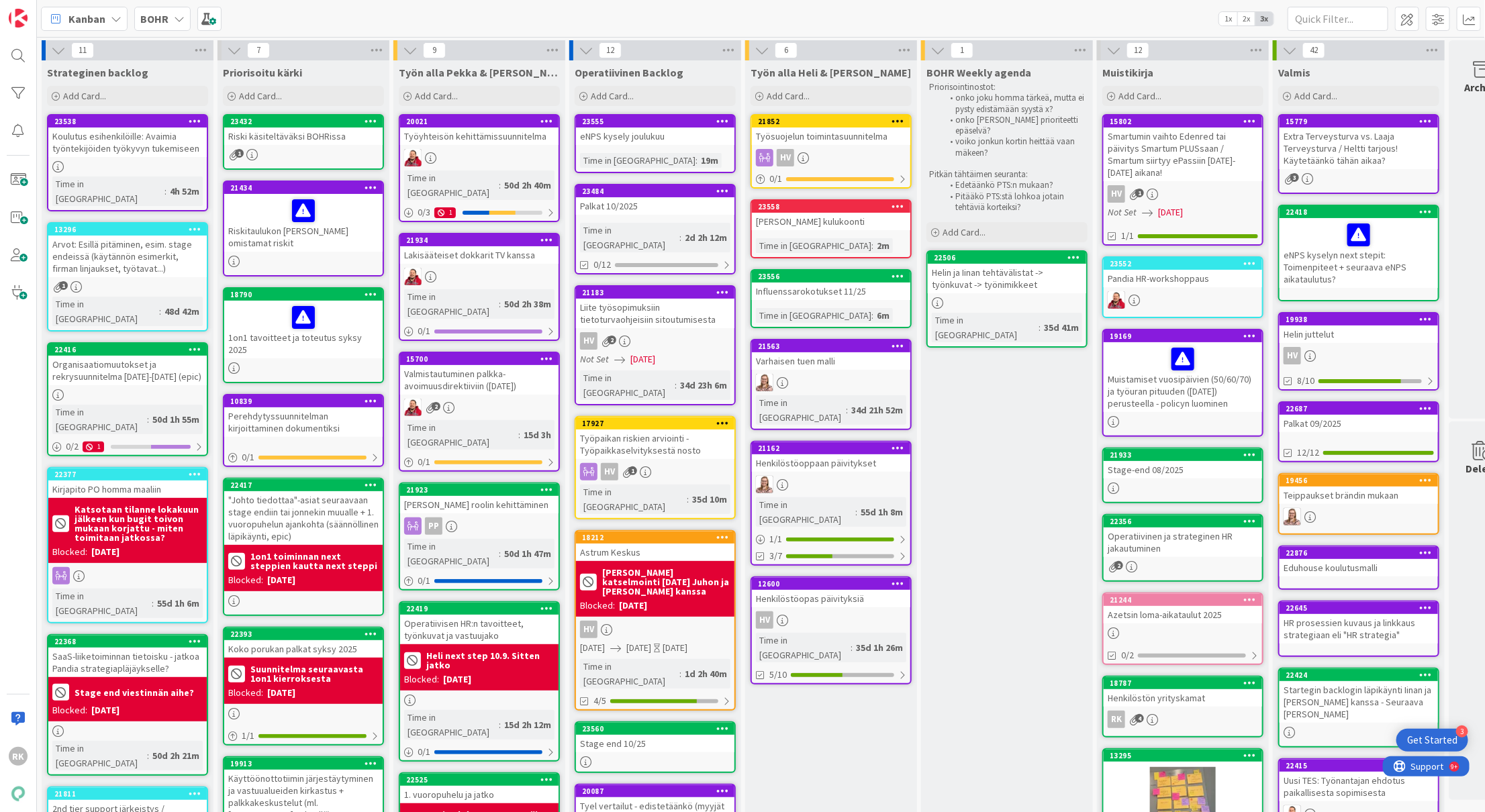
click at [100, 13] on span "Kanban" at bounding box center [87, 19] width 37 height 16
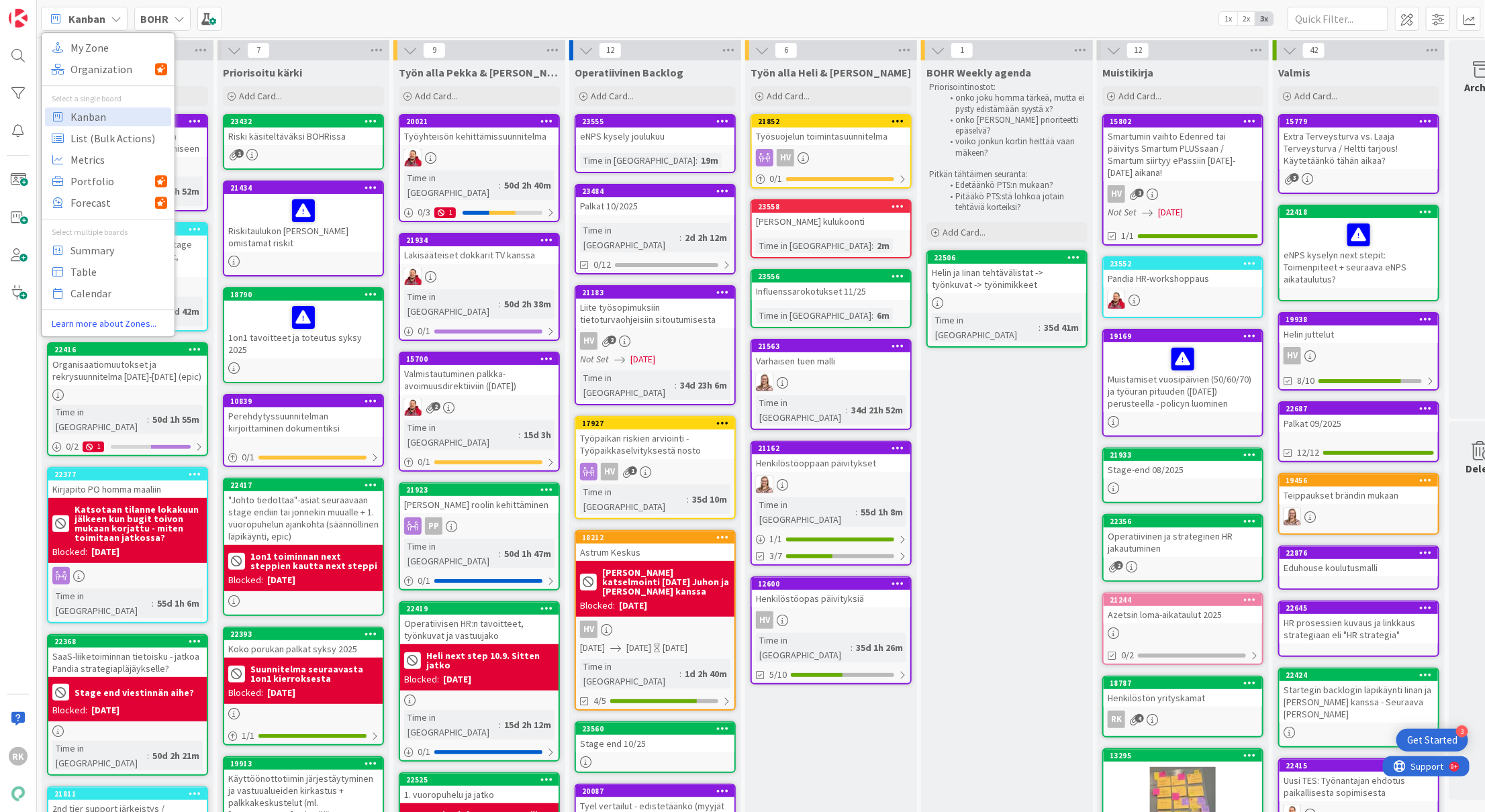
click at [157, 18] on b "BOHR" at bounding box center [154, 19] width 28 height 14
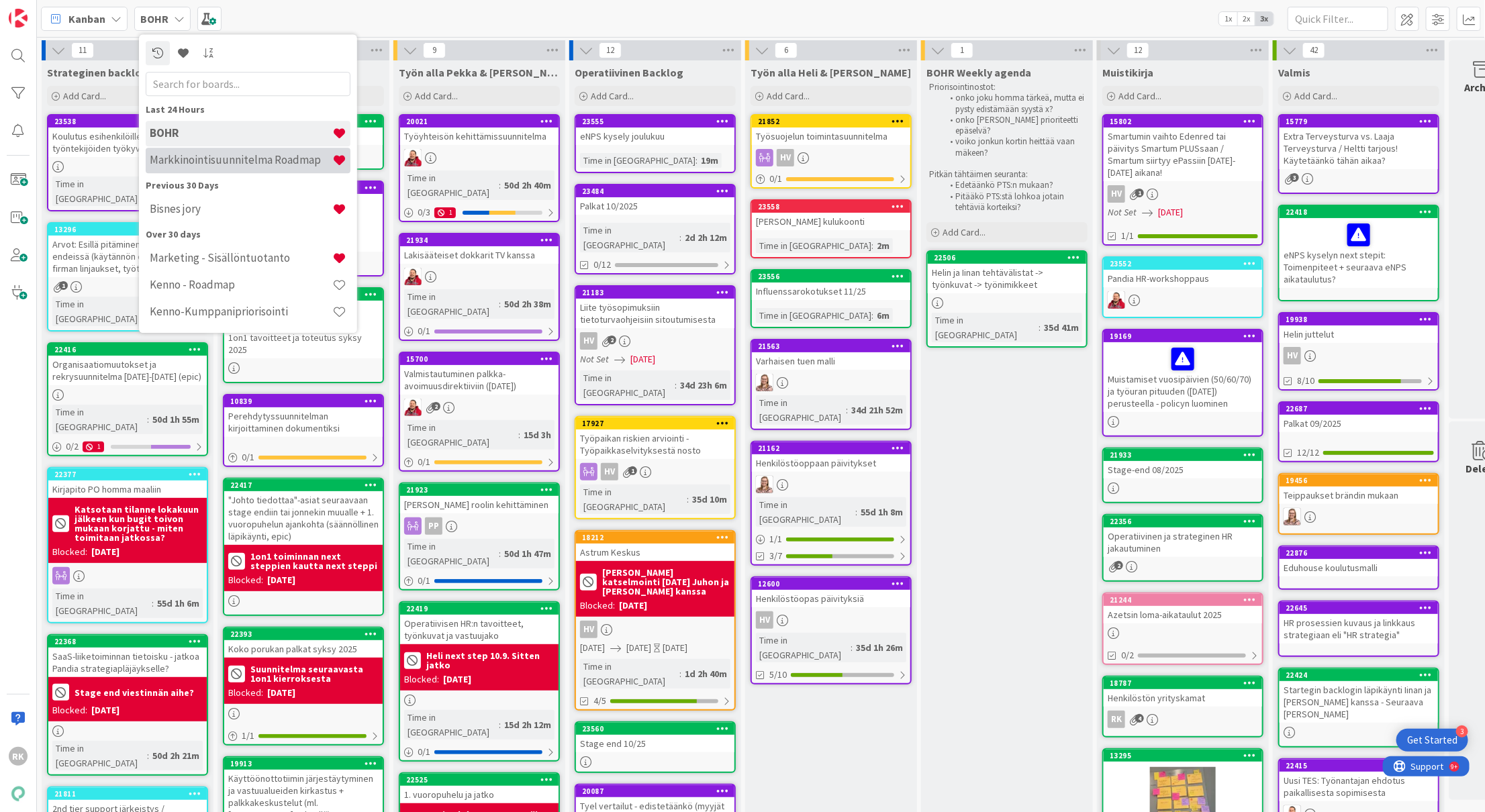
click at [211, 154] on h4 "Markkinointisuunnitelma Roadmap" at bounding box center [241, 160] width 183 height 14
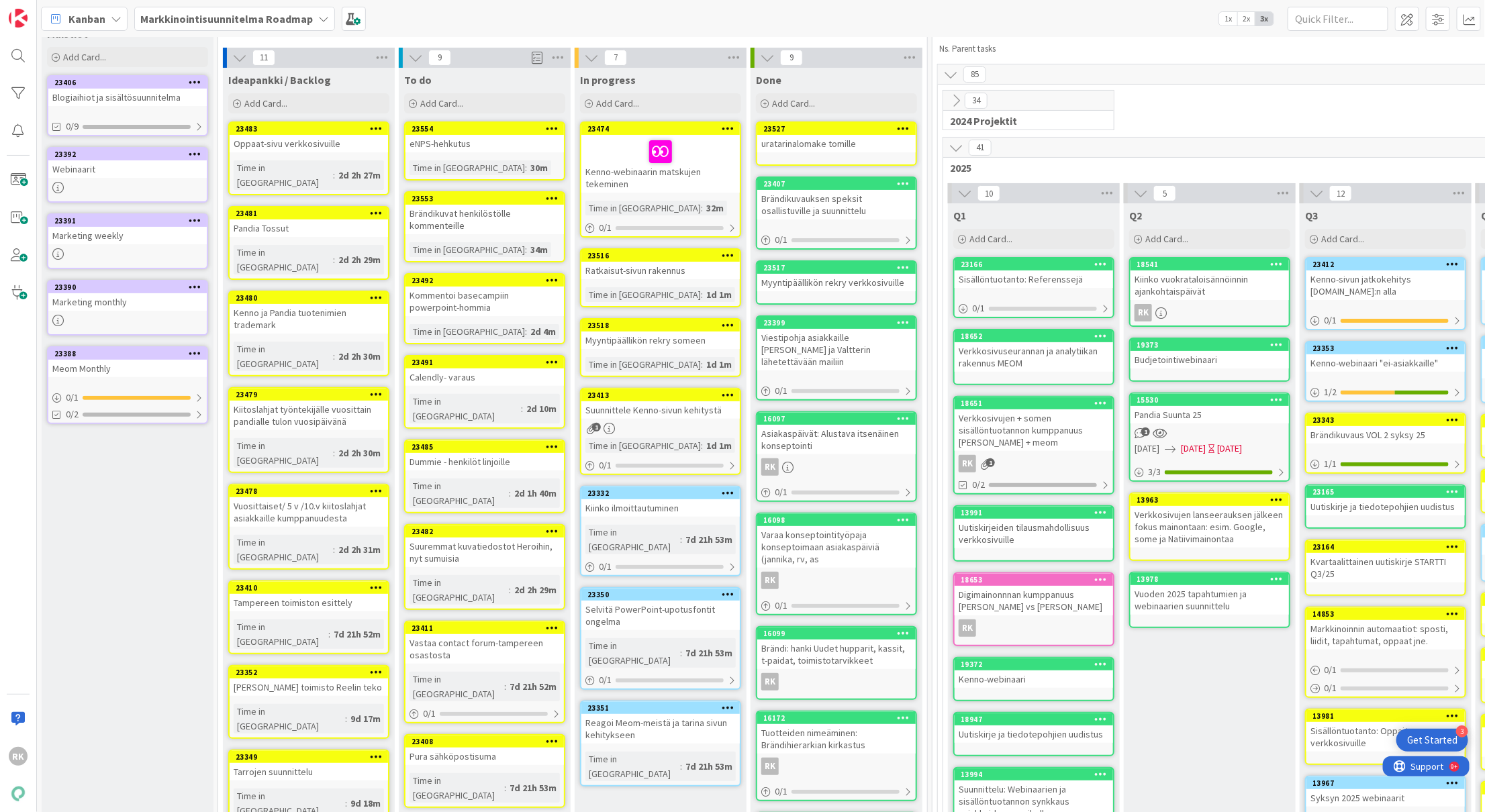
scroll to position [40, 0]
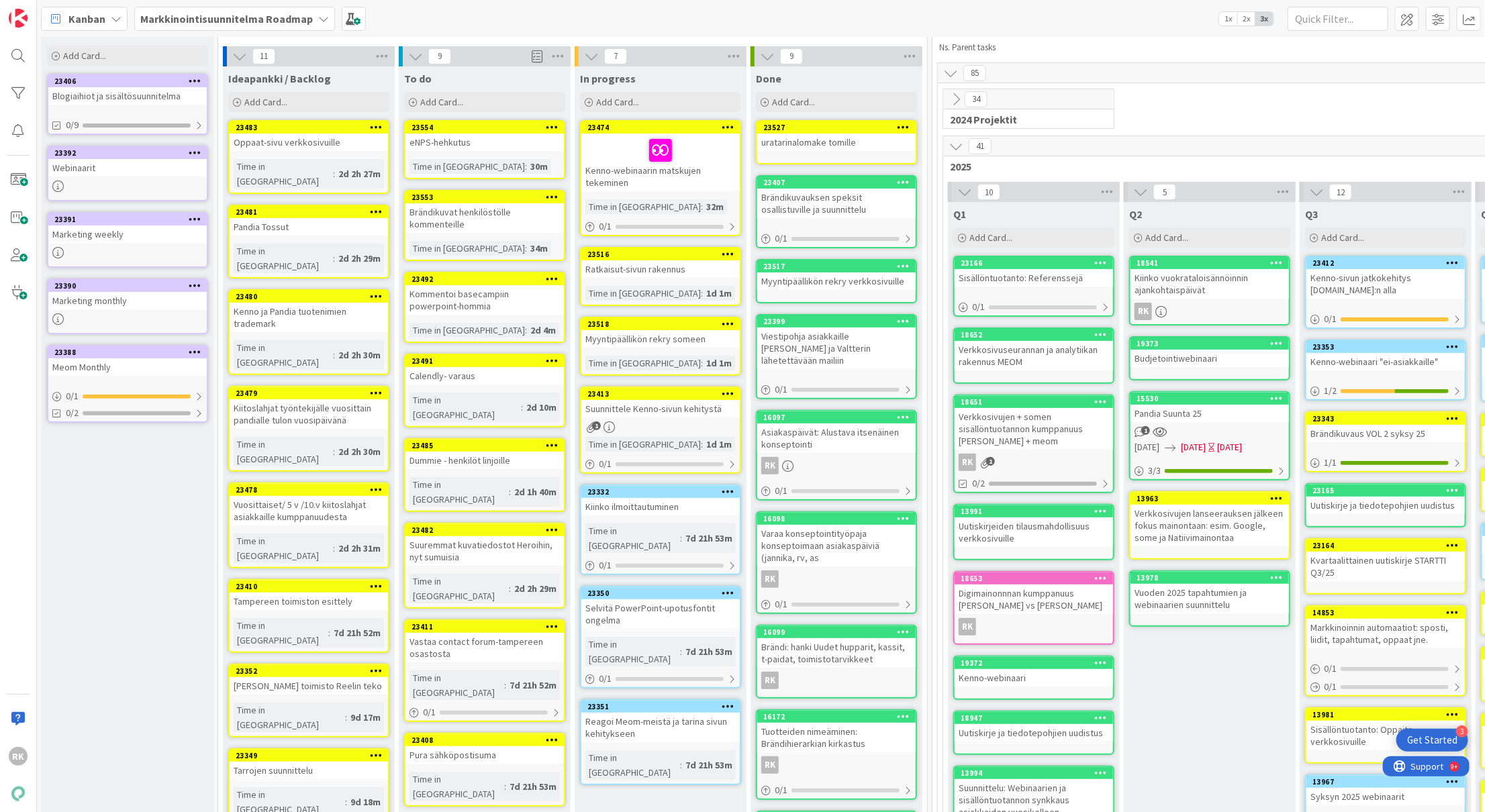
click at [899, 126] on icon at bounding box center [904, 127] width 13 height 10
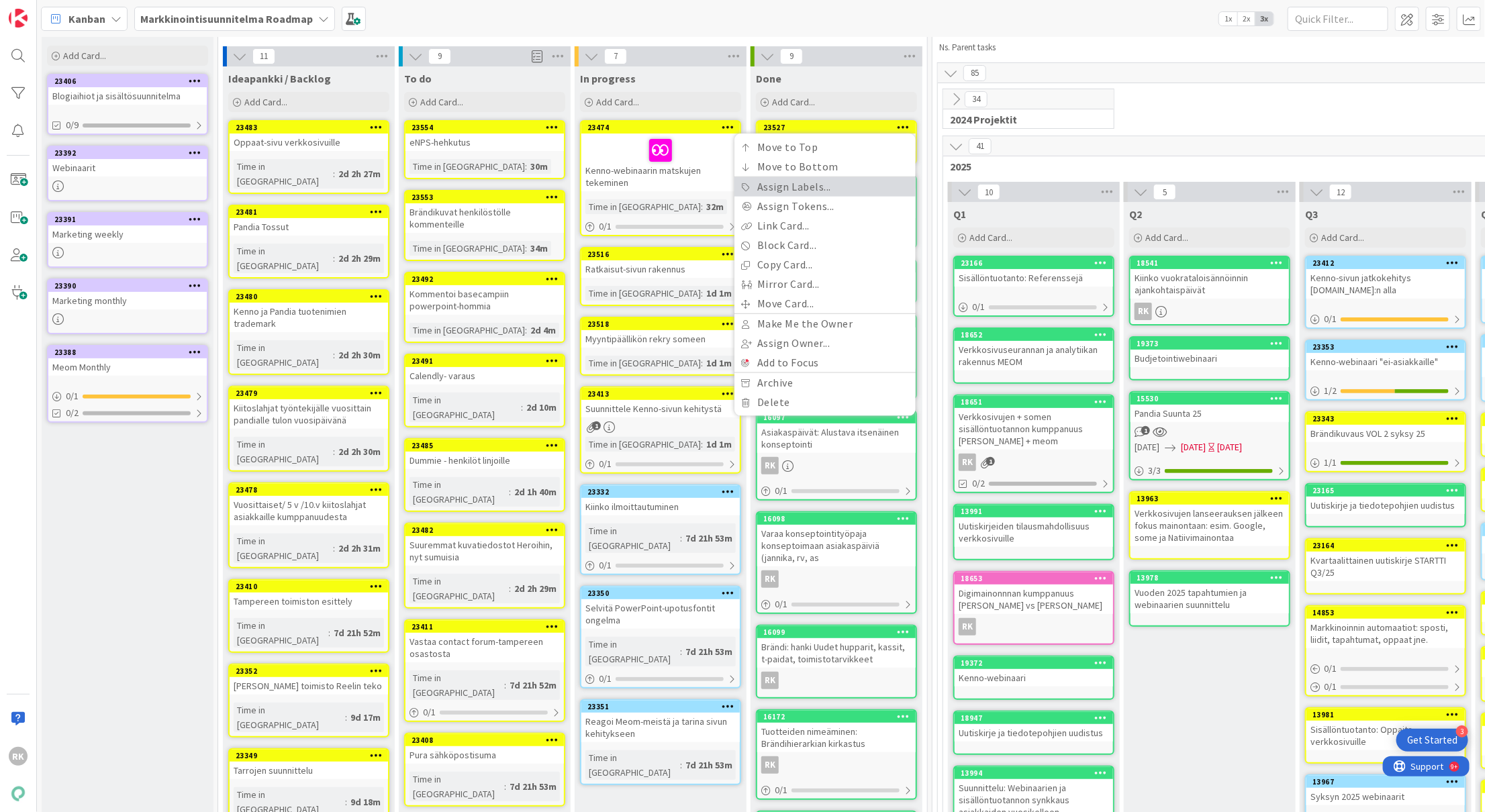
click at [811, 193] on link "Assign Labels..." at bounding box center [824, 187] width 181 height 19
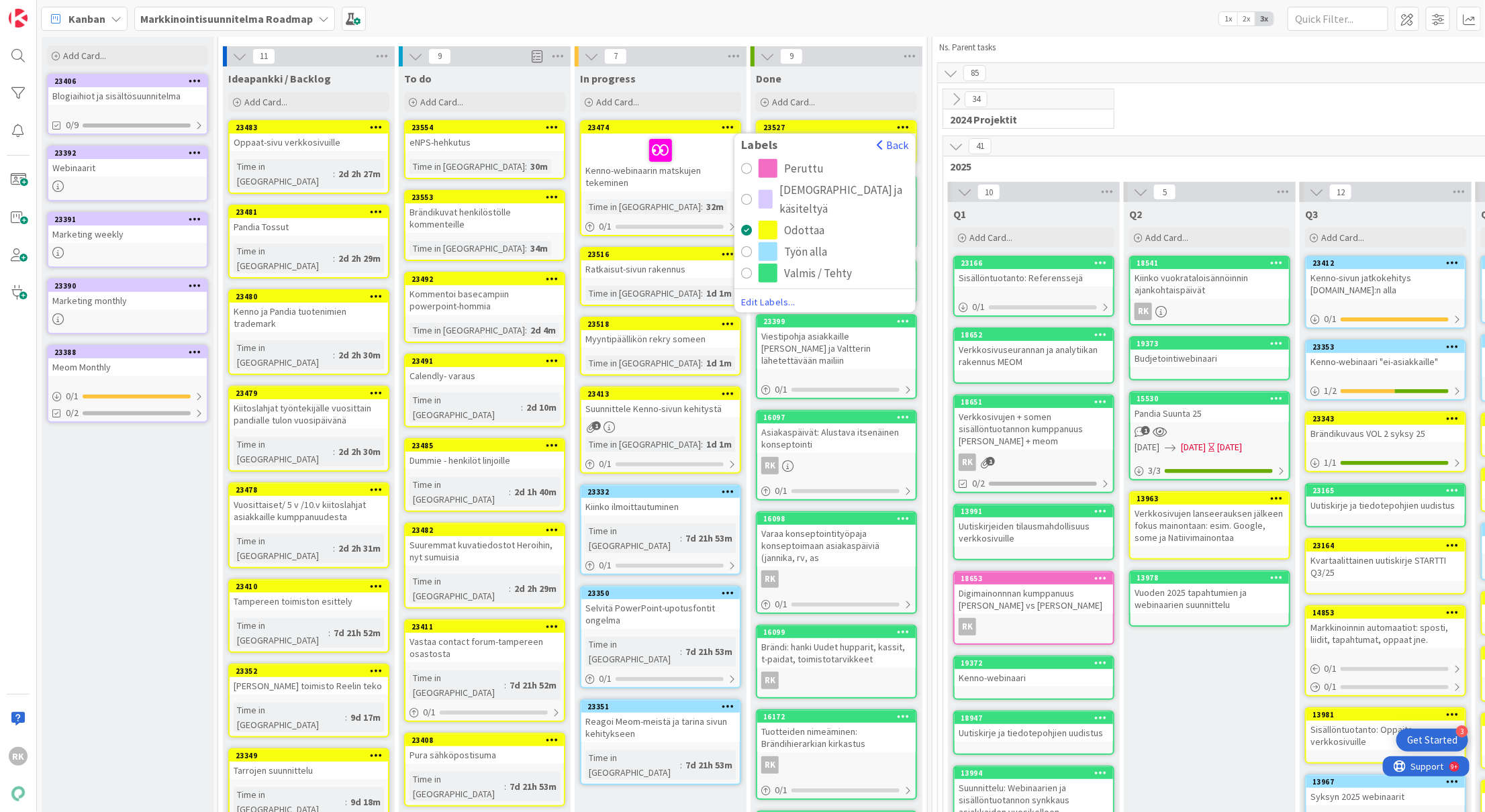
click at [774, 271] on div "radio" at bounding box center [767, 272] width 19 height 19
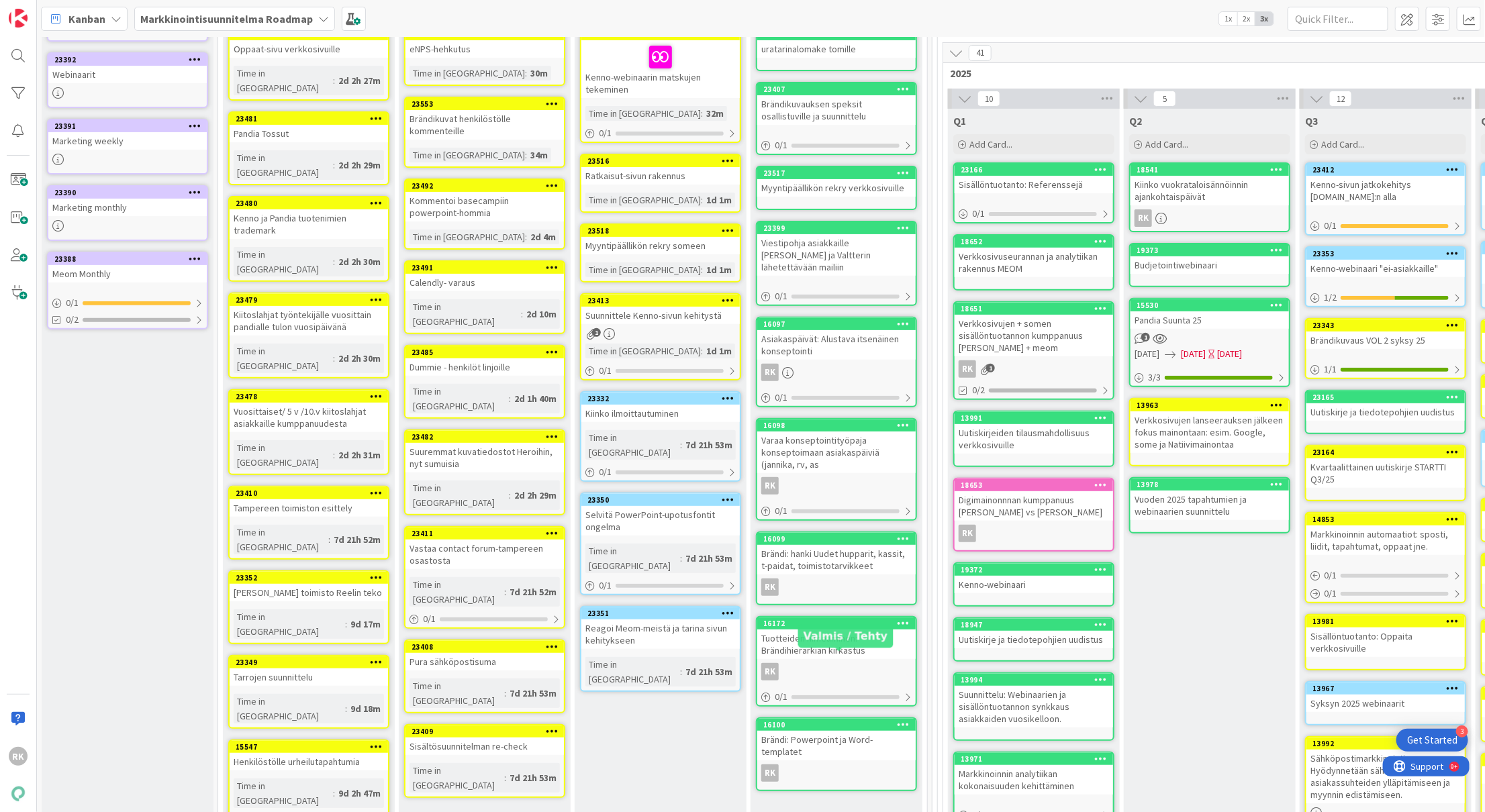
scroll to position [0, 0]
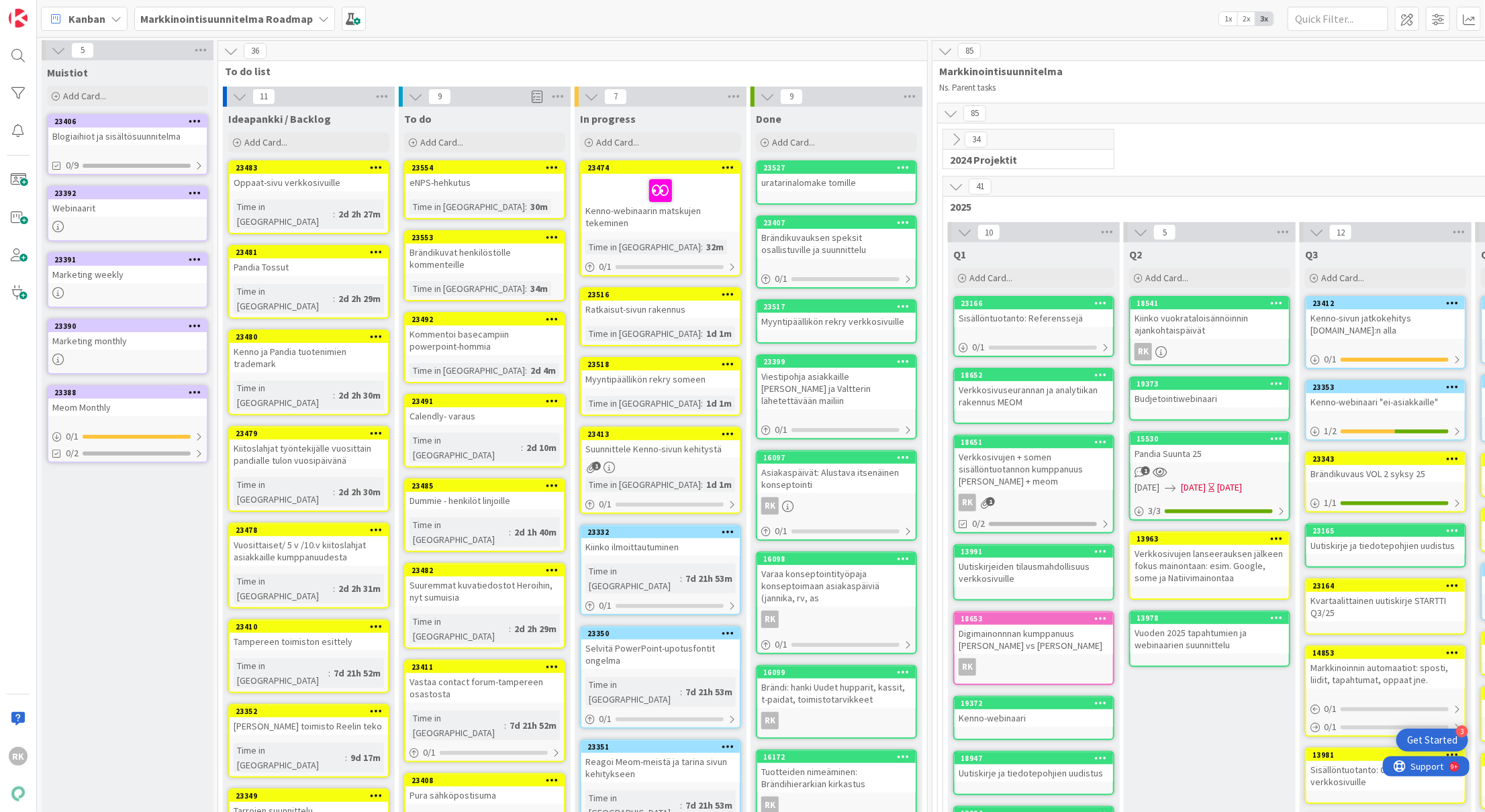
click at [900, 98] on div "9" at bounding box center [836, 96] width 172 height 20
click at [905, 99] on icon at bounding box center [910, 96] width 18 height 20
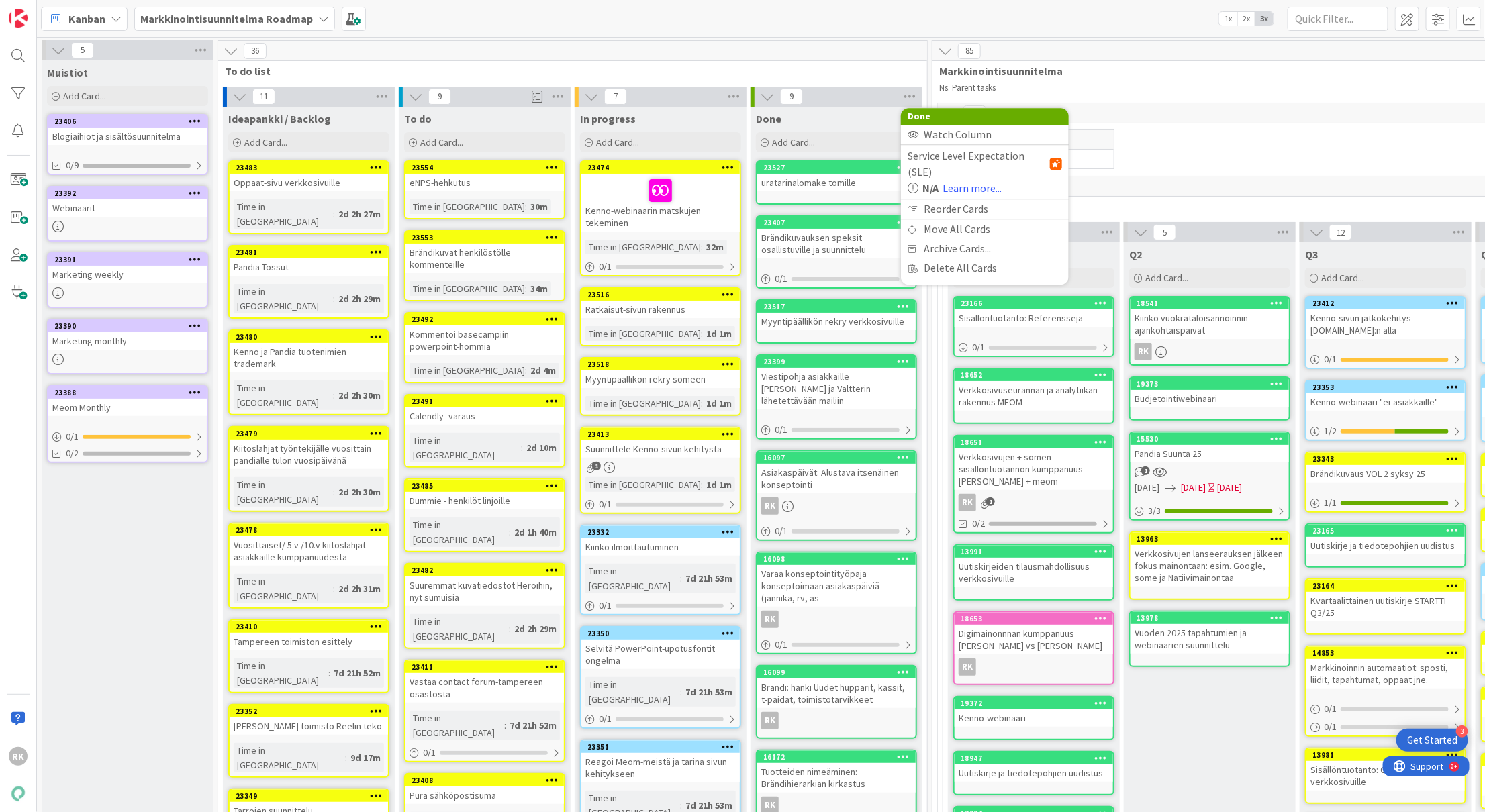
click at [827, 114] on div "Done" at bounding box center [836, 118] width 161 height 14
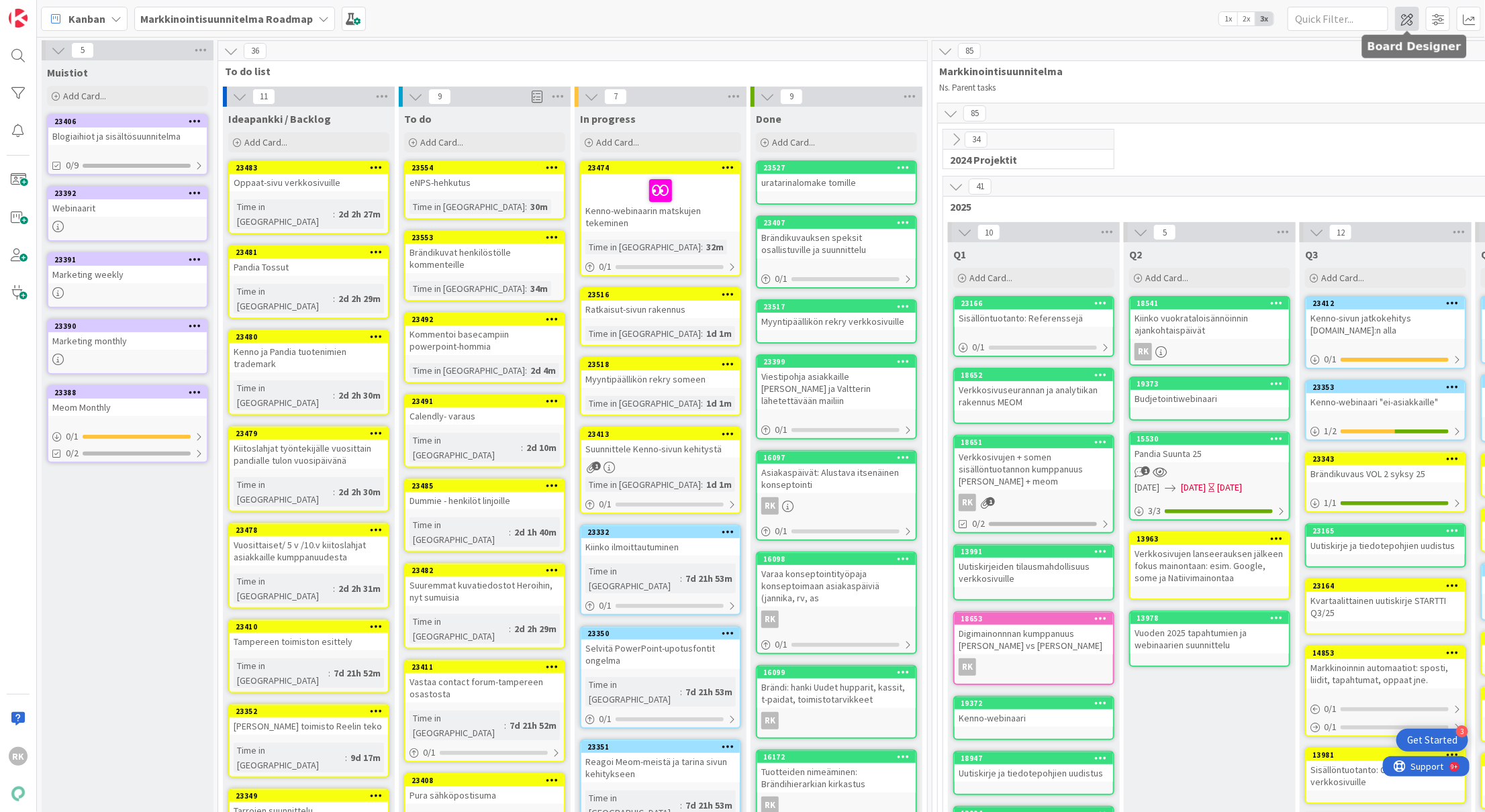
click at [1405, 23] on span at bounding box center [1407, 19] width 24 height 24
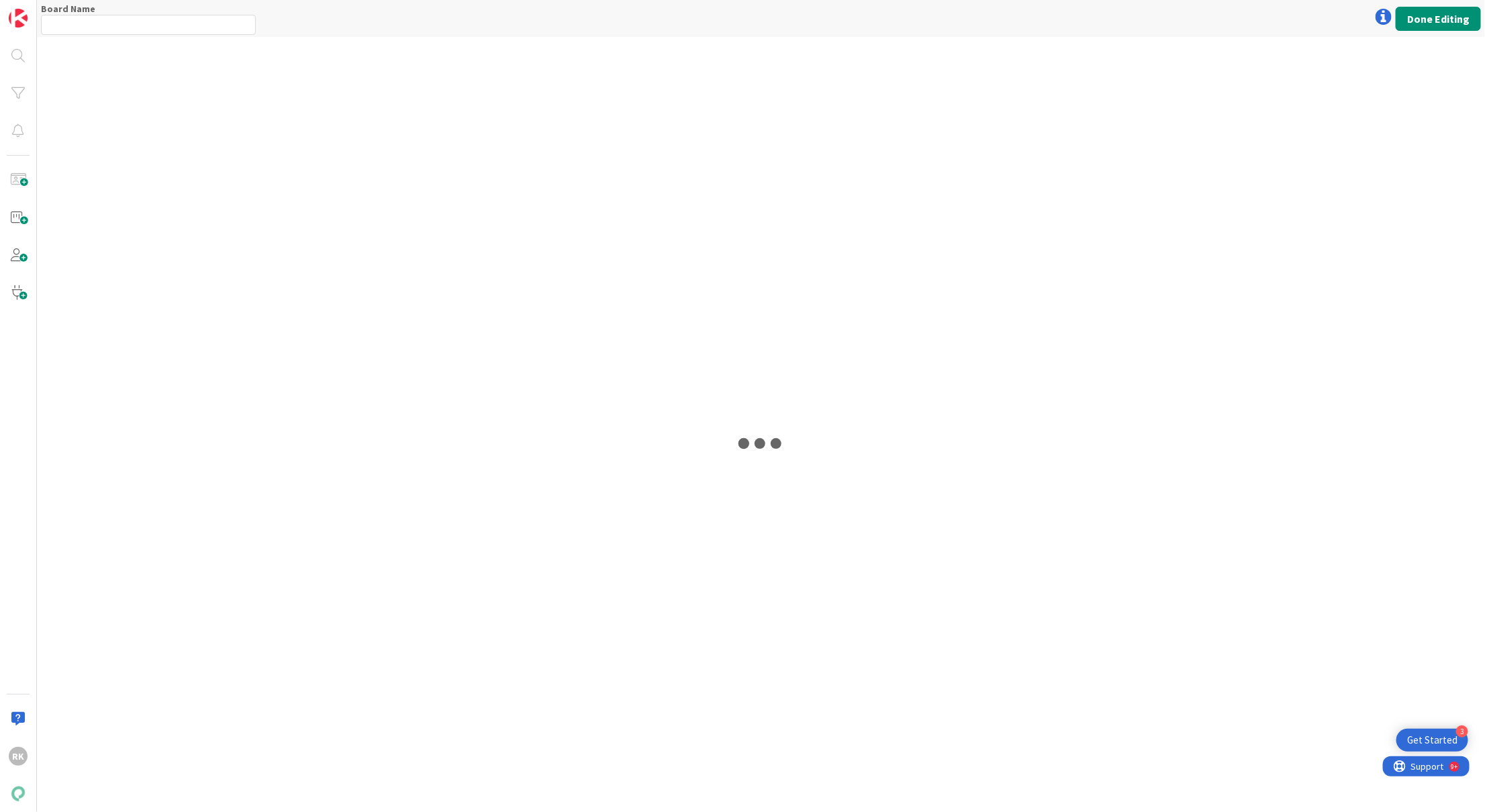
type input "Markkinointisuunnitelma Roadmap"
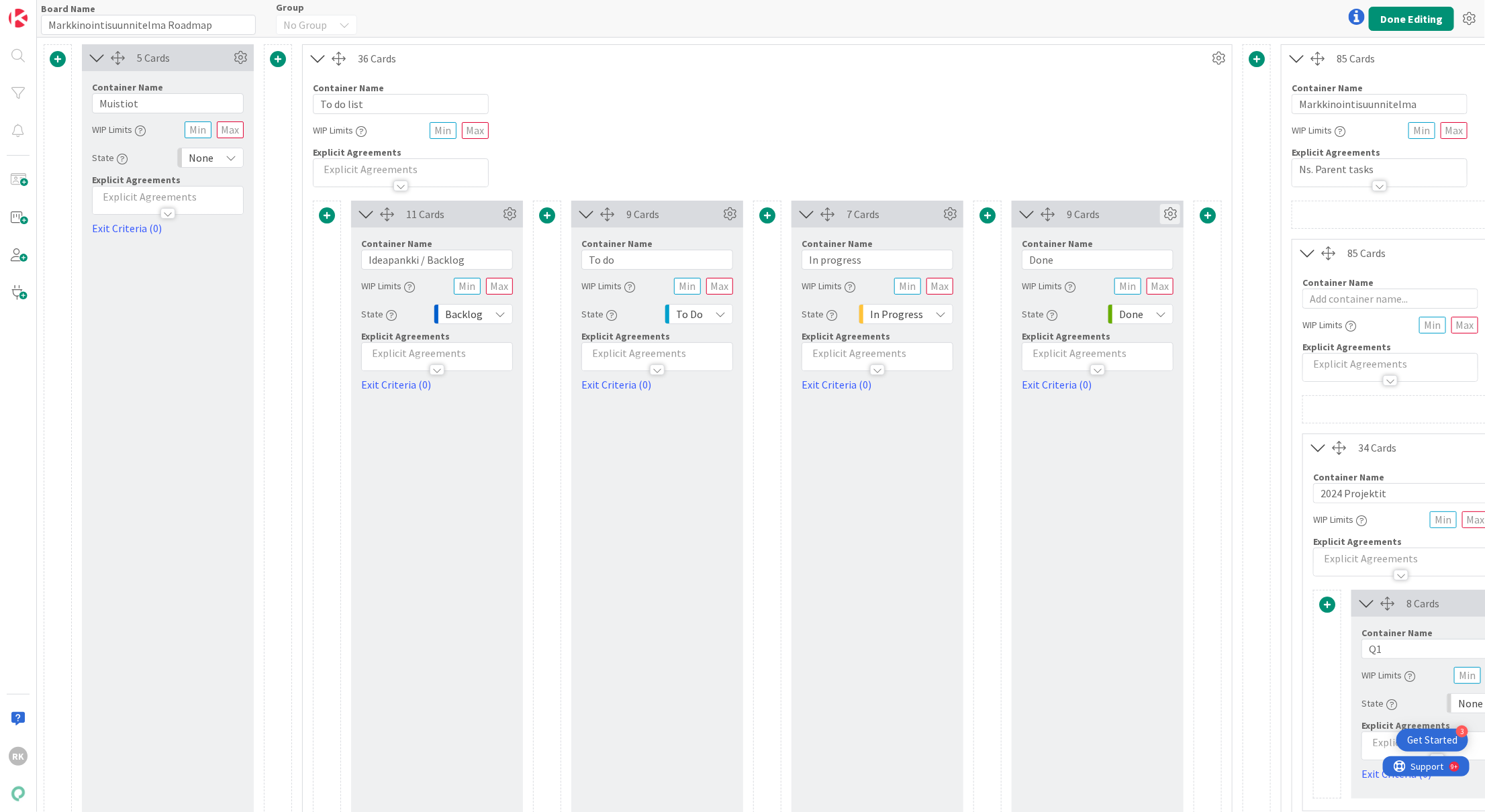
click at [1168, 214] on icon at bounding box center [1170, 213] width 20 height 20
click at [1088, 328] on div "State" at bounding box center [1089, 333] width 56 height 19
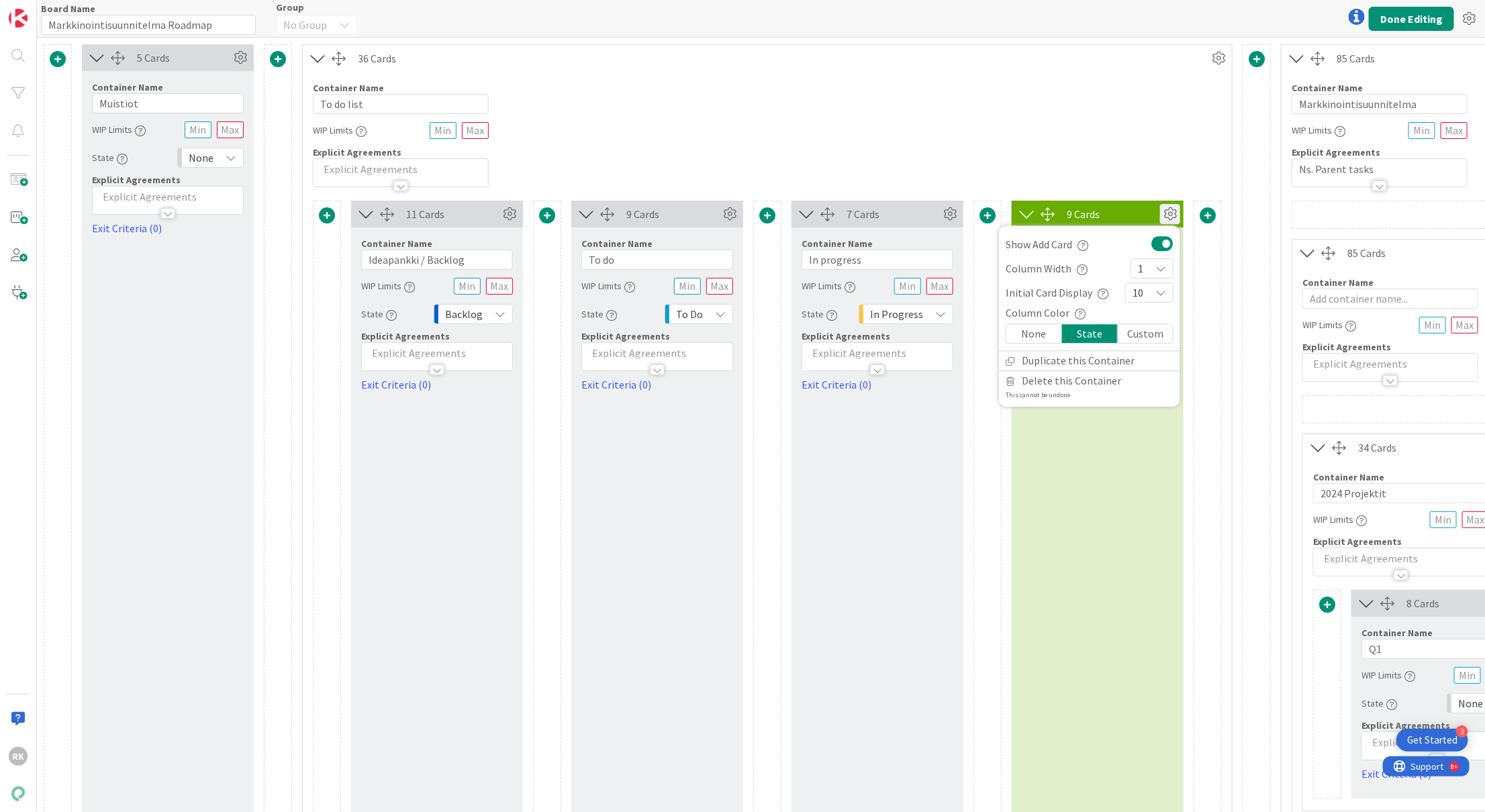
click at [1078, 316] on icon "button" at bounding box center [1080, 313] width 10 height 10
click at [1099, 313] on div "Column Color Column Color Display a background color for the column that matche…" at bounding box center [1089, 313] width 168 height 16
click at [1138, 328] on div "Custom" at bounding box center [1145, 333] width 55 height 19
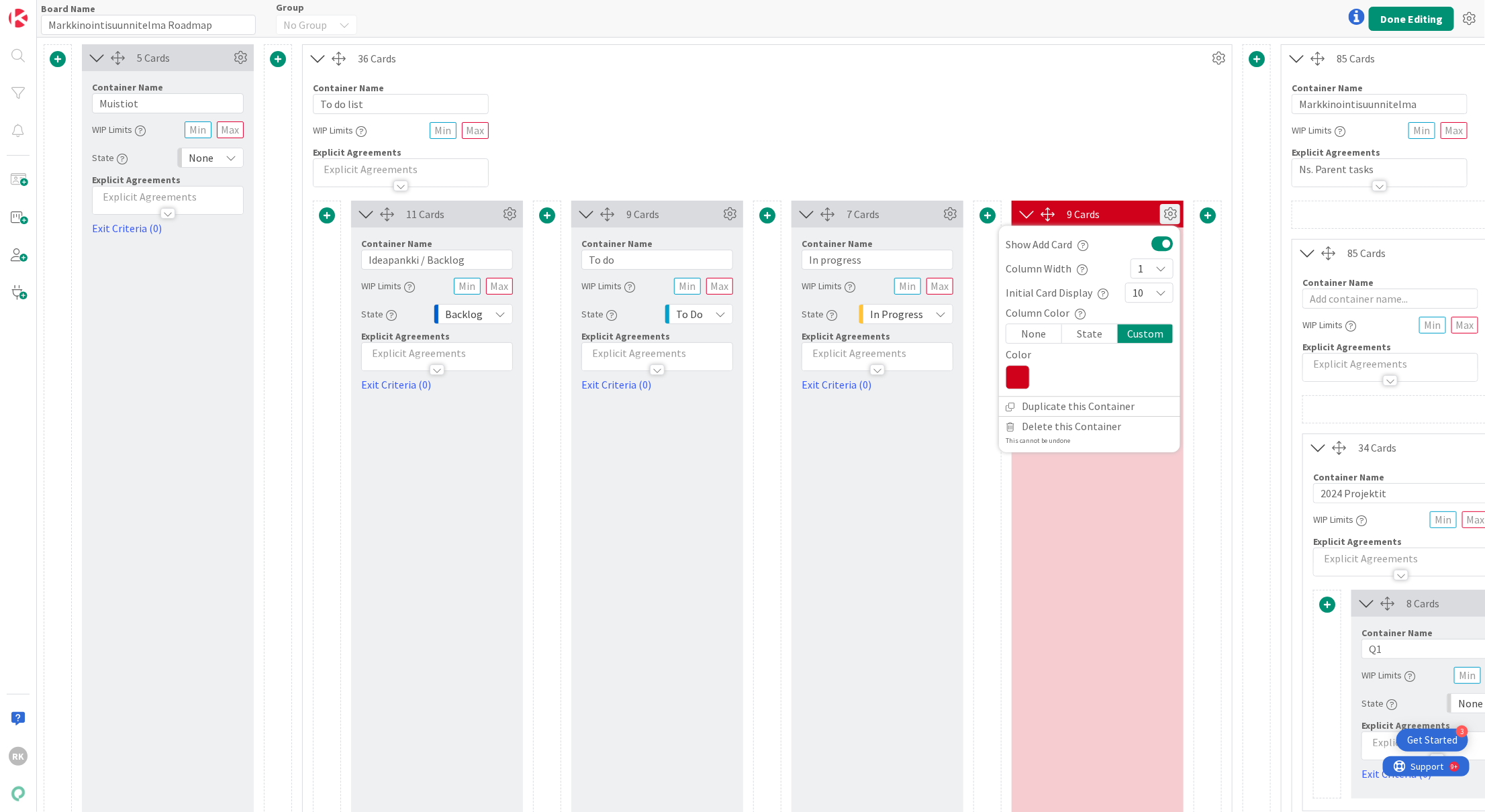
click at [1009, 371] on icon at bounding box center [1018, 377] width 24 height 24
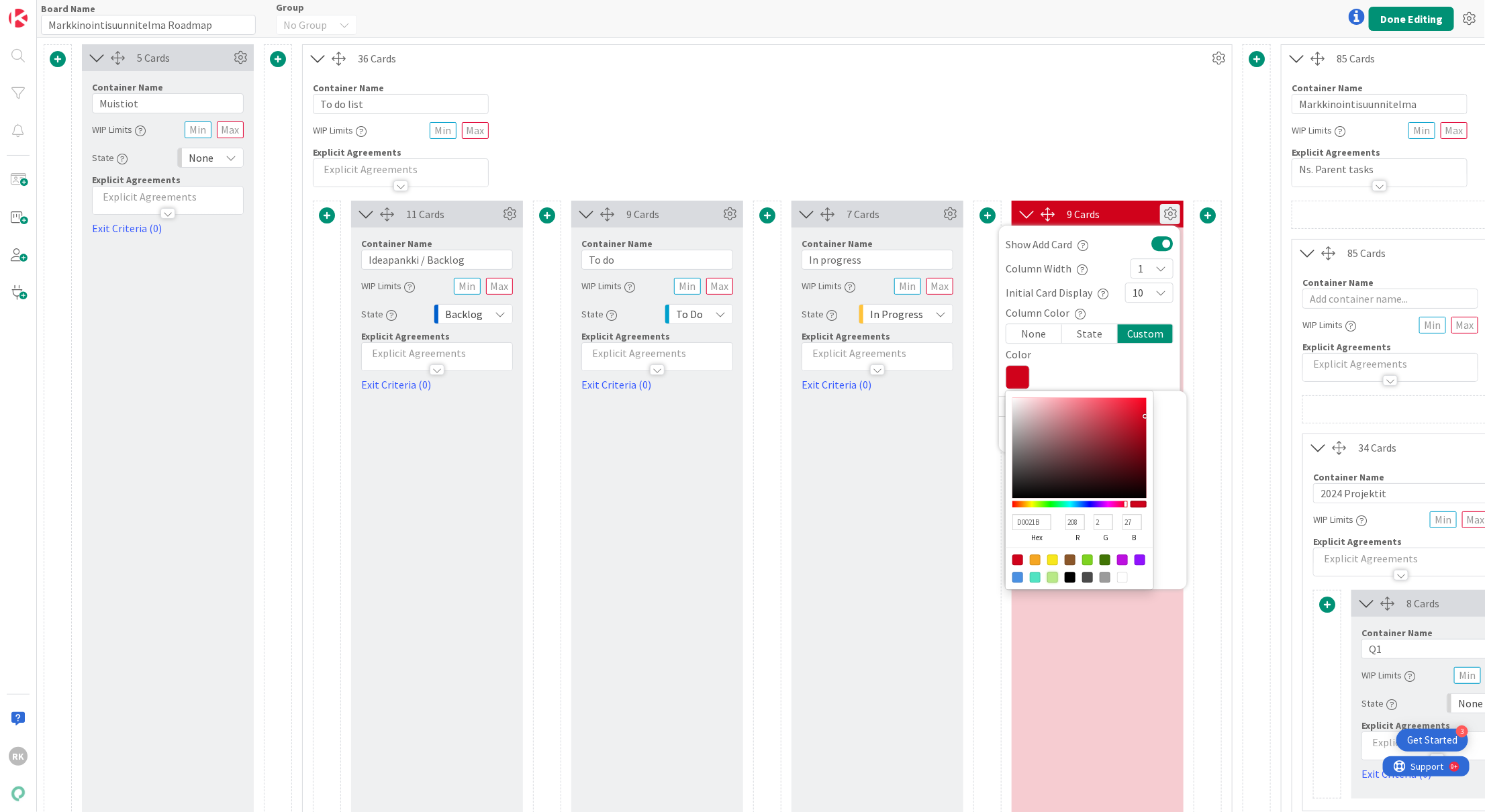
click at [1053, 576] on div at bounding box center [1052, 578] width 10 height 10
type input "B8E986"
type input "184"
type input "233"
type input "134"
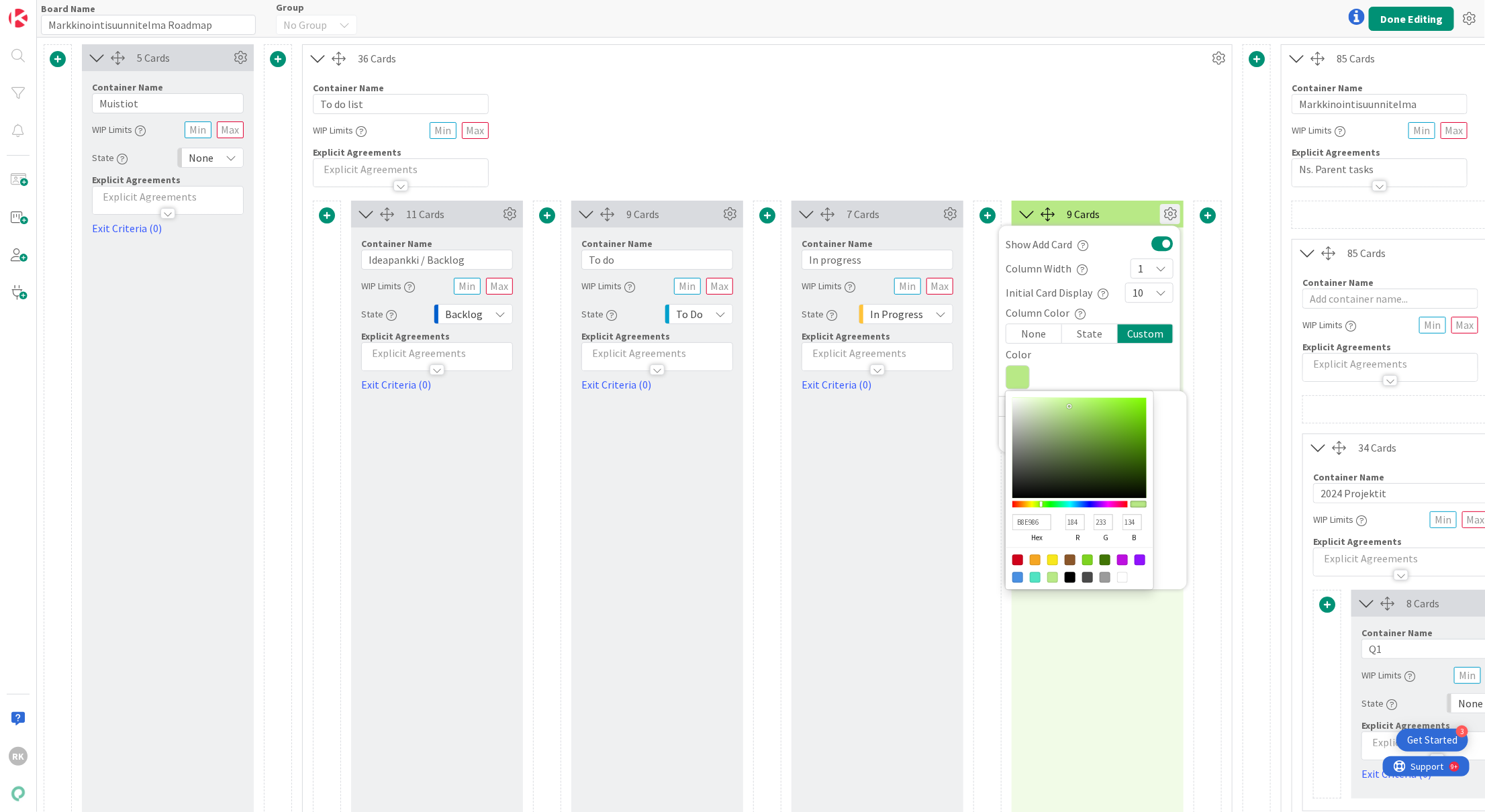
click at [1136, 362] on div "Column Color Column Color Display a background color for the column that matche…" at bounding box center [1089, 350] width 181 height 91
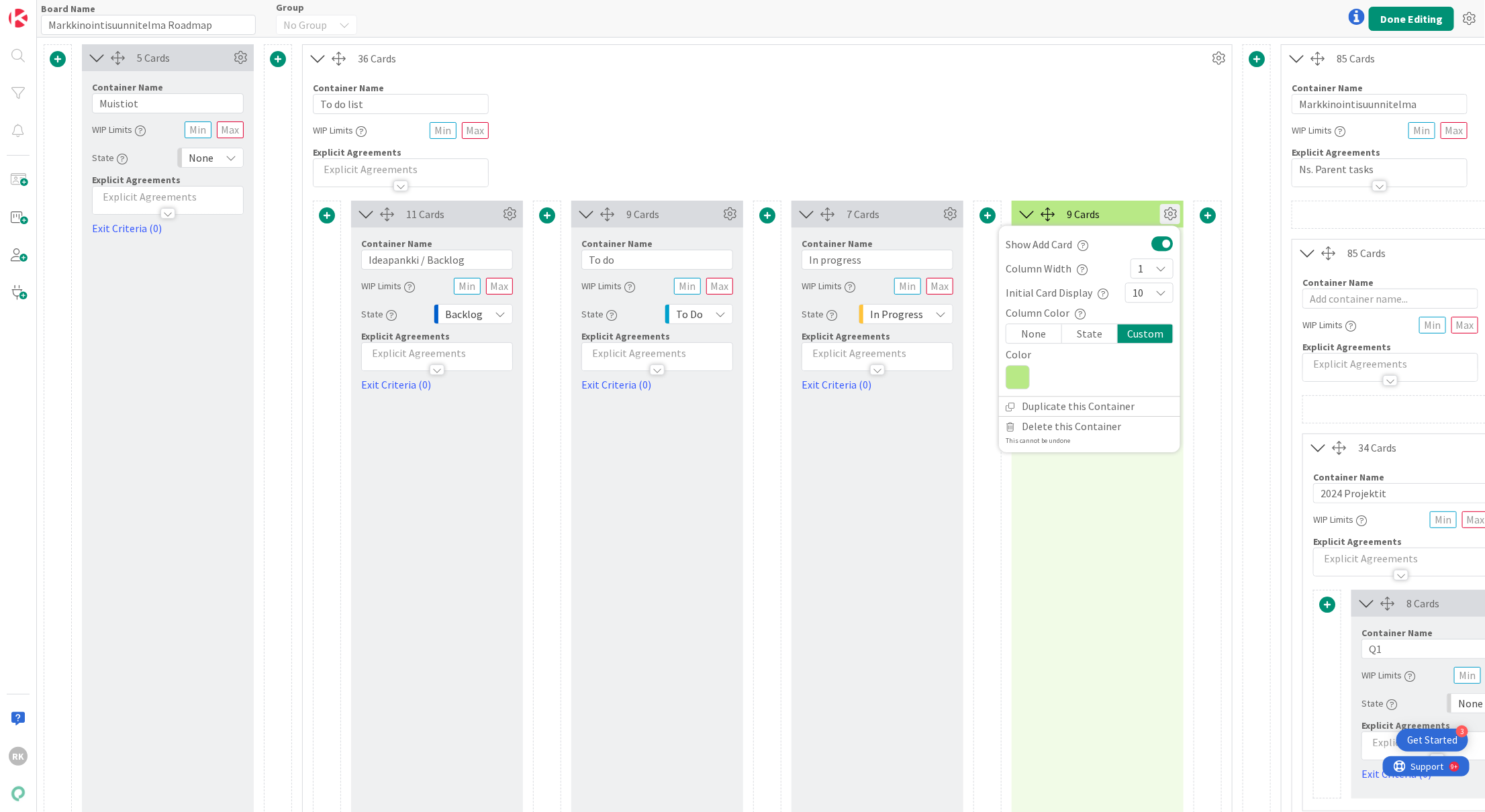
click at [1136, 362] on div "Column Color Column Color Display a background color for the column that matche…" at bounding box center [1089, 350] width 181 height 91
click at [1104, 148] on div "Container Name 10 / 64 To do list WIP Limits Explicit Agreements" at bounding box center [767, 129] width 929 height 115
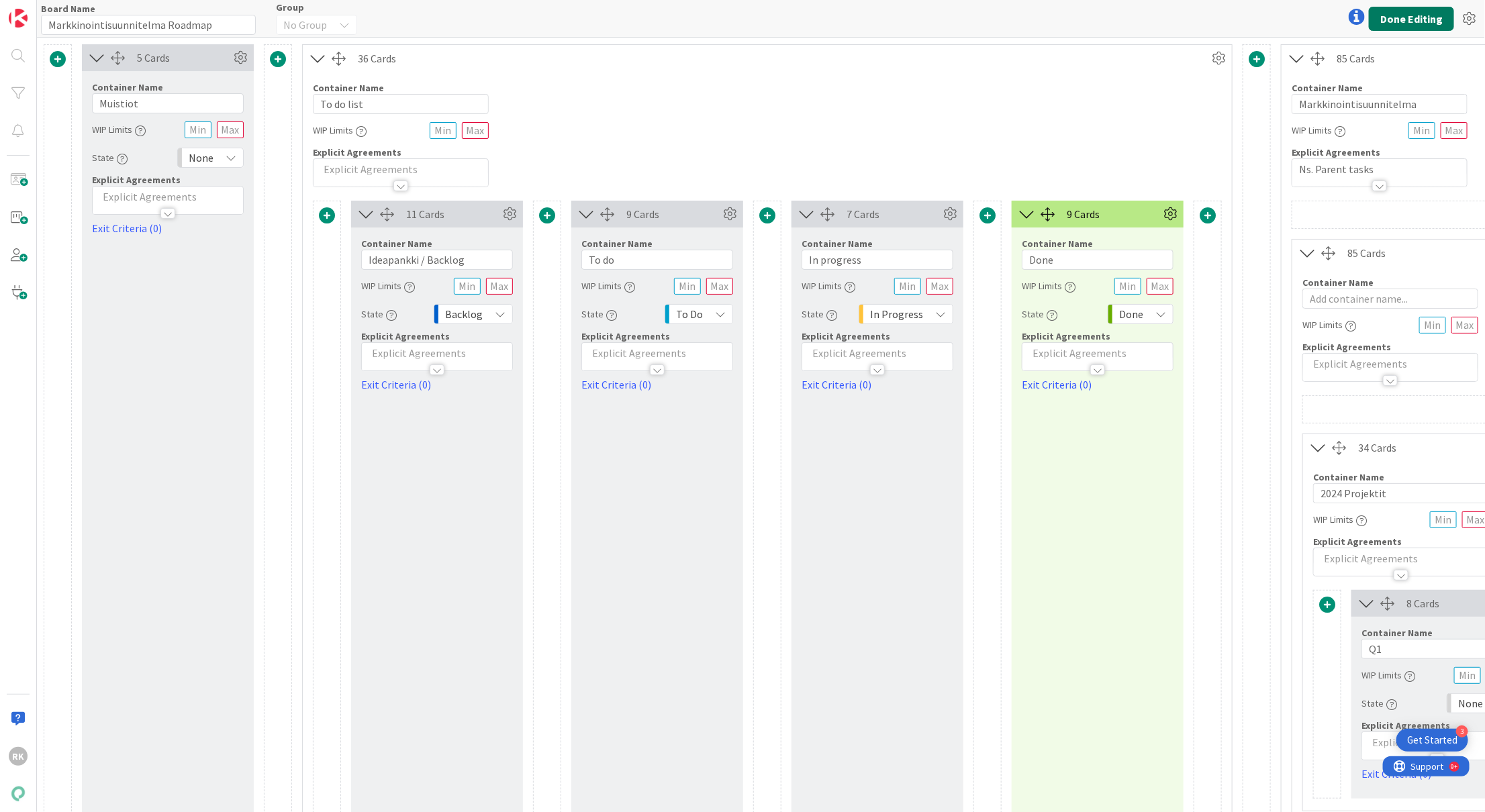
click at [1386, 23] on button "Done Editing" at bounding box center [1412, 19] width 85 height 24
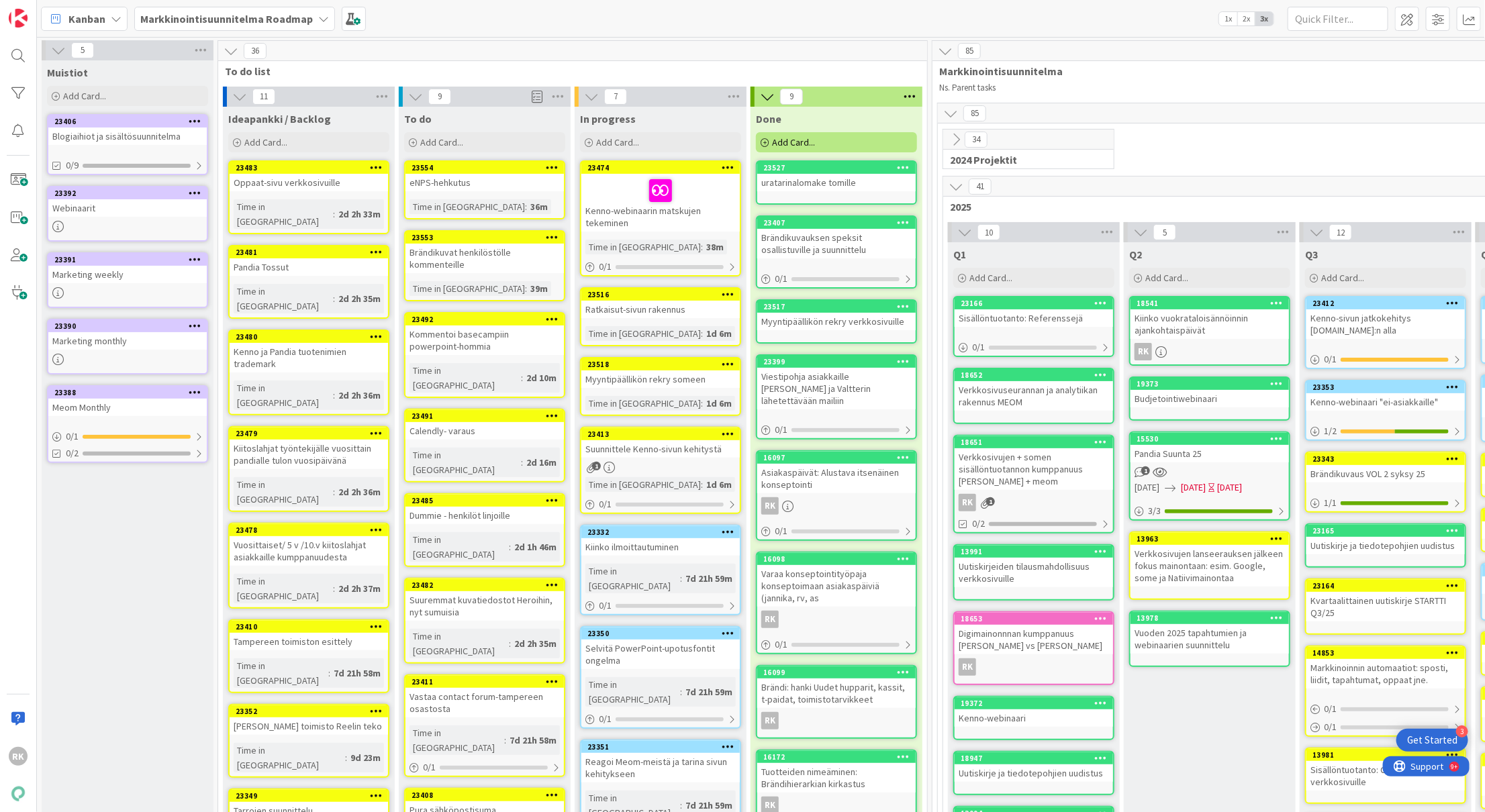
click at [205, 29] on div "Markkinointisuunnitelma Roadmap" at bounding box center [234, 19] width 201 height 24
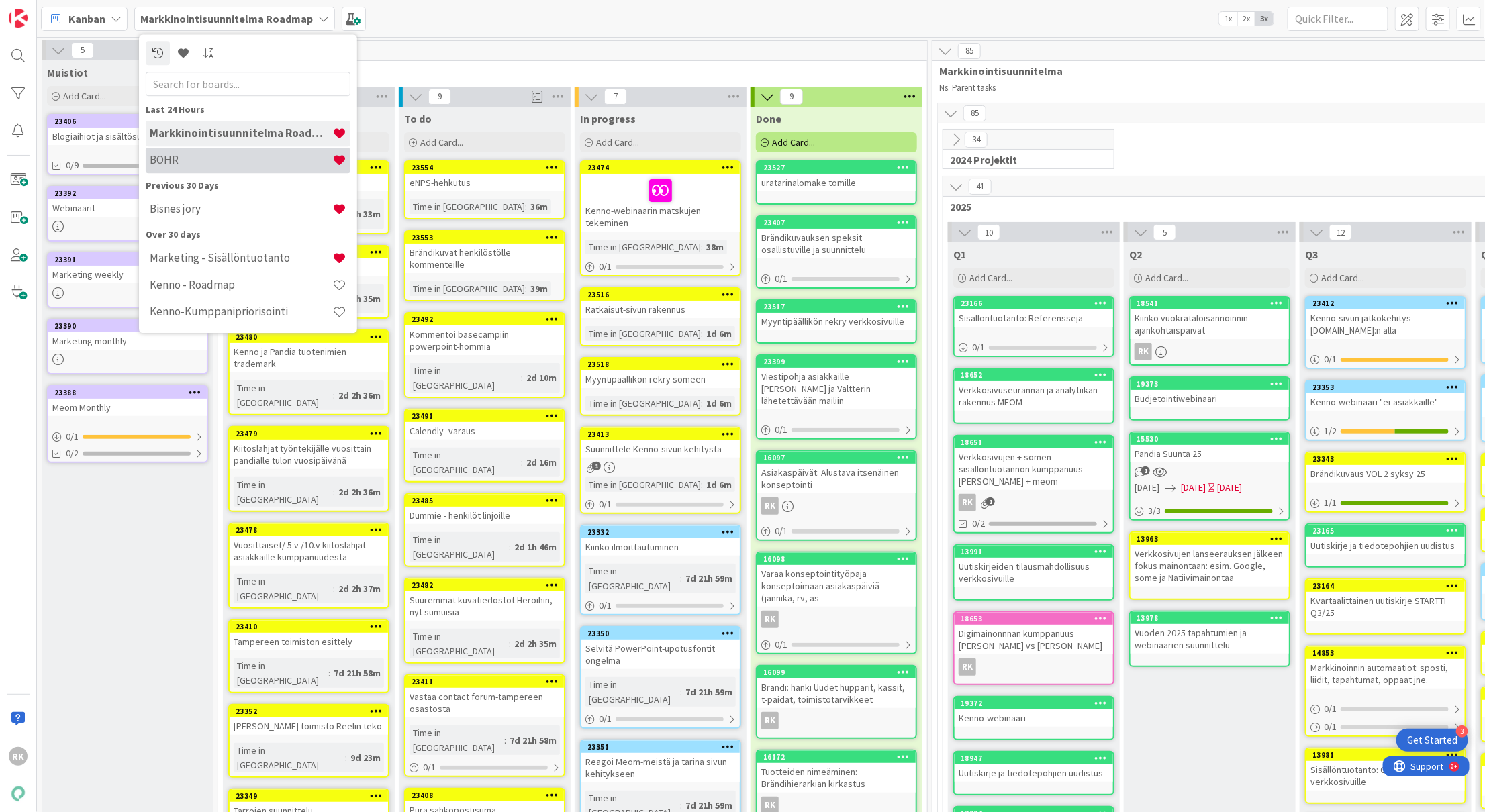
click at [197, 155] on h4 "BOHR" at bounding box center [241, 160] width 183 height 14
